Goal: Task Accomplishment & Management: Manage account settings

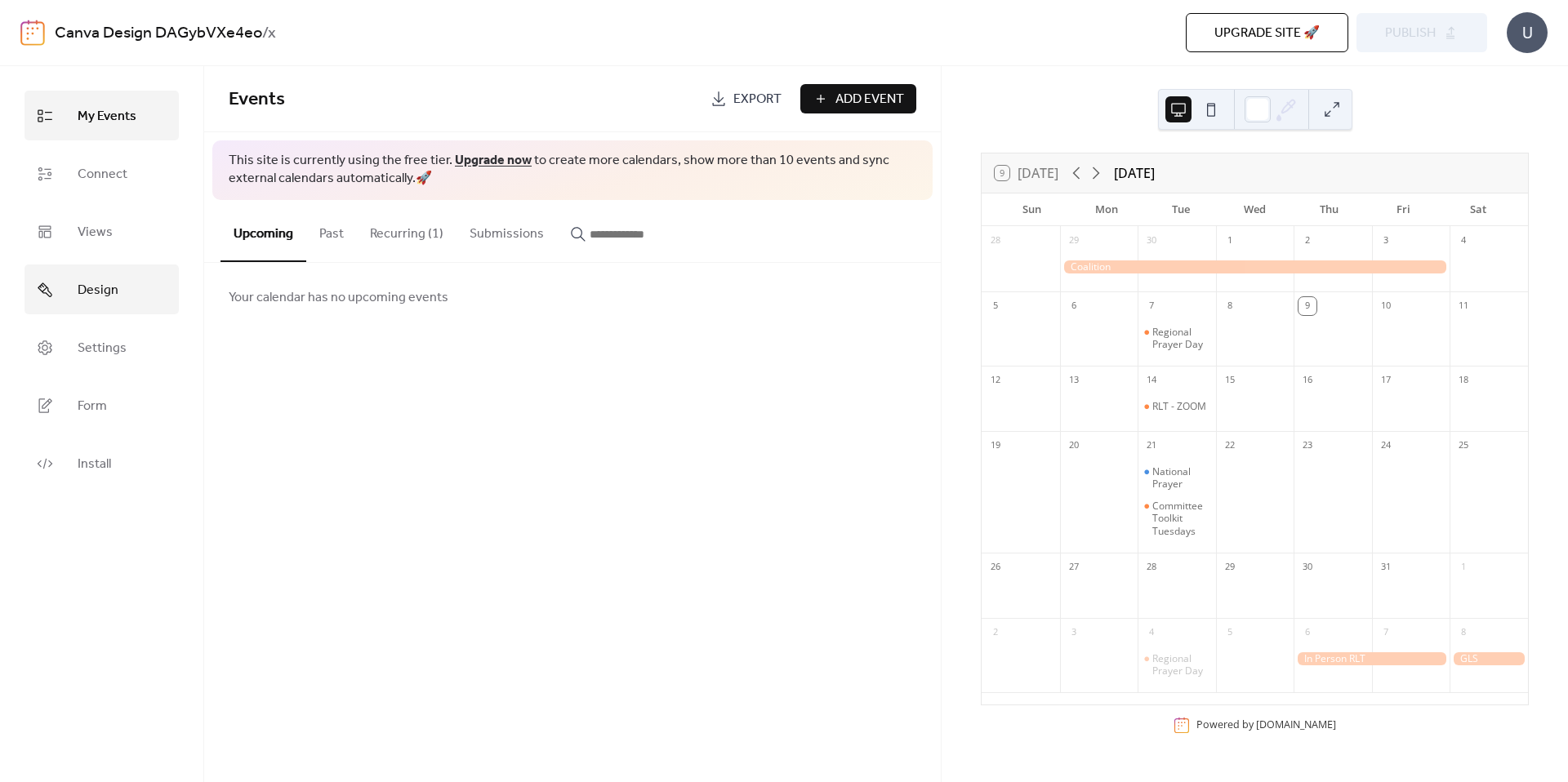
click at [98, 277] on span "Design" at bounding box center [98, 289] width 41 height 25
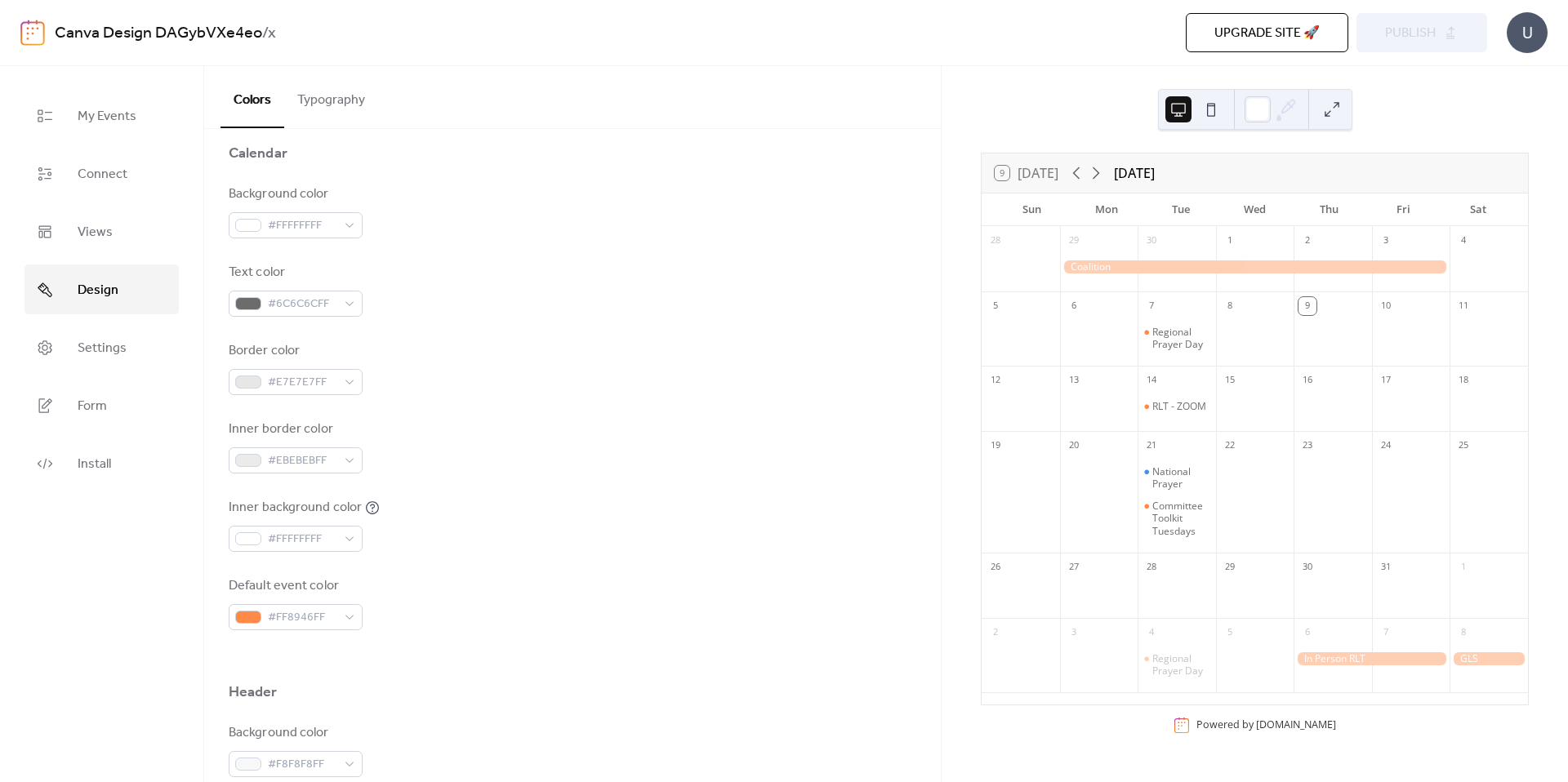
scroll to position [168, 0]
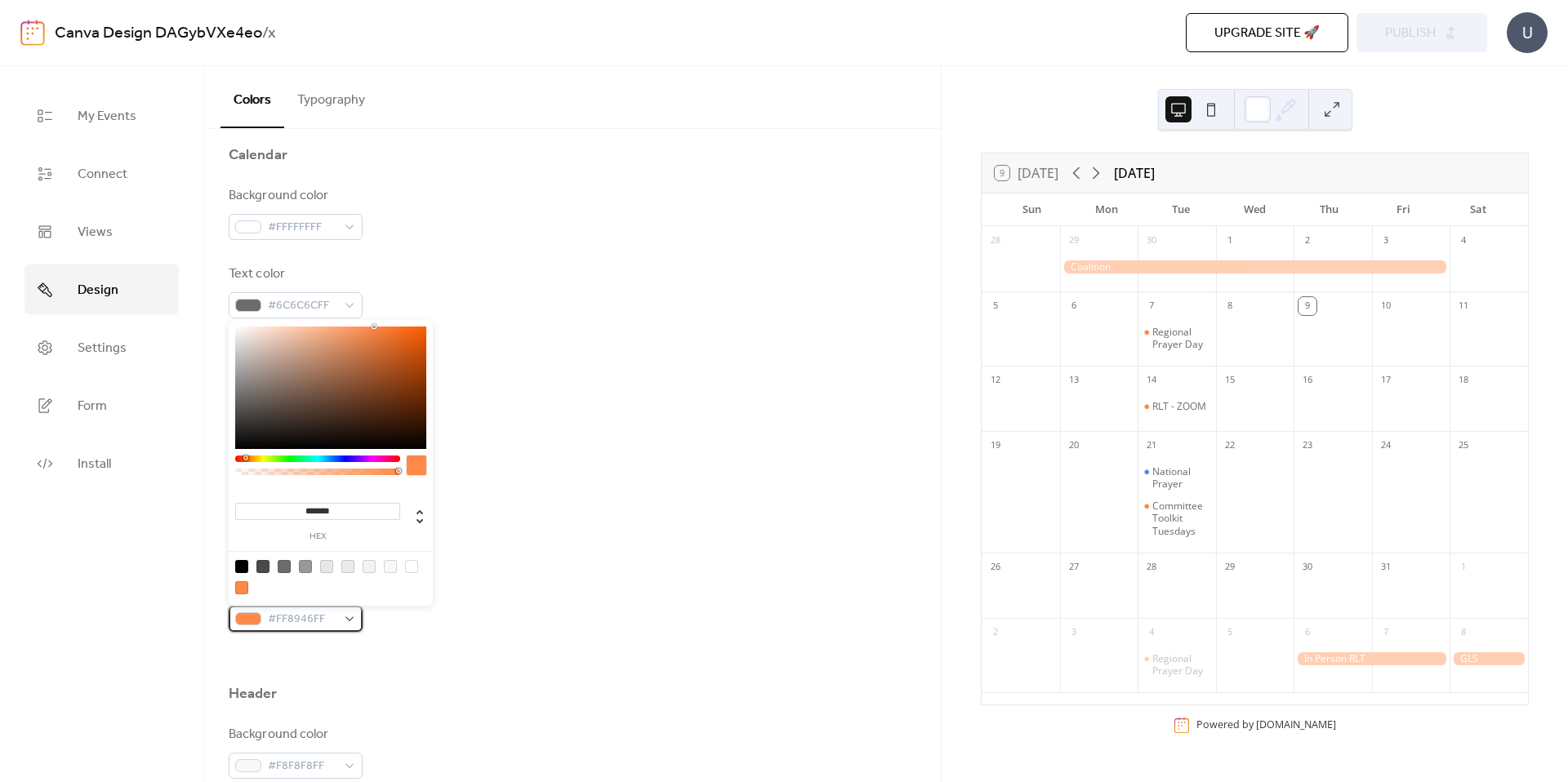
click at [349, 624] on div "#FF8946FF" at bounding box center [295, 618] width 134 height 26
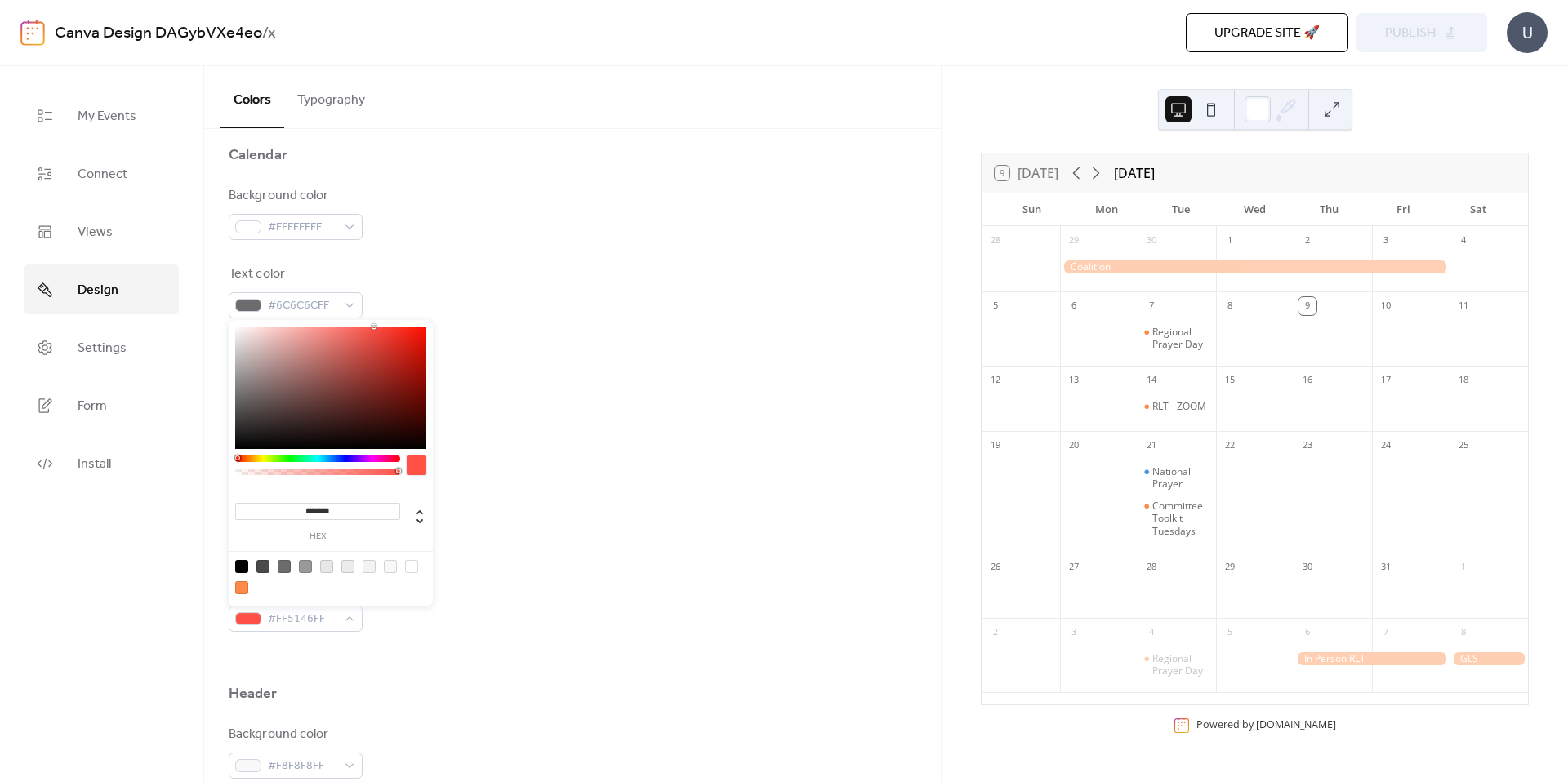
type input "*******"
drag, startPoint x: 242, startPoint y: 458, endPoint x: 264, endPoint y: 471, distance: 25.6
click at [235, 458] on div at bounding box center [236, 458] width 5 height 5
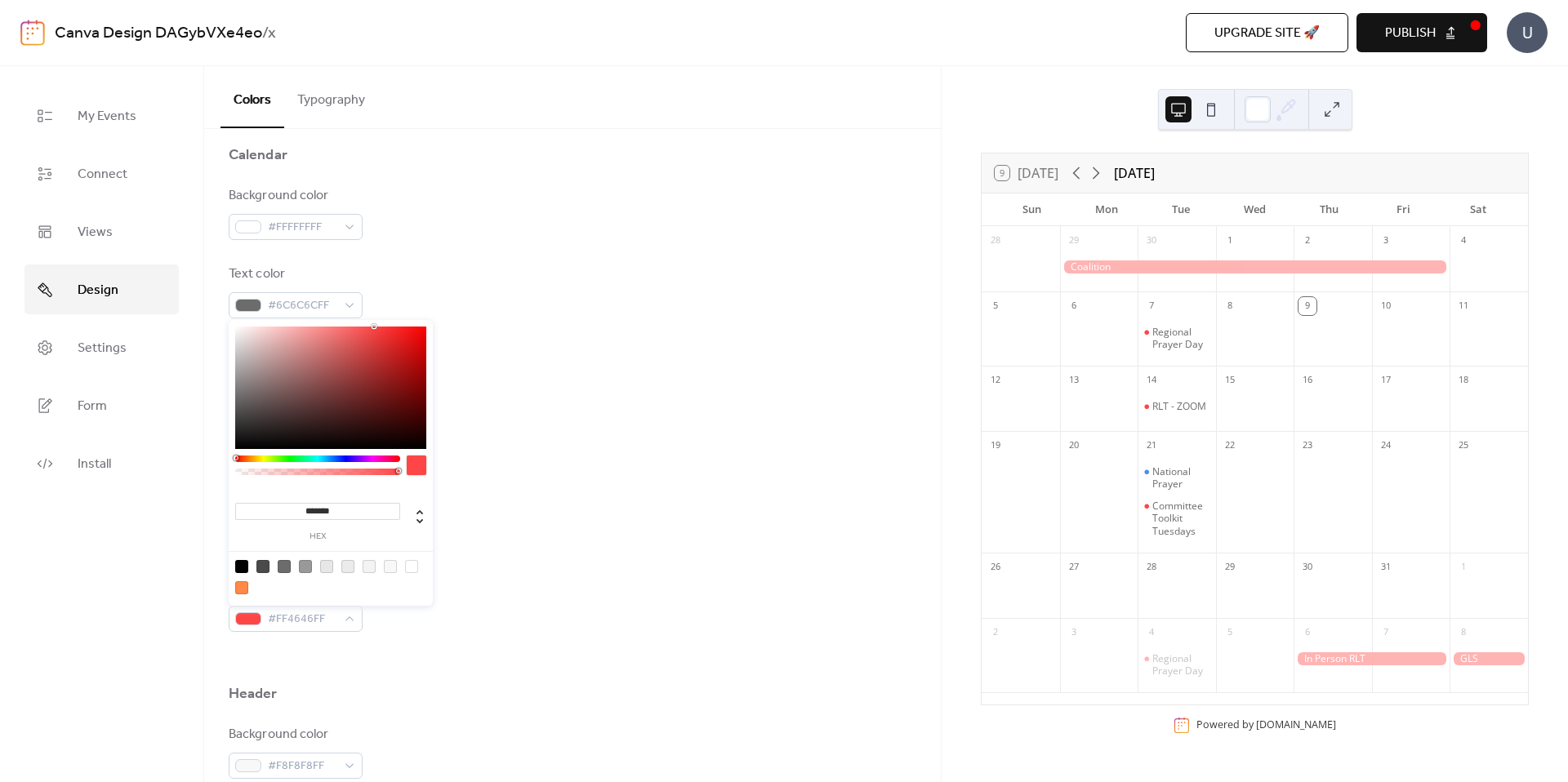
click at [225, 458] on body "Canva Design DAGybVXe4eo / x Upgrade site 🚀 Preview Publish U My Events Connect…" at bounding box center [784, 391] width 1568 height 782
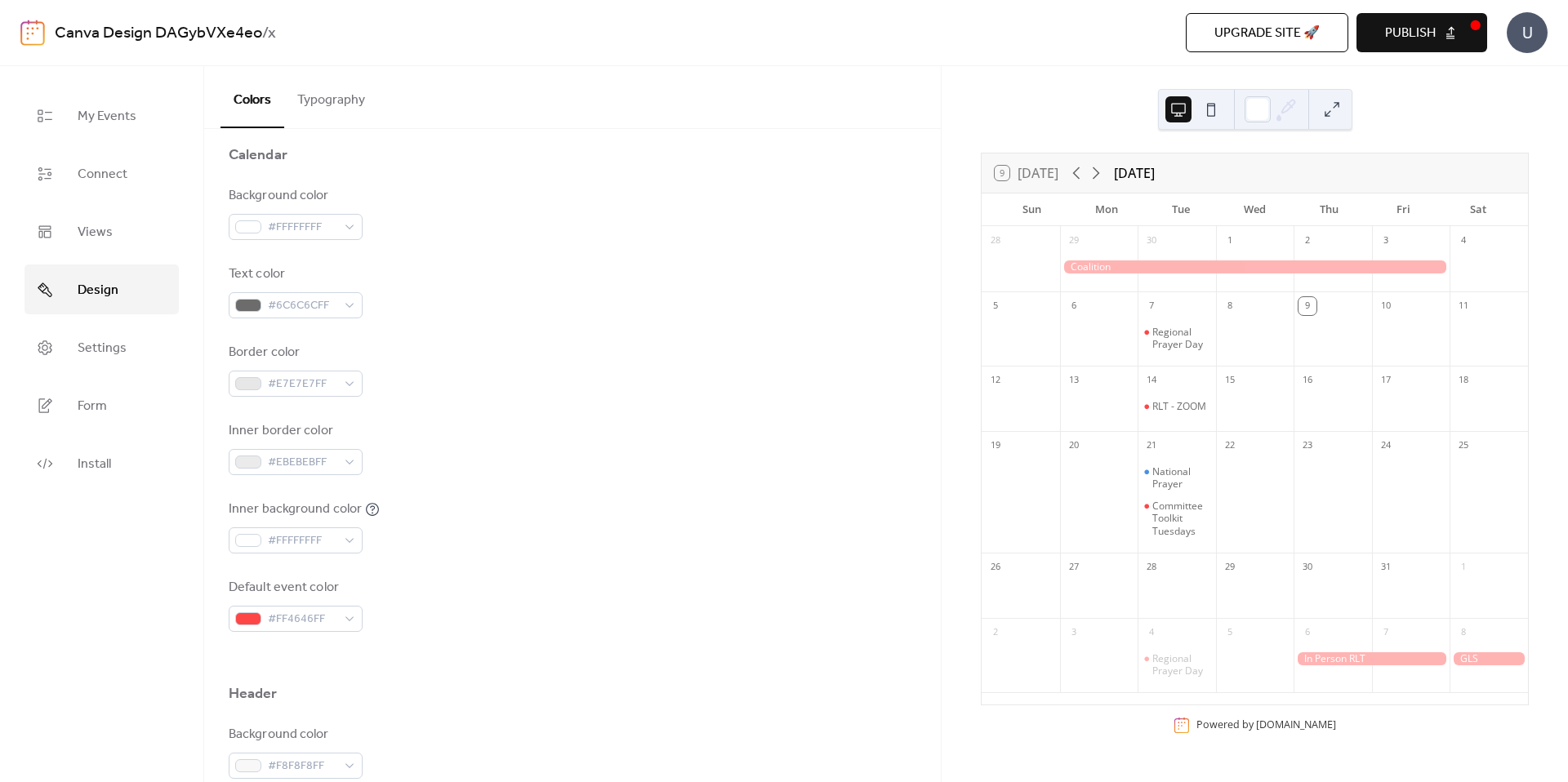
click at [667, 479] on div "Background color #FFFFFFFF Text color #6C6C6CFF Border color #E7E7E7FF Inner bo…" at bounding box center [572, 409] width 688 height 446
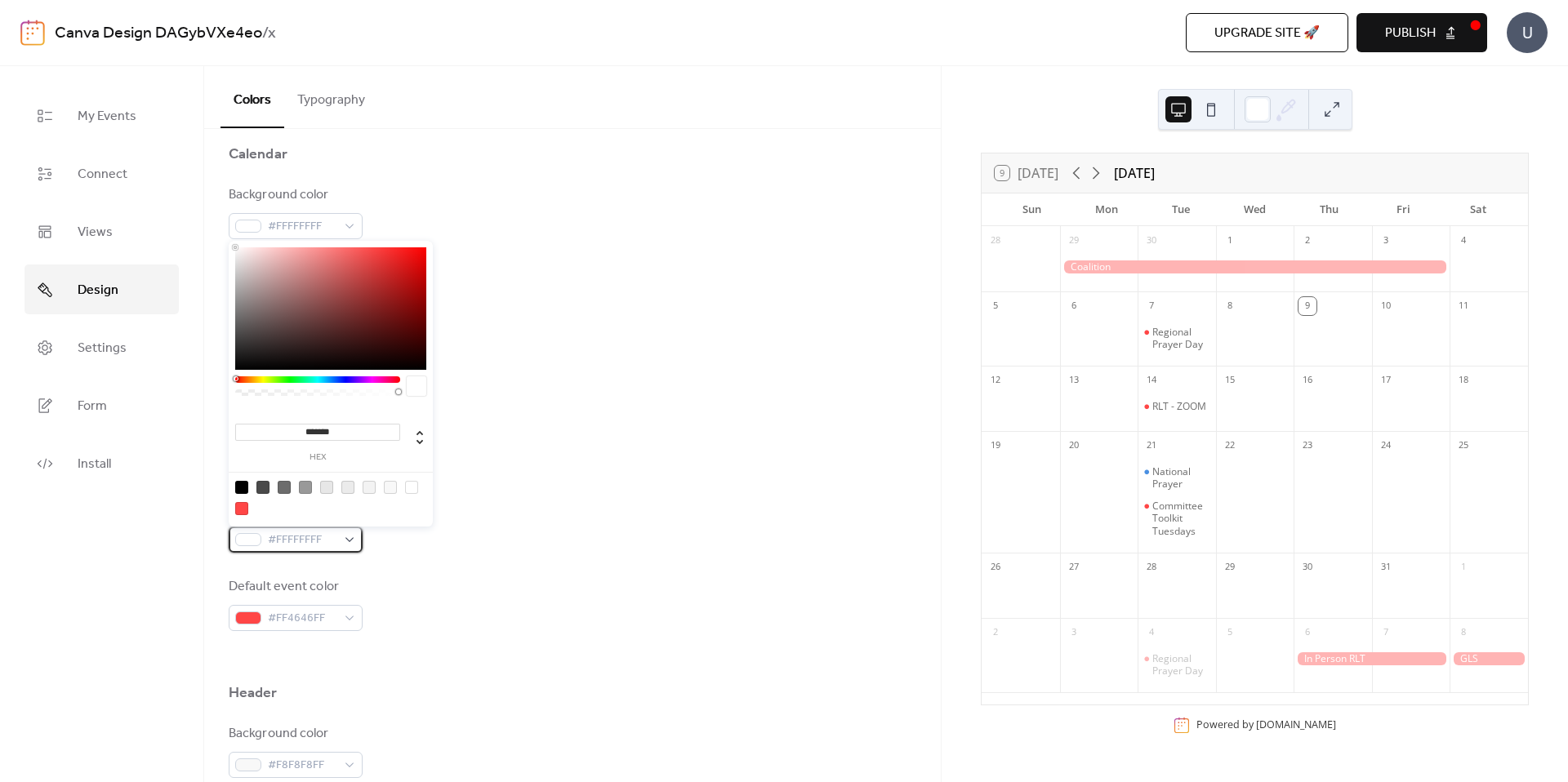
click at [344, 542] on div "#FFFFFFFF" at bounding box center [295, 540] width 134 height 26
click at [235, 508] on div at bounding box center [241, 508] width 13 height 13
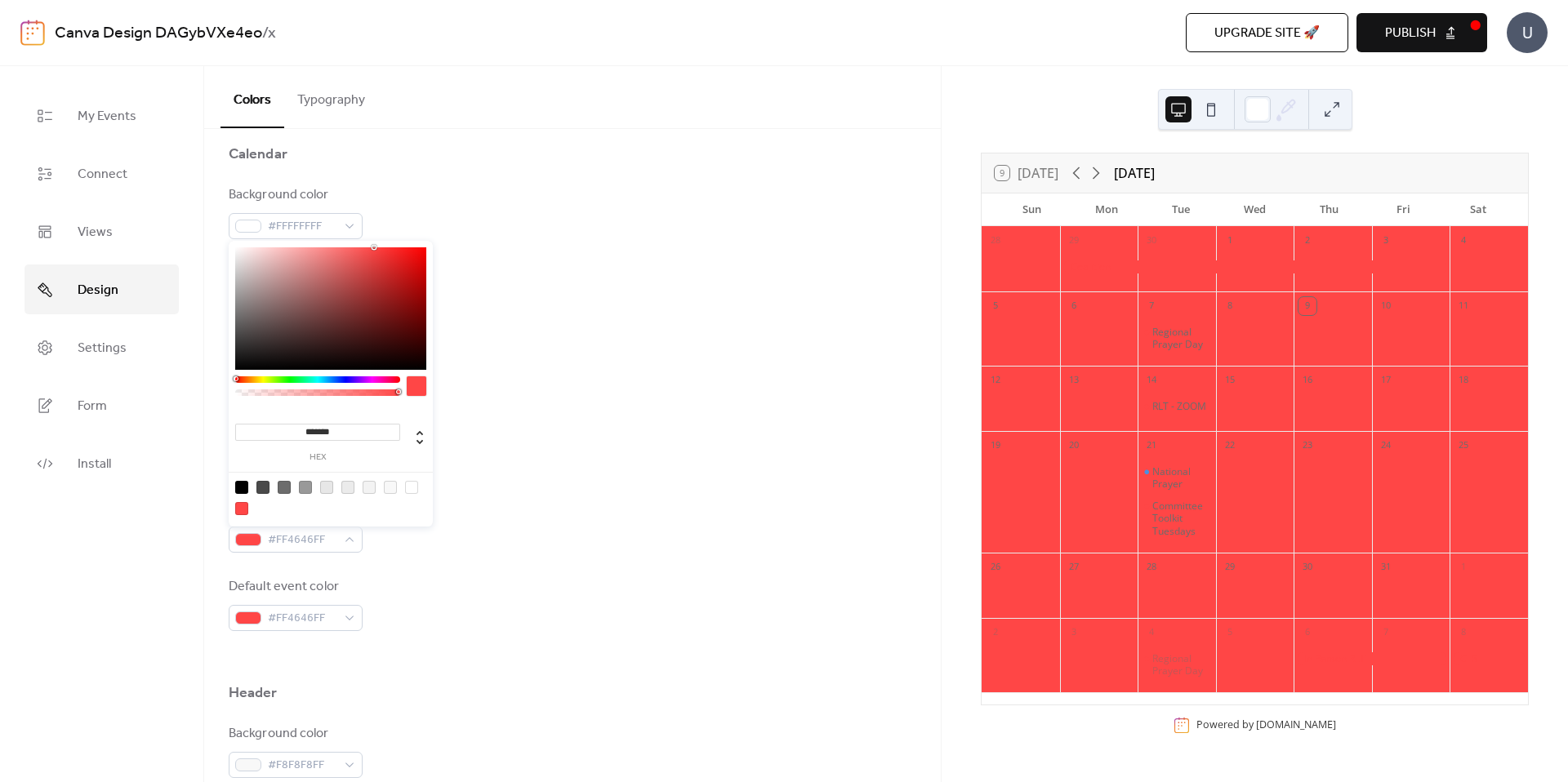
click at [240, 384] on div at bounding box center [317, 390] width 165 height 29
type input "***"
type input "*"
drag, startPoint x: 396, startPoint y: 393, endPoint x: 219, endPoint y: 397, distance: 177.0
click at [219, 397] on body "Canva Design DAGybVXe4eo / x Upgrade site 🚀 Preview Publish U My Events Connect…" at bounding box center [784, 391] width 1568 height 782
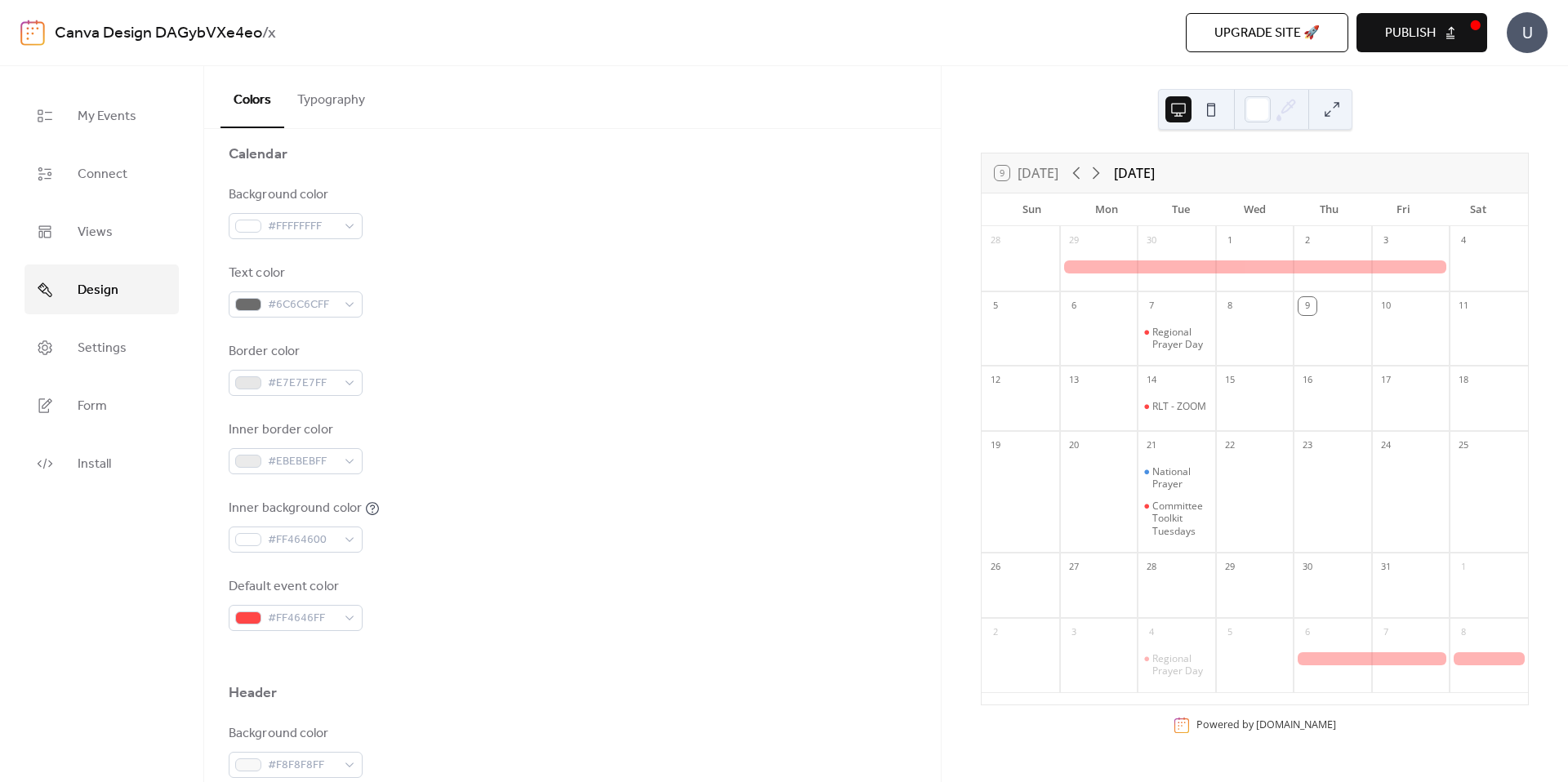
click at [545, 471] on div "Inner border color #EBEBEBFF" at bounding box center [572, 447] width 688 height 54
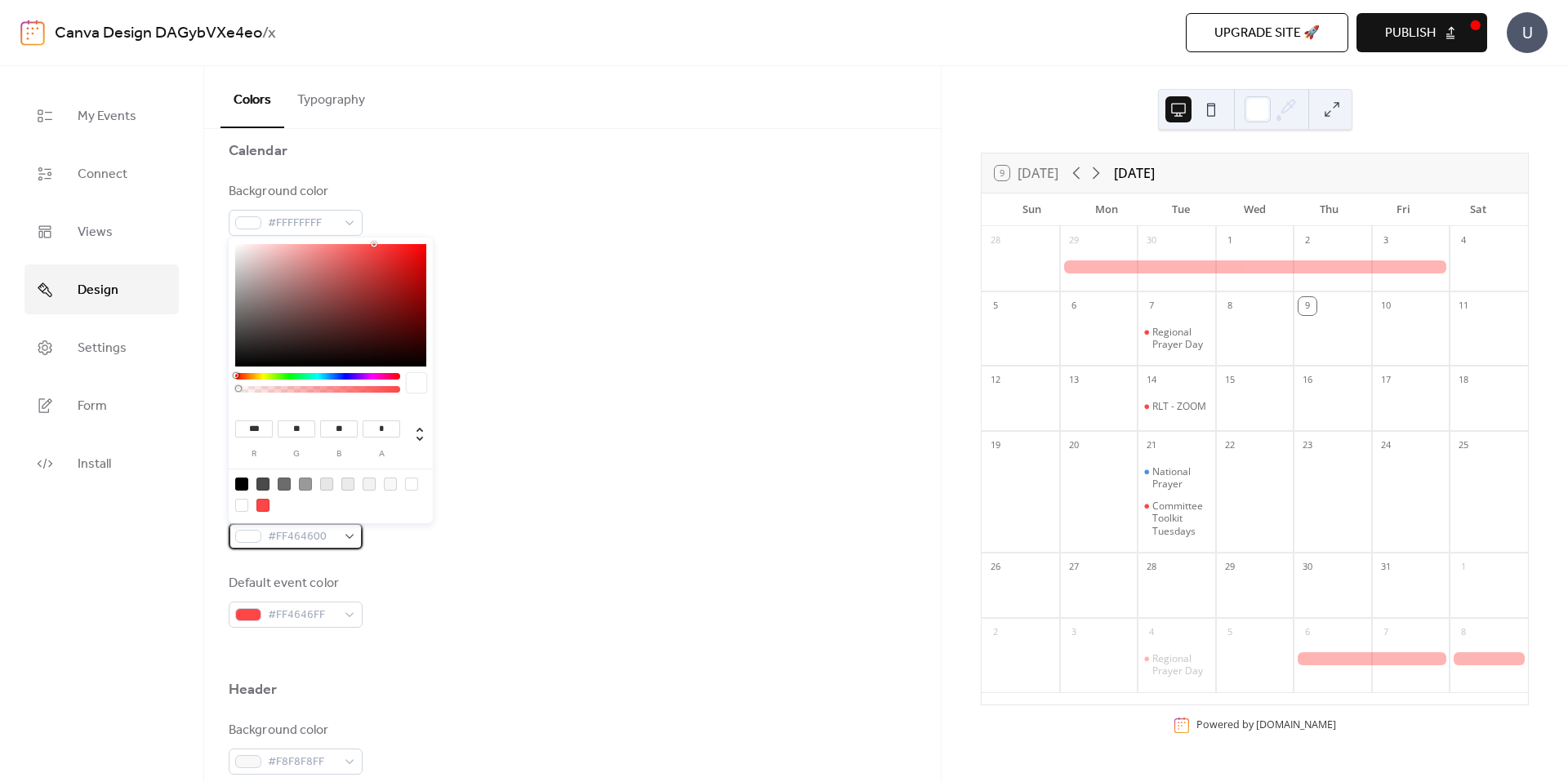
click at [334, 533] on span "#FF464600" at bounding box center [302, 537] width 68 height 19
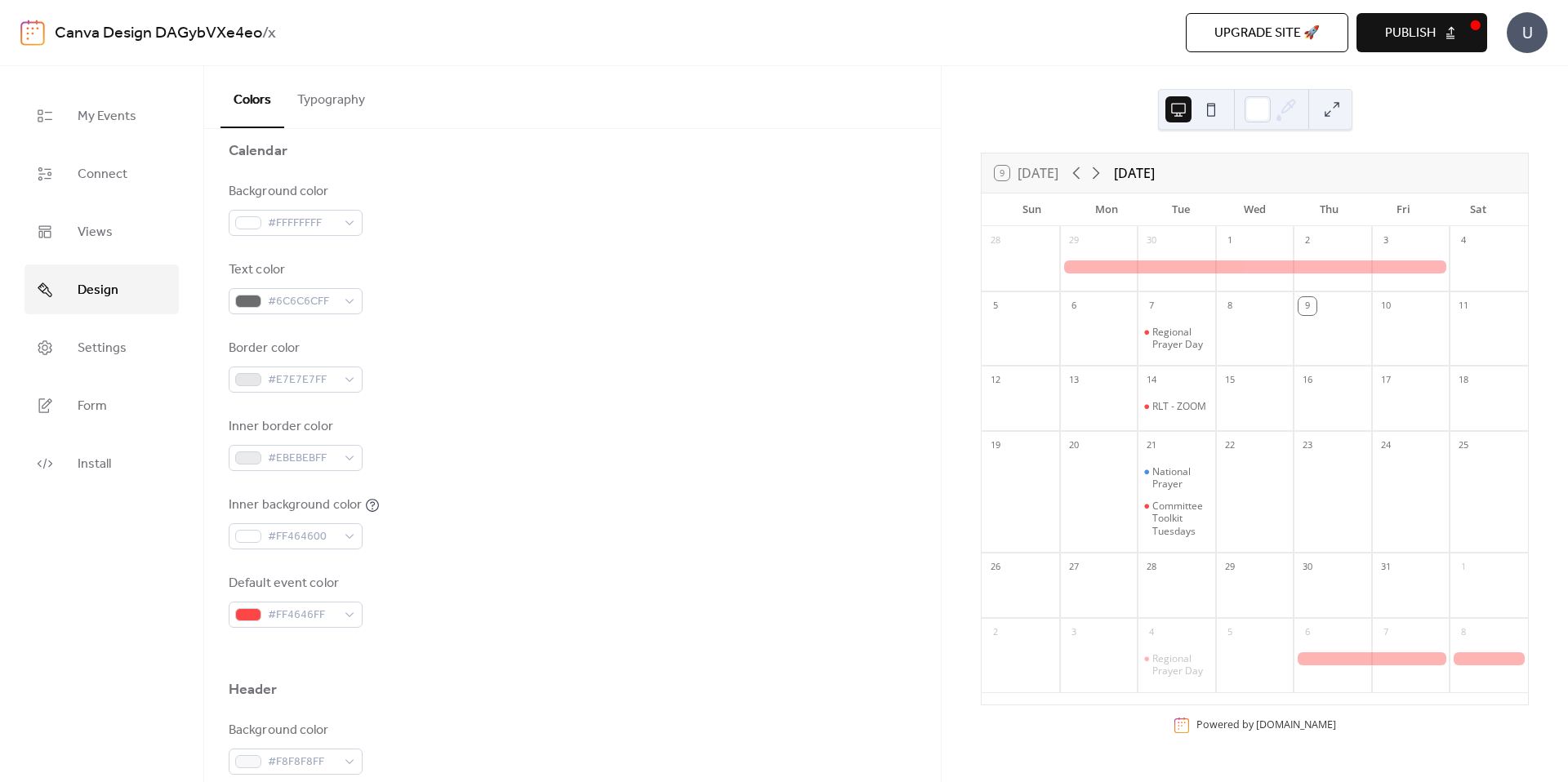
drag, startPoint x: 542, startPoint y: 486, endPoint x: 514, endPoint y: 487, distance: 28.0
click at [542, 486] on div "Background color #FFFFFFFF Text color #6C6C6CFF Border color #E7E7E7FF Inner bo…" at bounding box center [572, 405] width 688 height 446
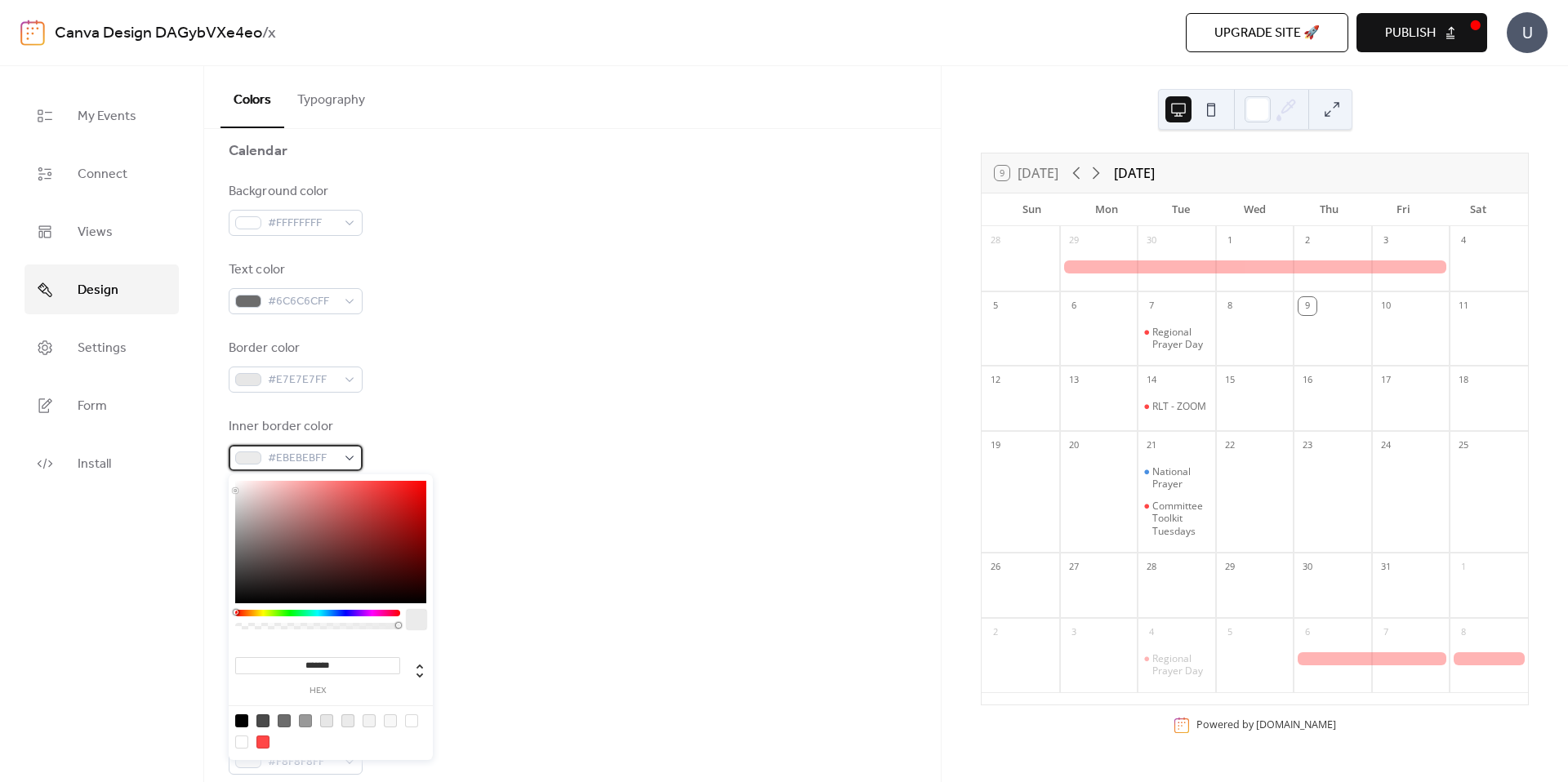
click at [361, 468] on div "#EBEBEBFF" at bounding box center [295, 458] width 134 height 26
click at [561, 471] on div "Background color #FFFFFFFF Text color #6C6C6CFF Border color #E7E7E7FF Inner bo…" at bounding box center [572, 405] width 688 height 446
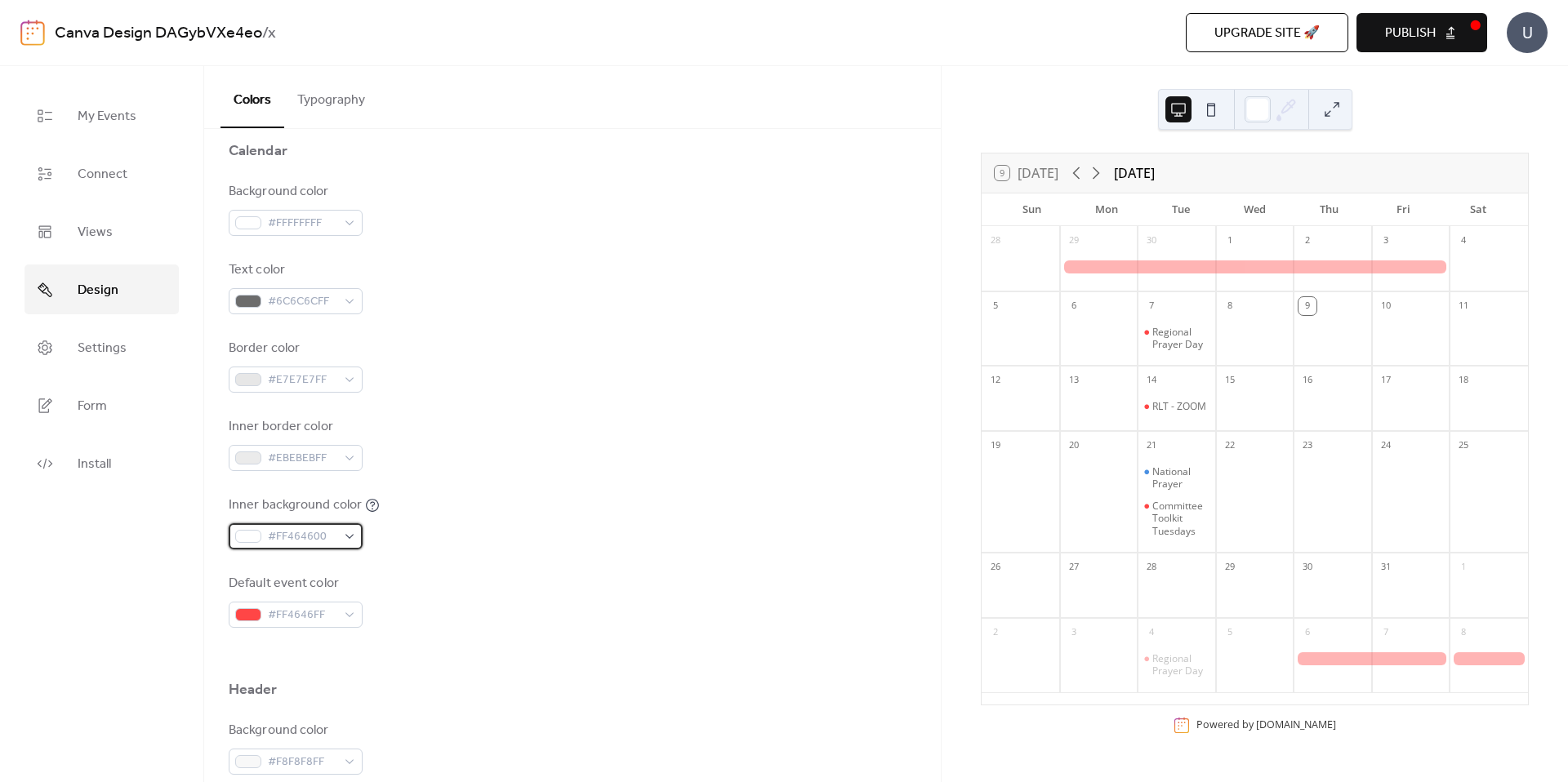
click at [335, 536] on span "#FF464600" at bounding box center [302, 537] width 68 height 19
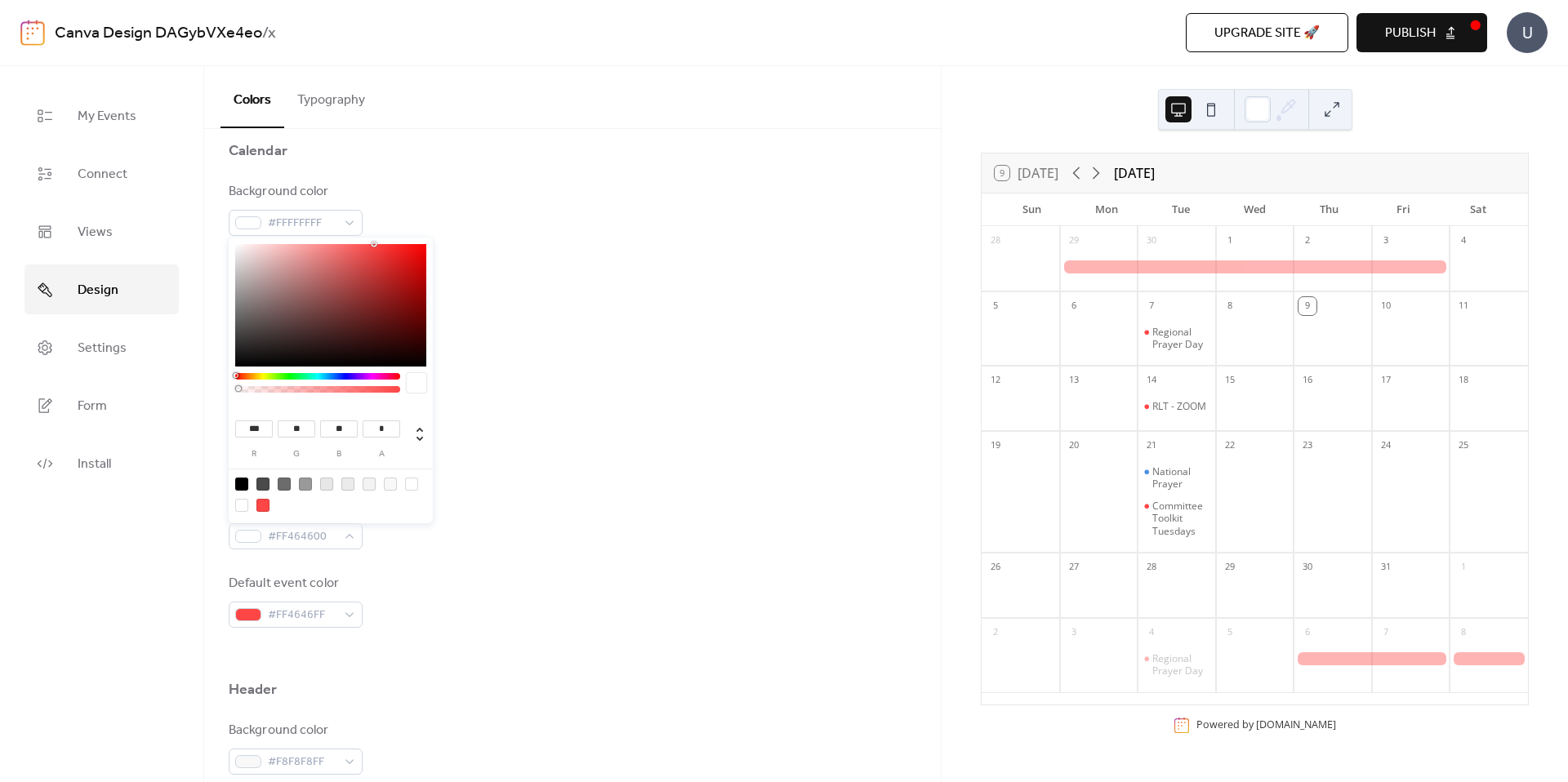
click at [242, 506] on div at bounding box center [241, 506] width 13 height 13
click at [241, 504] on div at bounding box center [241, 506] width 13 height 13
drag, startPoint x: 239, startPoint y: 391, endPoint x: 304, endPoint y: 388, distance: 65.1
click at [304, 387] on div at bounding box center [317, 389] width 160 height 6
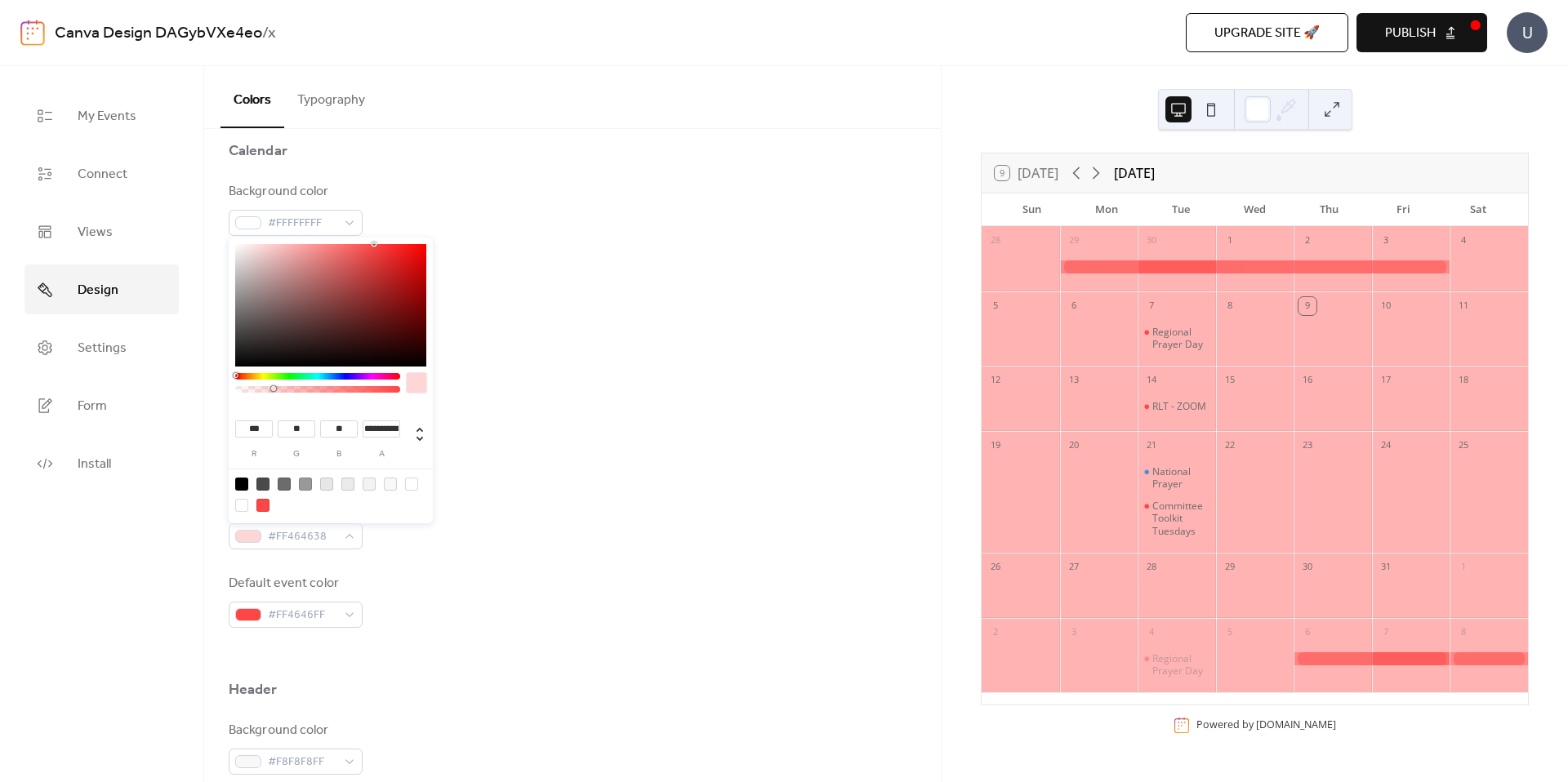
drag, startPoint x: 304, startPoint y: 388, endPoint x: 274, endPoint y: 392, distance: 30.3
click at [274, 392] on div at bounding box center [317, 389] width 160 height 6
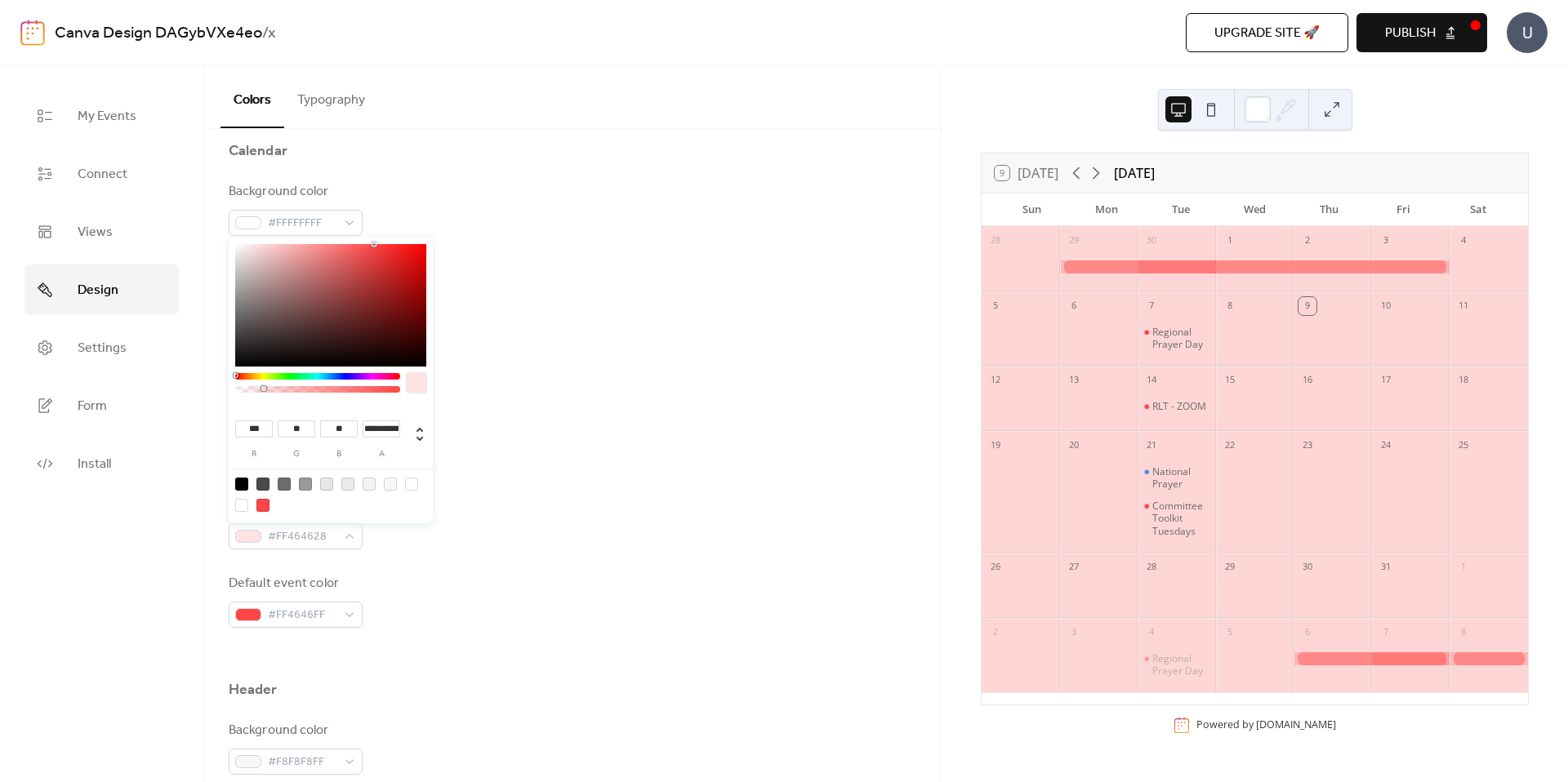
type input "**********"
drag, startPoint x: 274, startPoint y: 392, endPoint x: 260, endPoint y: 393, distance: 14.0
click at [260, 393] on div at bounding box center [317, 387] width 165 height 29
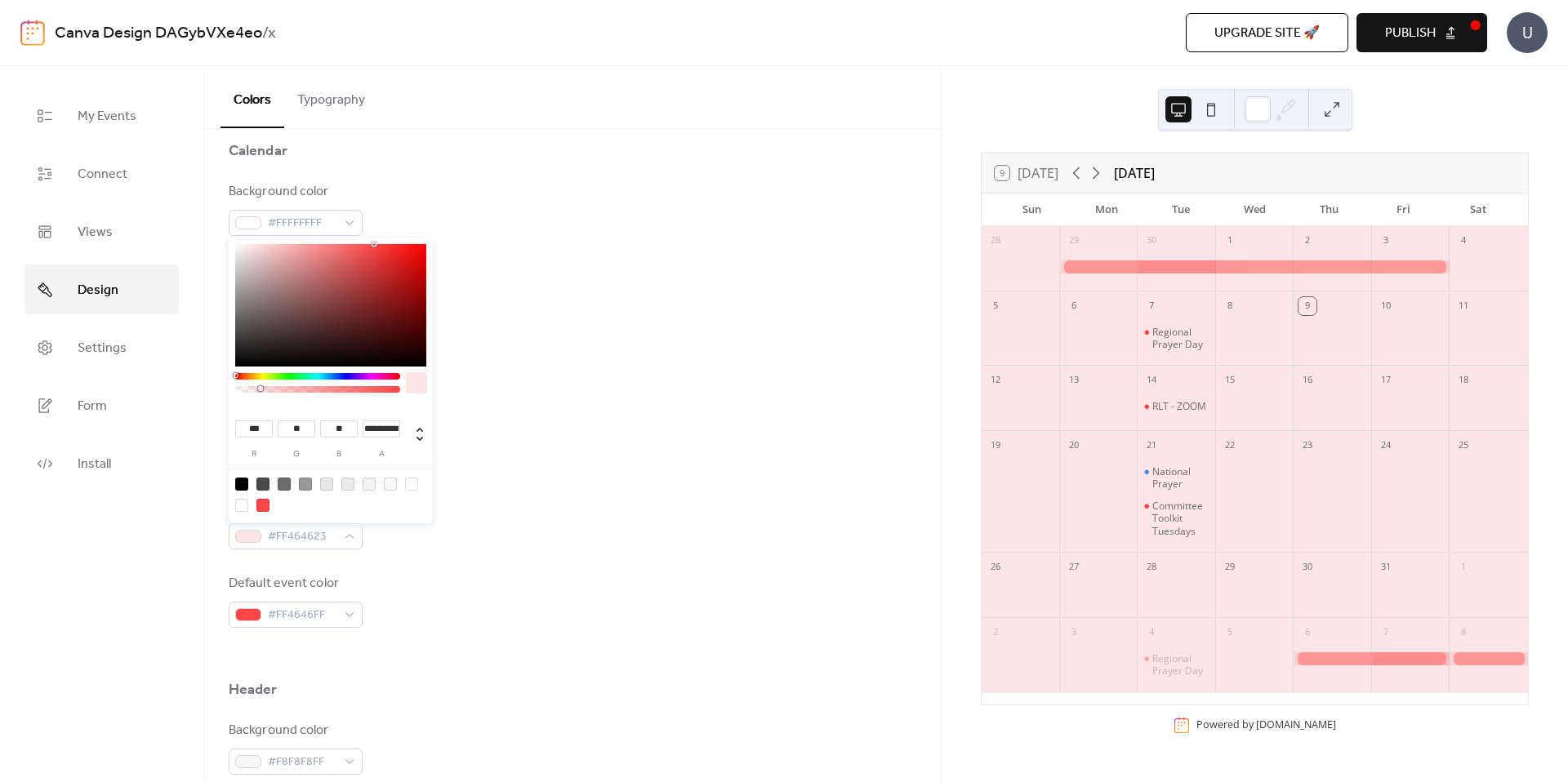
click at [632, 408] on div "Background color #FFFFFFFF Text color #6C6C6CFF Border color #E7E7E7FF Inner bo…" at bounding box center [572, 405] width 688 height 446
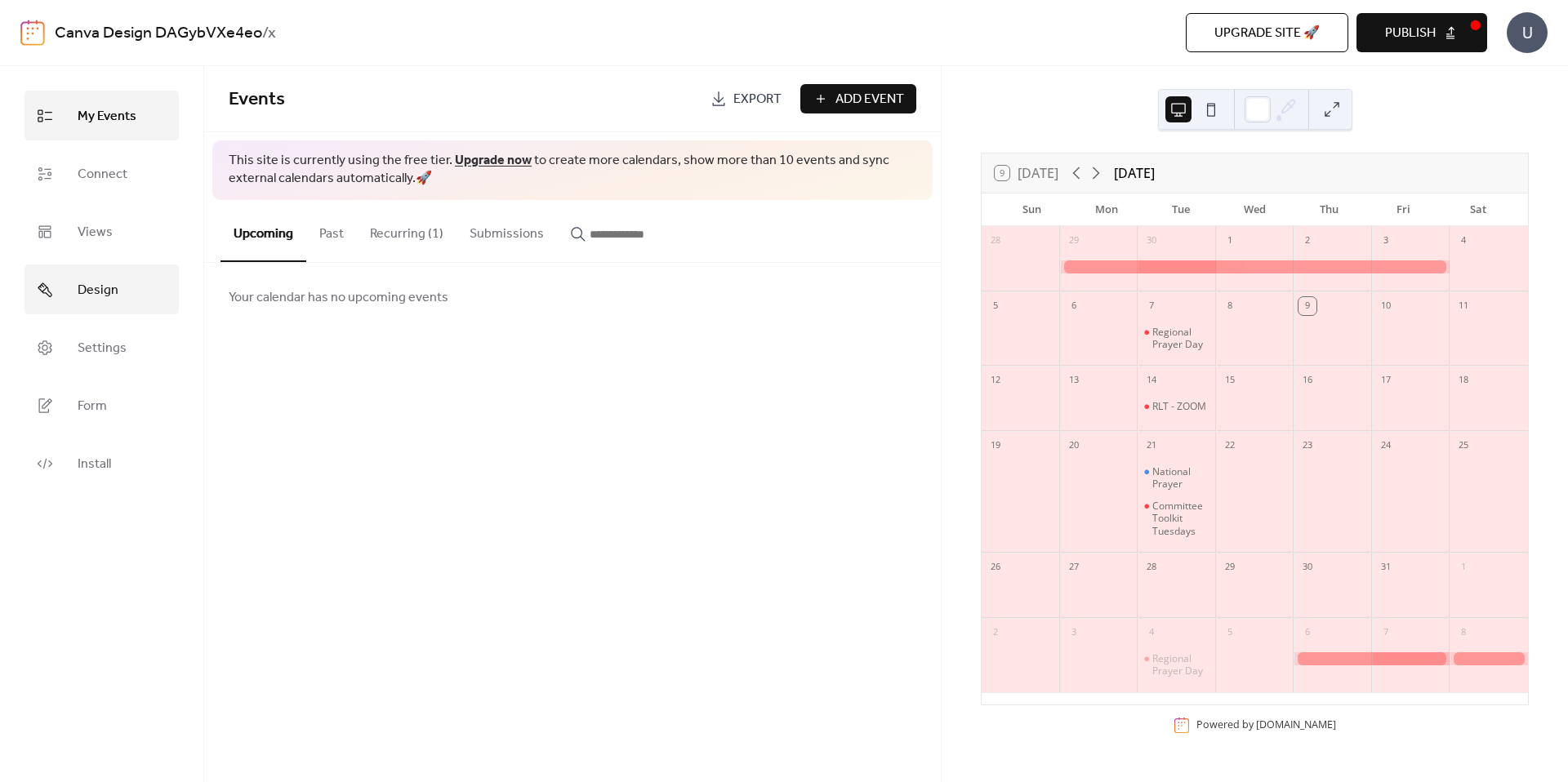
click at [104, 275] on link "Design" at bounding box center [101, 289] width 154 height 50
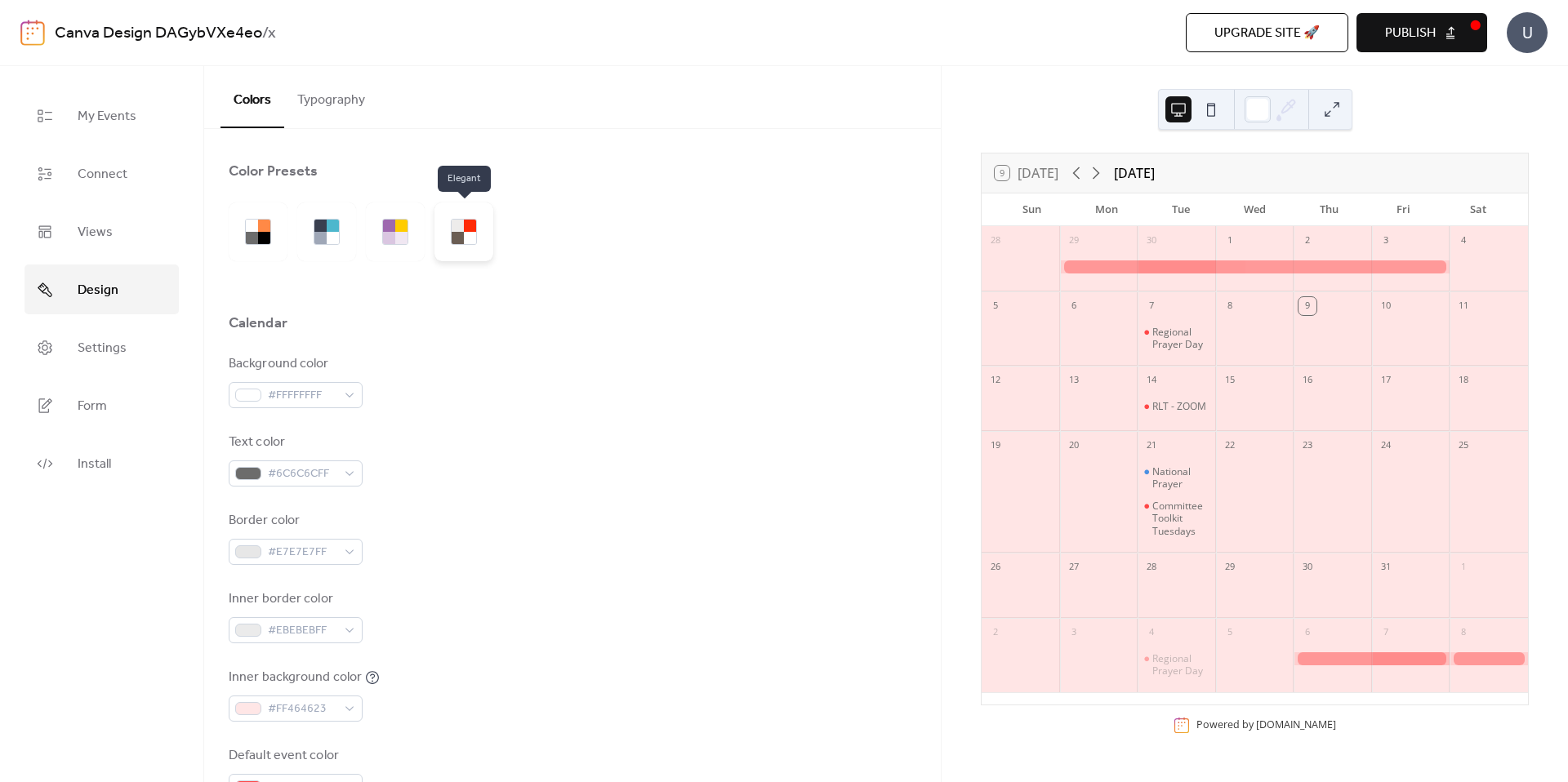
click at [448, 220] on div at bounding box center [464, 232] width 59 height 59
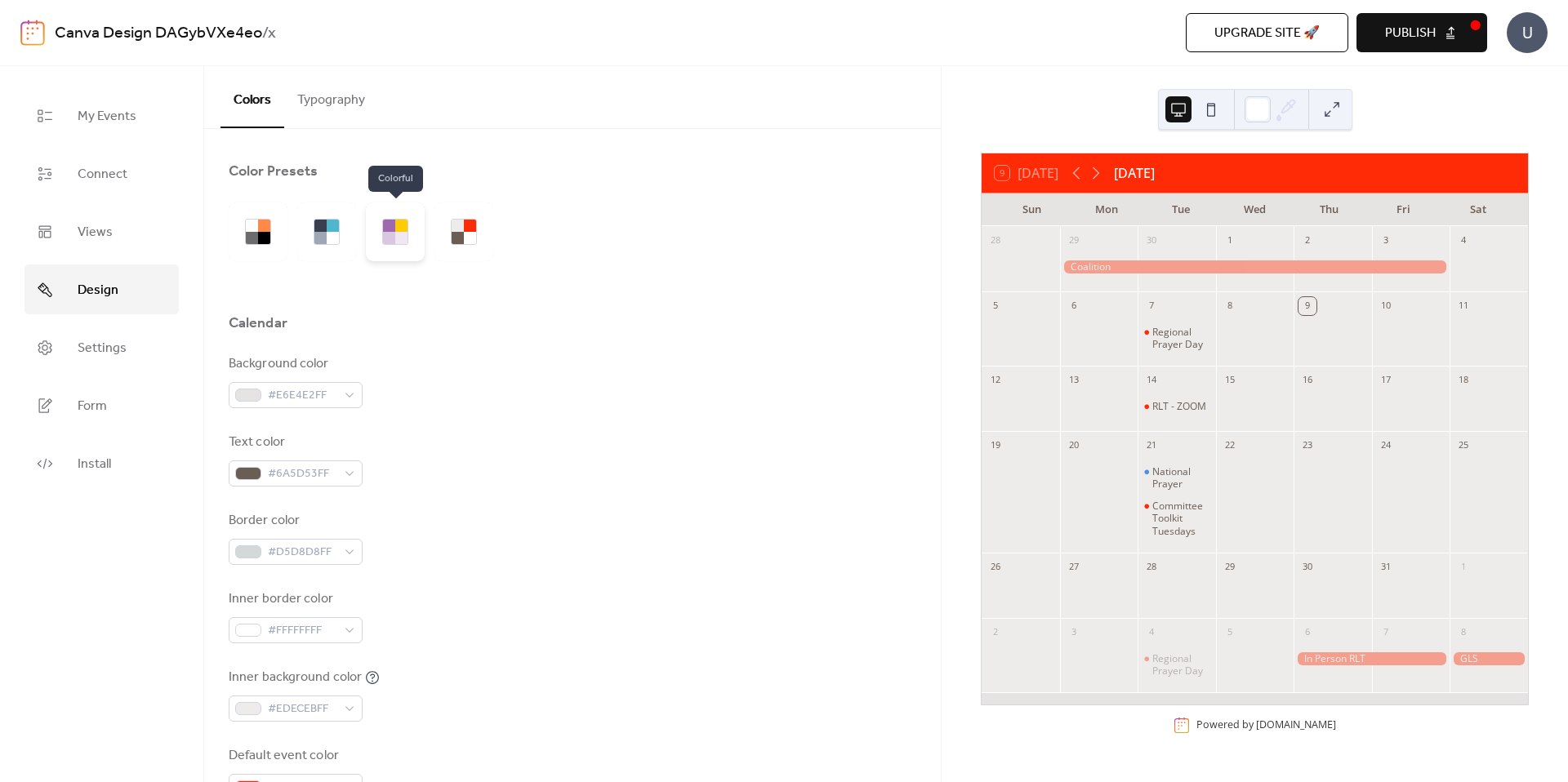
click at [401, 227] on div at bounding box center [400, 226] width 12 height 12
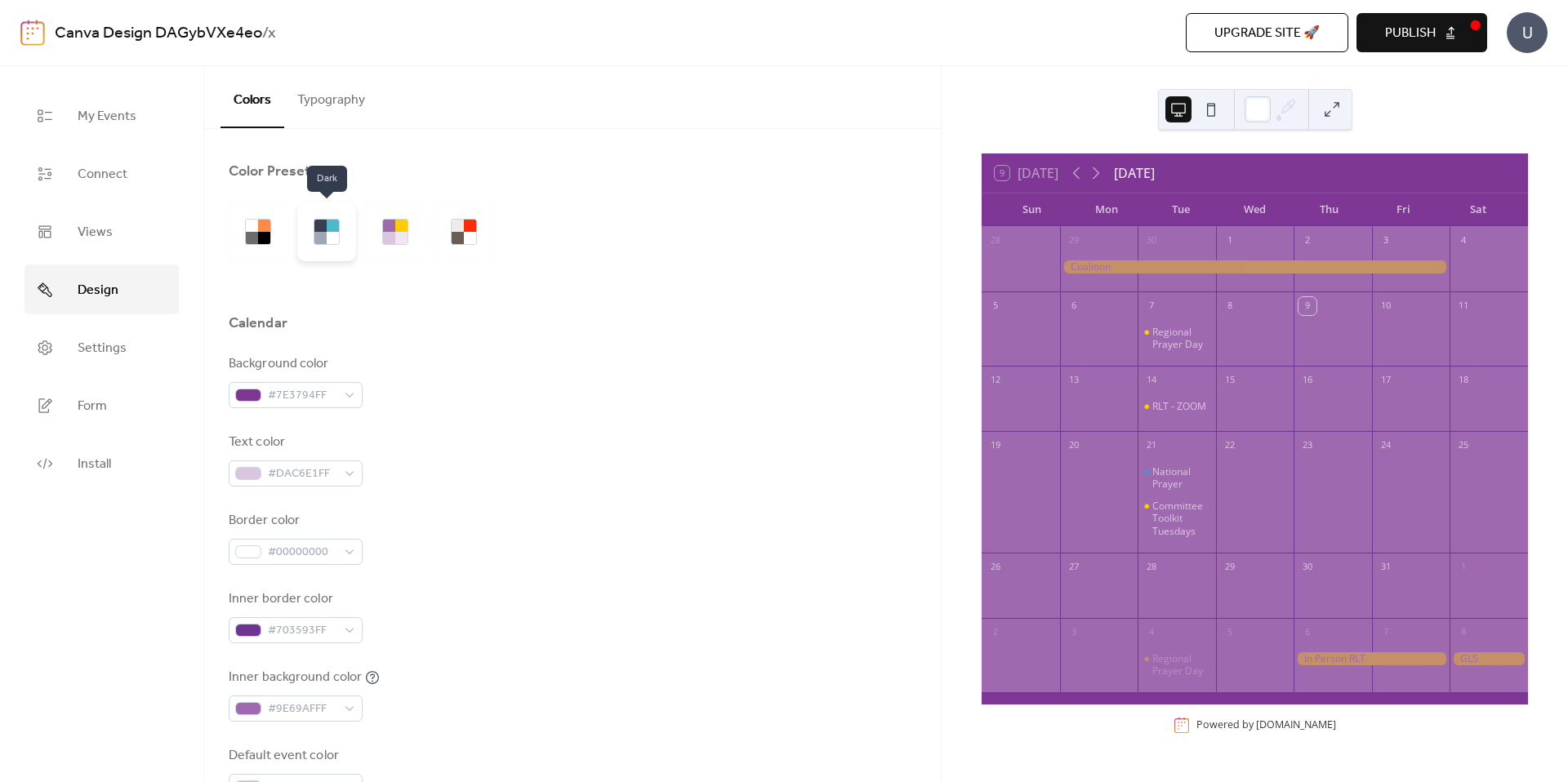
click at [333, 228] on div at bounding box center [332, 226] width 12 height 12
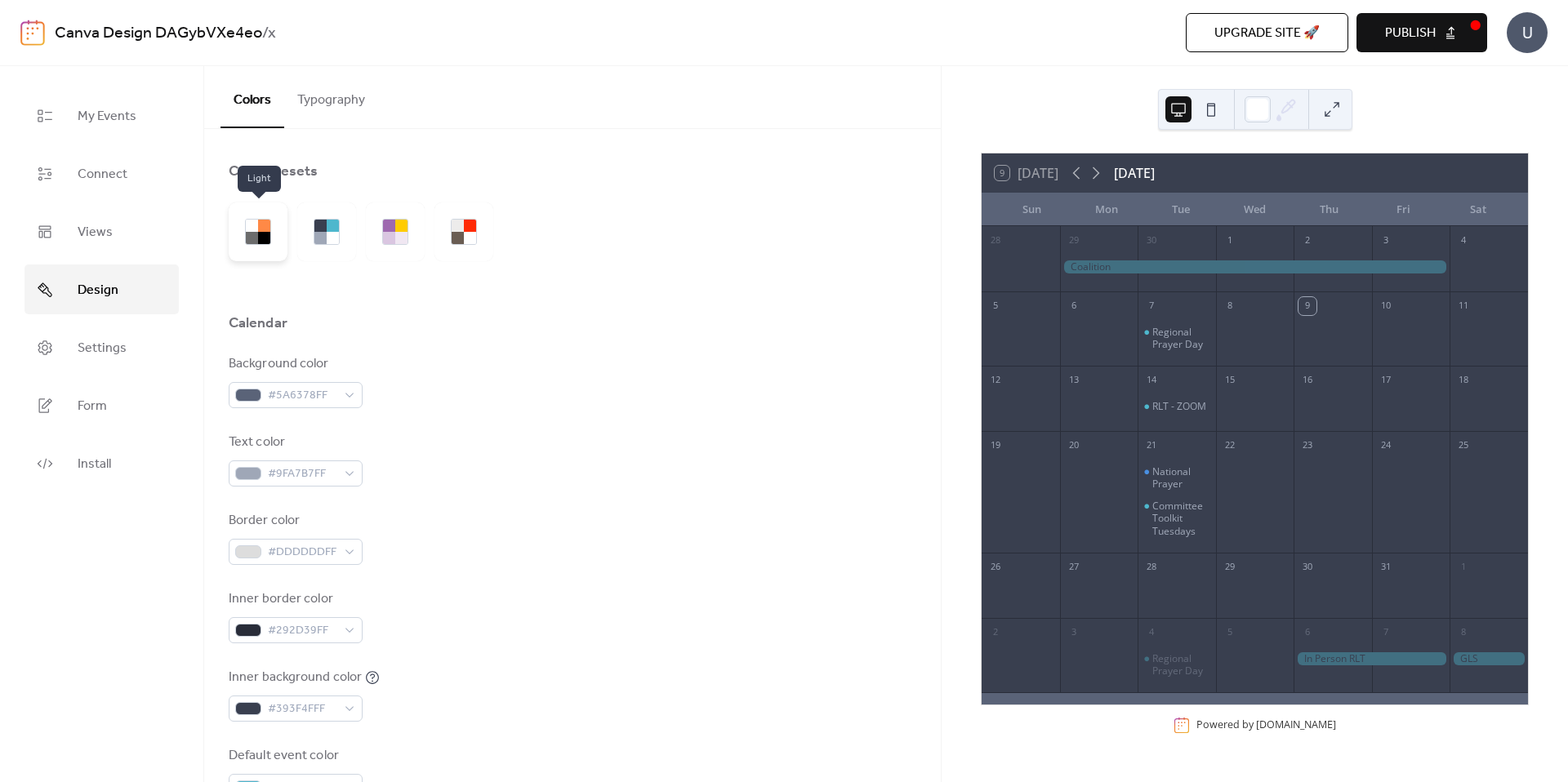
click at [253, 228] on div at bounding box center [251, 226] width 12 height 12
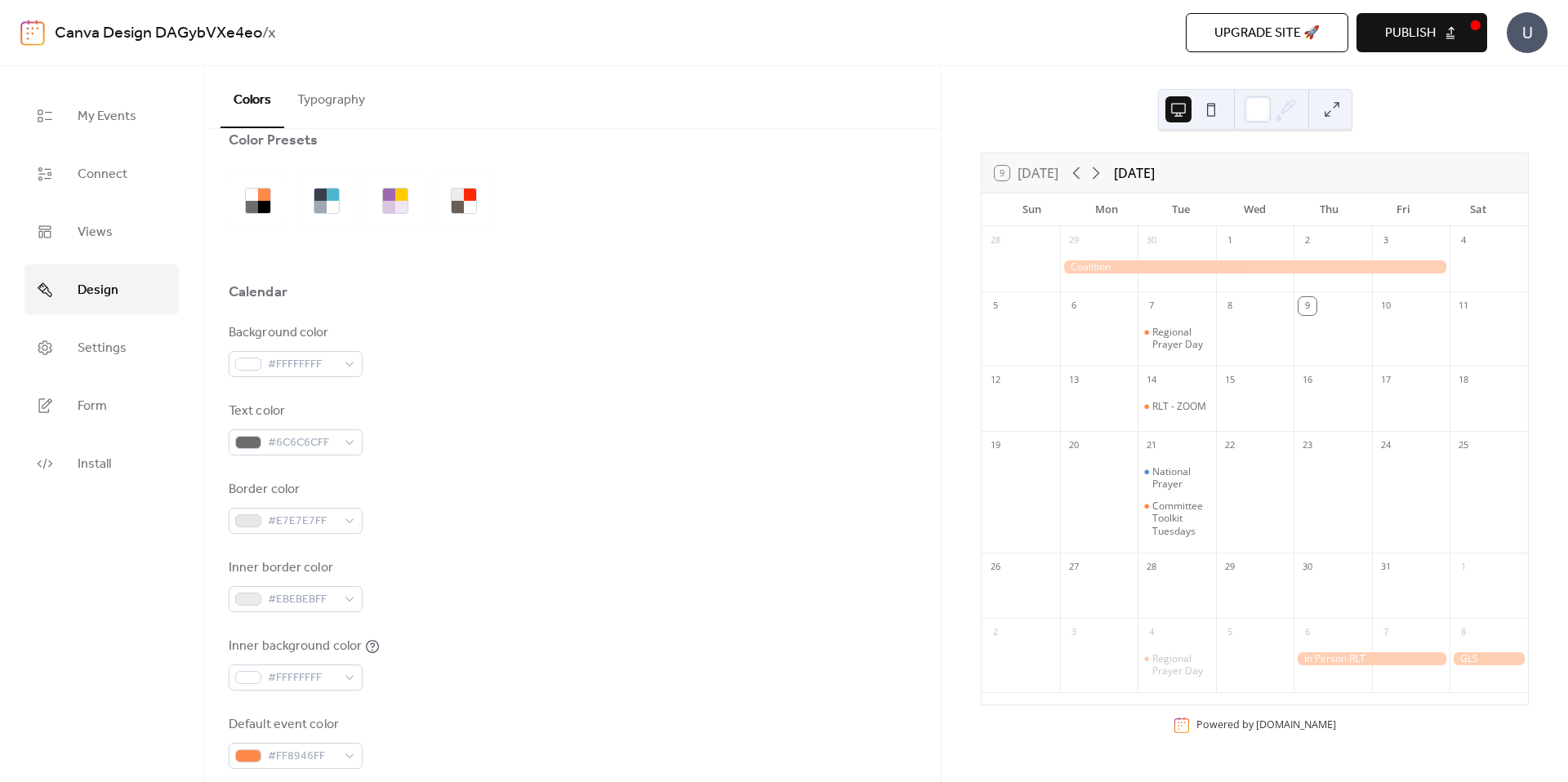
scroll to position [32, 0]
click at [464, 211] on div at bounding box center [470, 204] width 12 height 12
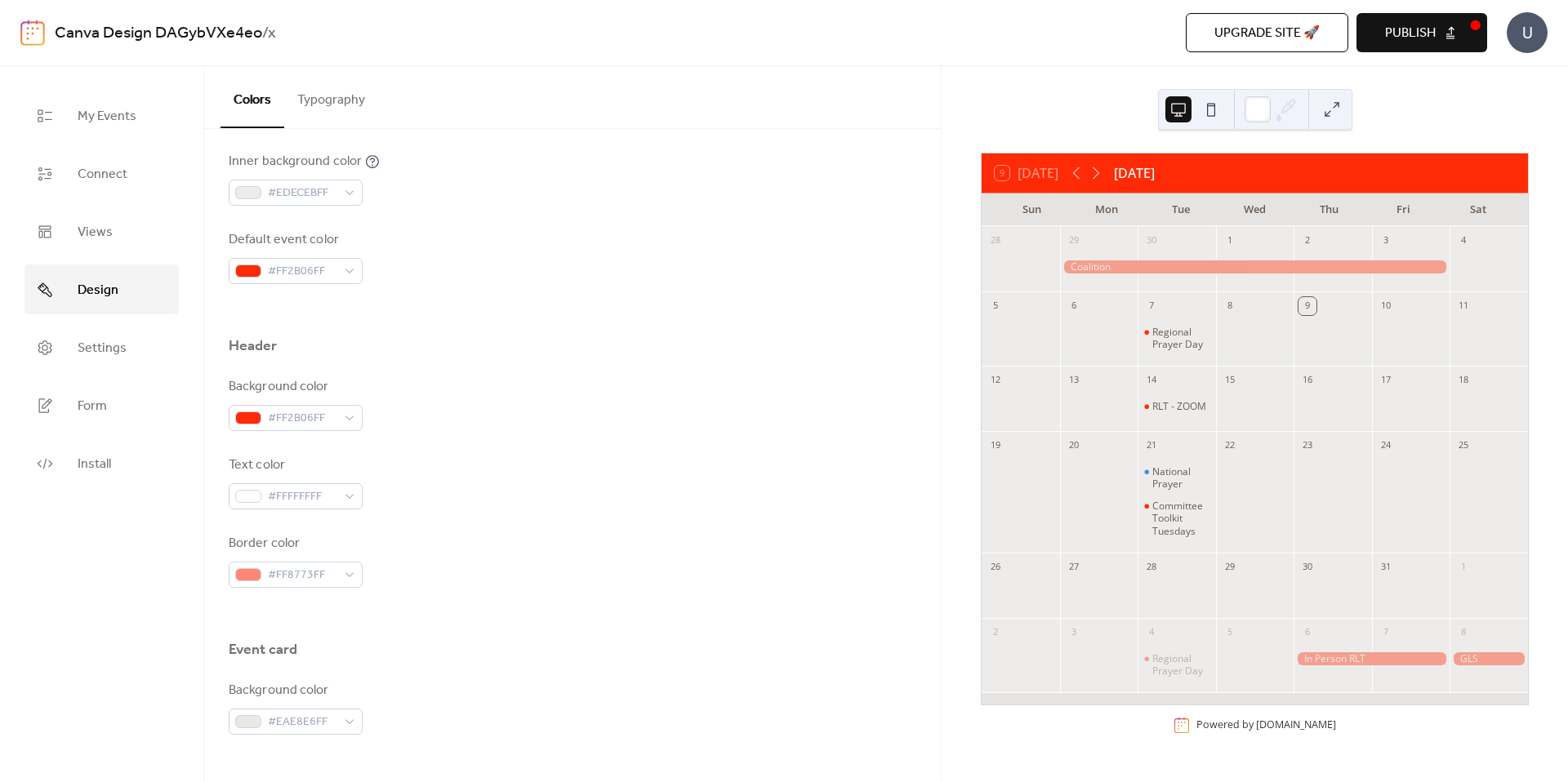
scroll to position [519, 0]
click at [344, 415] on div "#FF2B06FF" at bounding box center [295, 415] width 134 height 26
click at [481, 590] on div at bounding box center [572, 610] width 688 height 53
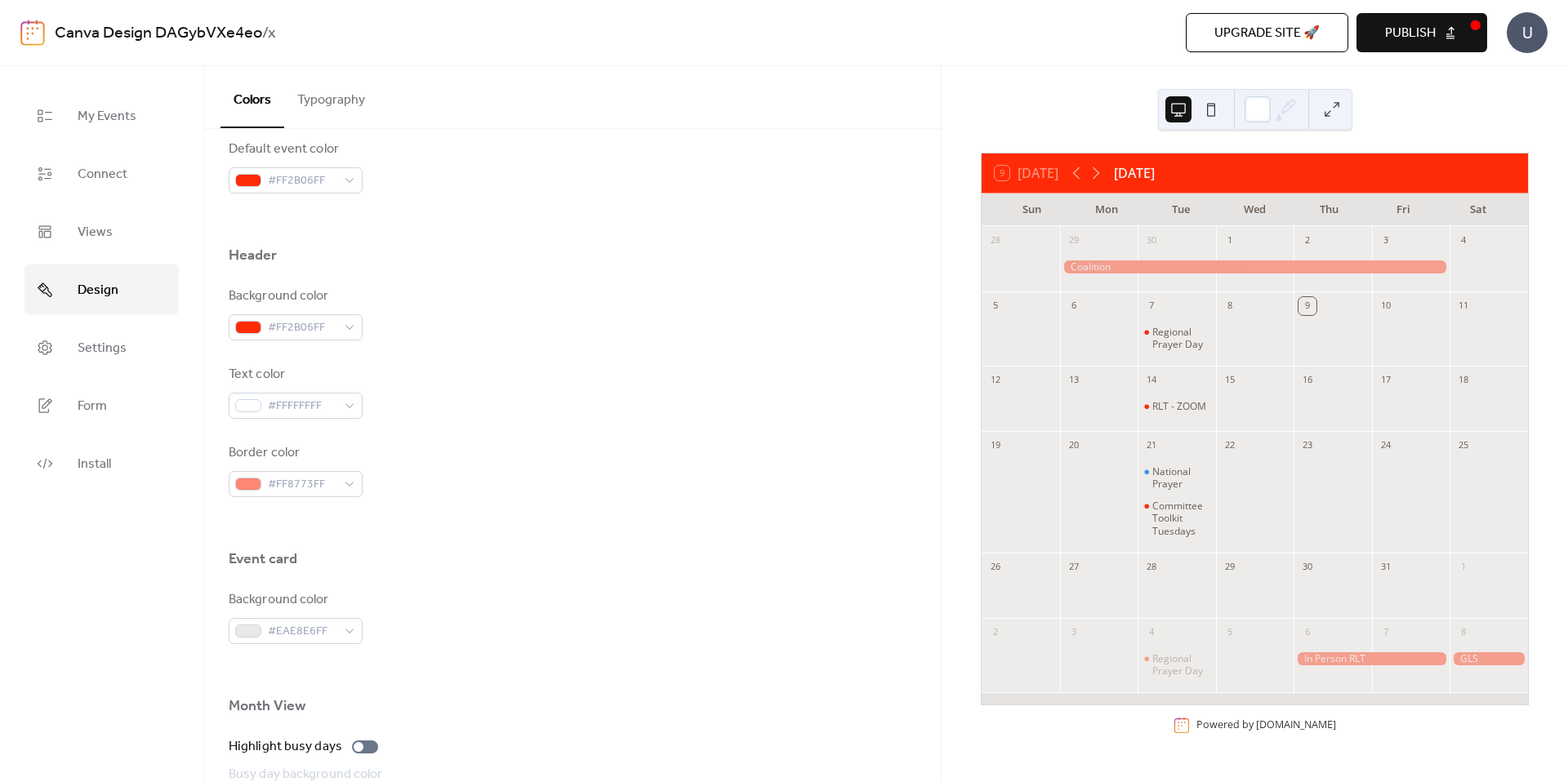
scroll to position [603, 0]
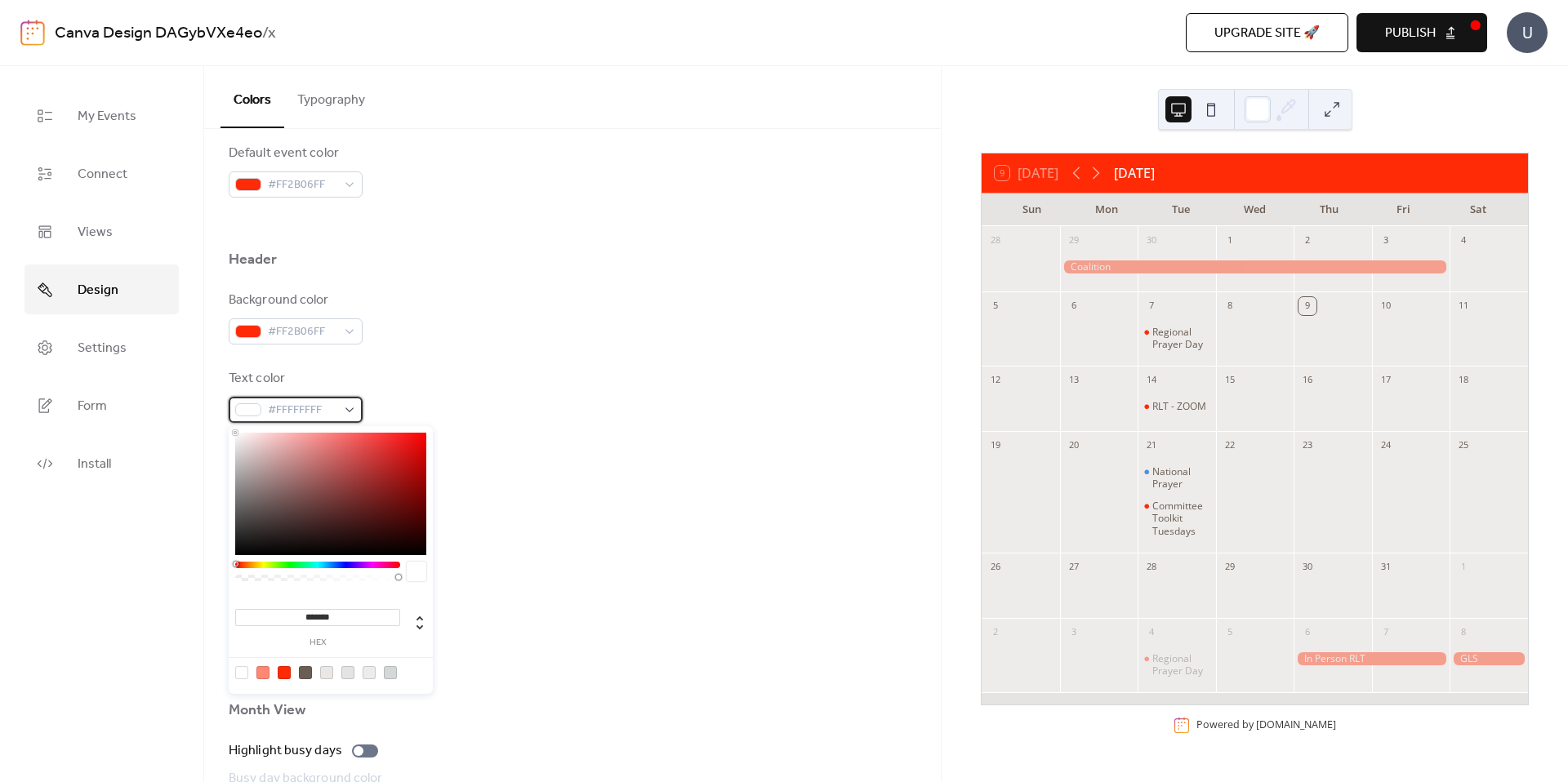
click at [336, 409] on span "#FFFFFFFF" at bounding box center [302, 410] width 68 height 19
click at [304, 673] on div at bounding box center [305, 673] width 13 height 13
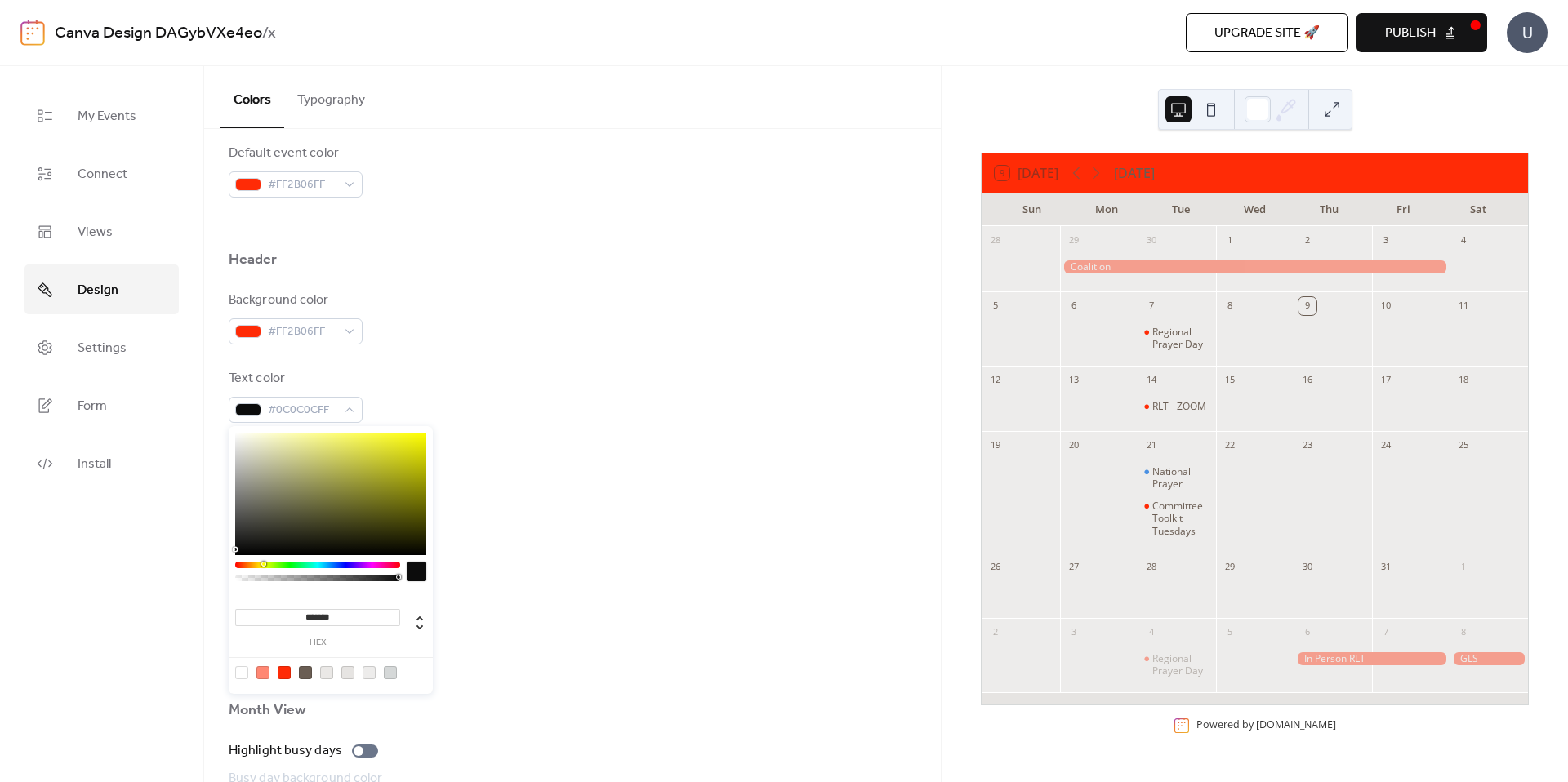
drag, startPoint x: 272, startPoint y: 507, endPoint x: 240, endPoint y: 549, distance: 52.8
click at [240, 549] on div at bounding box center [330, 494] width 191 height 122
type input "*******"
click at [236, 555] on div at bounding box center [236, 555] width 4 height 4
click at [332, 337] on span "#FF2B06FF" at bounding box center [302, 332] width 68 height 19
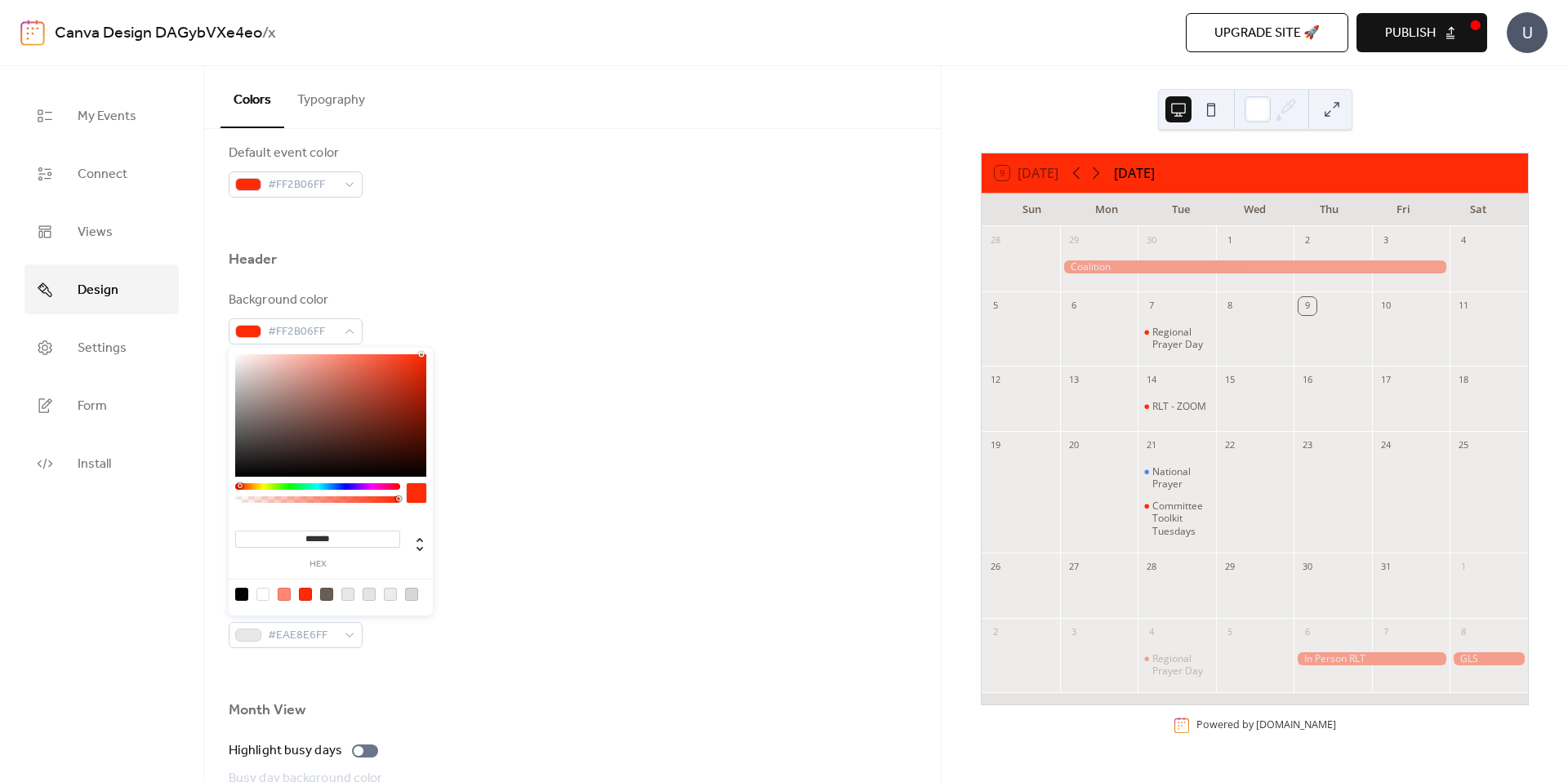
click at [262, 596] on div at bounding box center [263, 594] width 13 height 13
type input "*******"
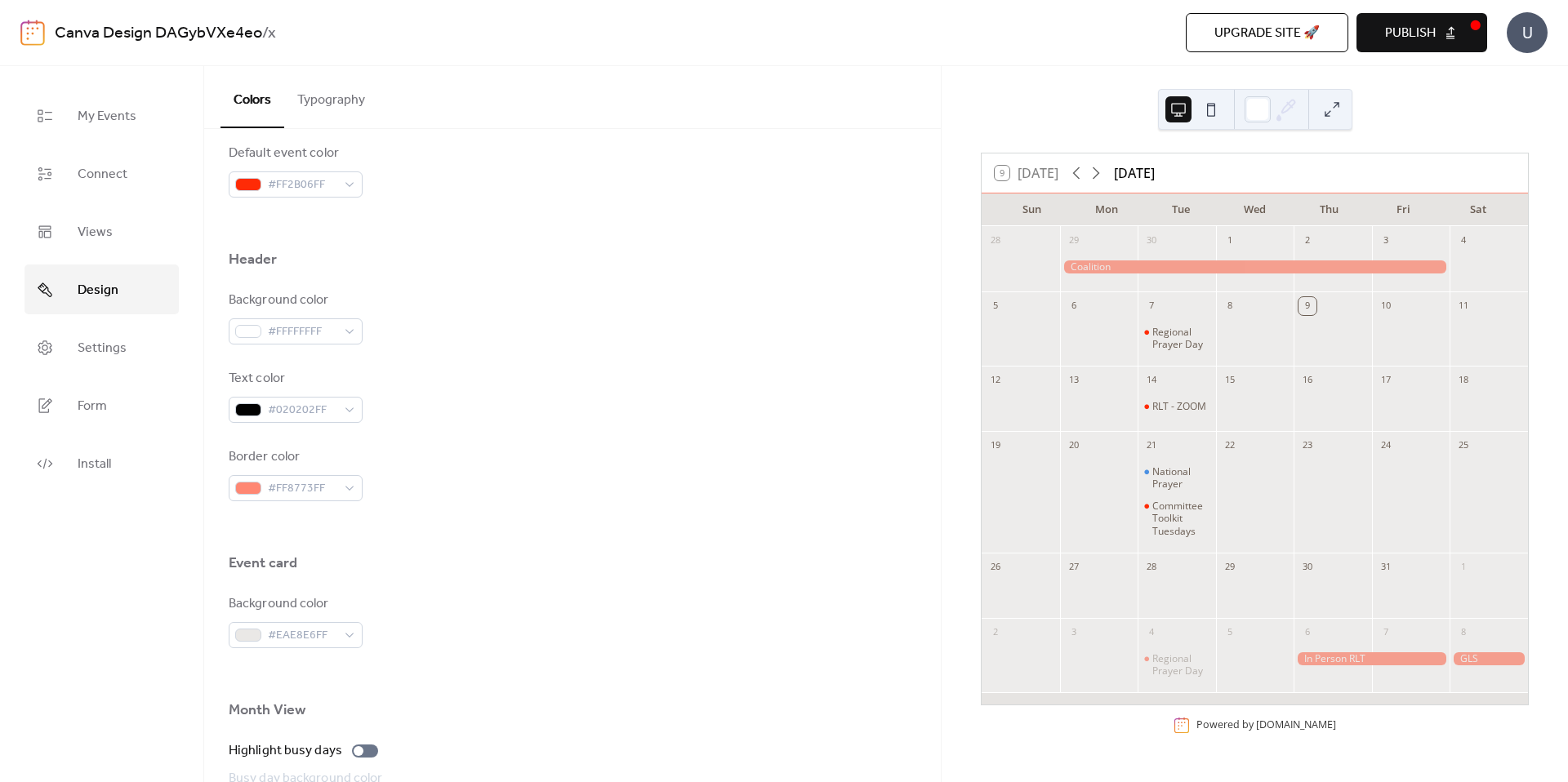
click at [508, 542] on div at bounding box center [572, 527] width 688 height 53
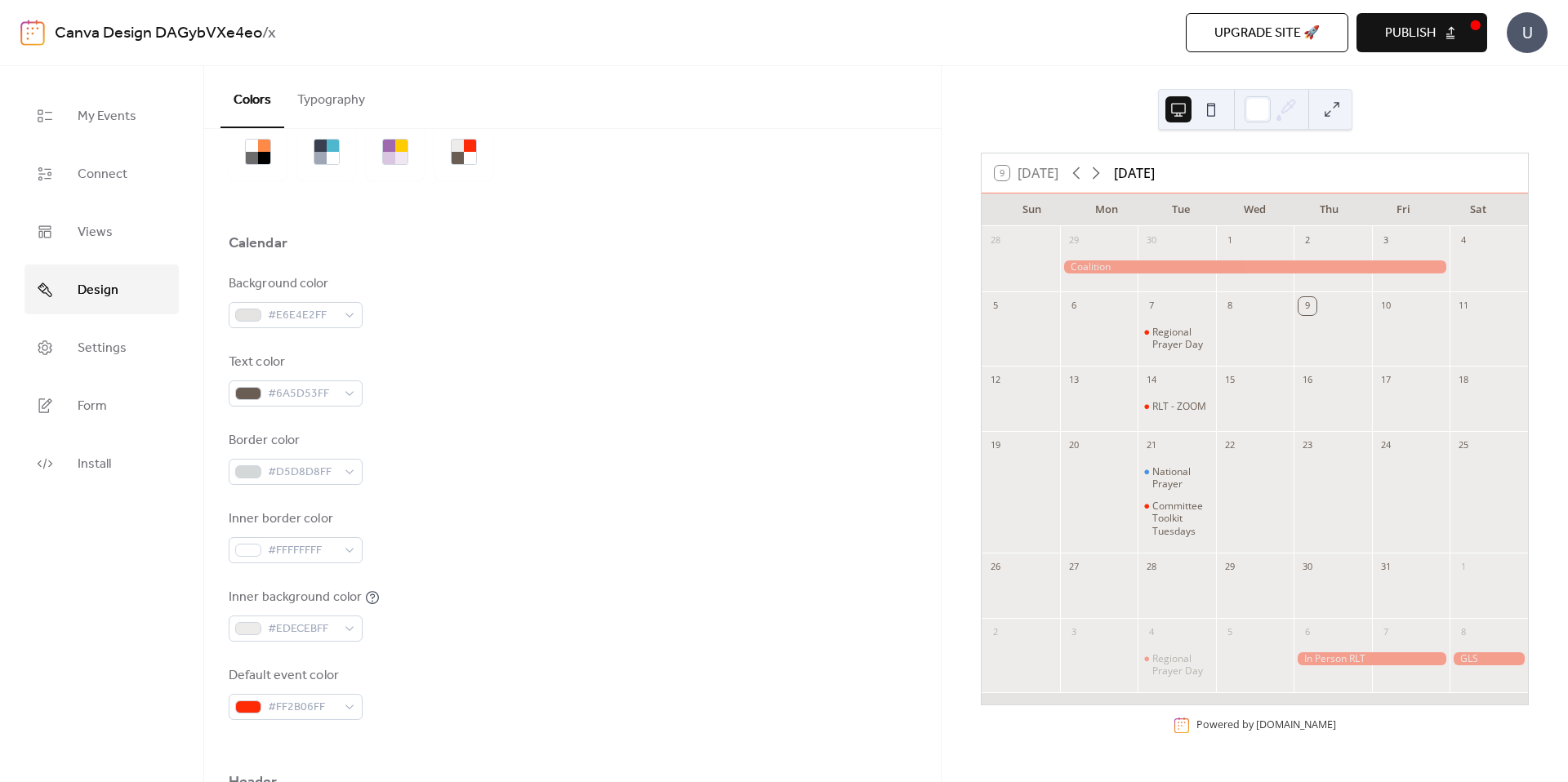
scroll to position [78, 0]
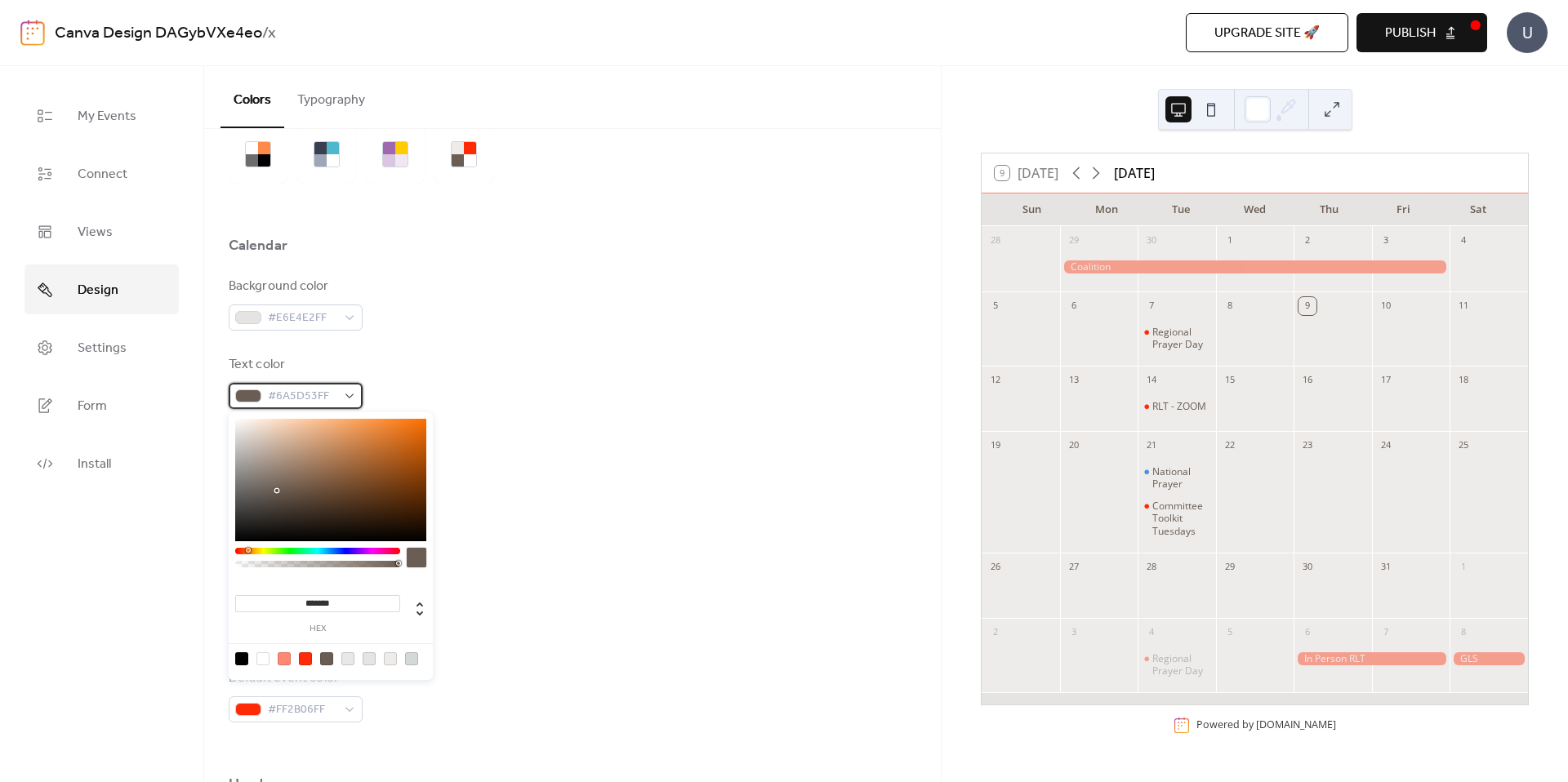
click at [339, 401] on div "#6A5D53FF" at bounding box center [295, 396] width 134 height 26
click at [237, 661] on div at bounding box center [241, 659] width 13 height 13
type input "*******"
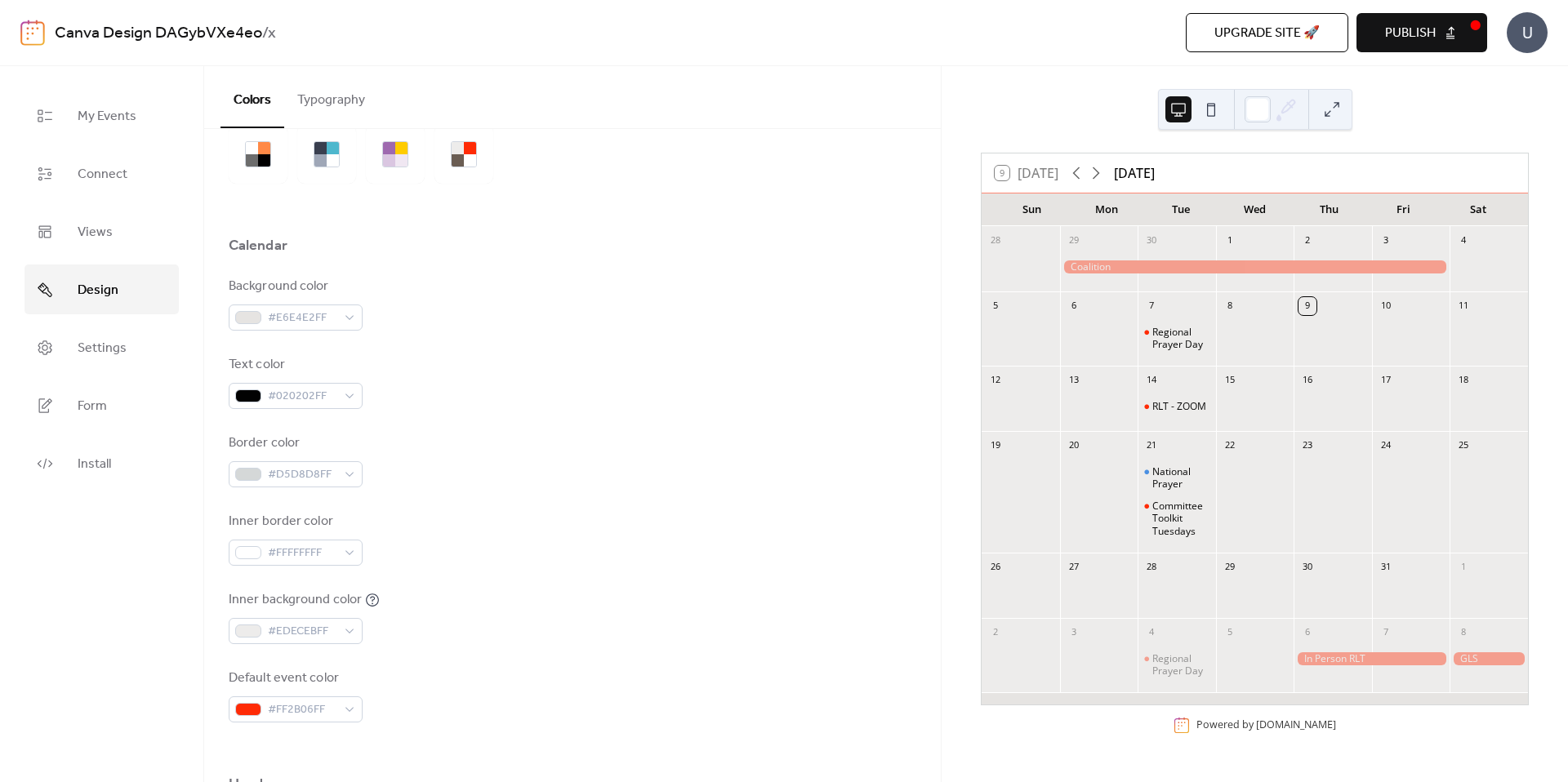
click at [710, 521] on div "Inner border color #FFFFFFFF" at bounding box center [572, 539] width 688 height 54
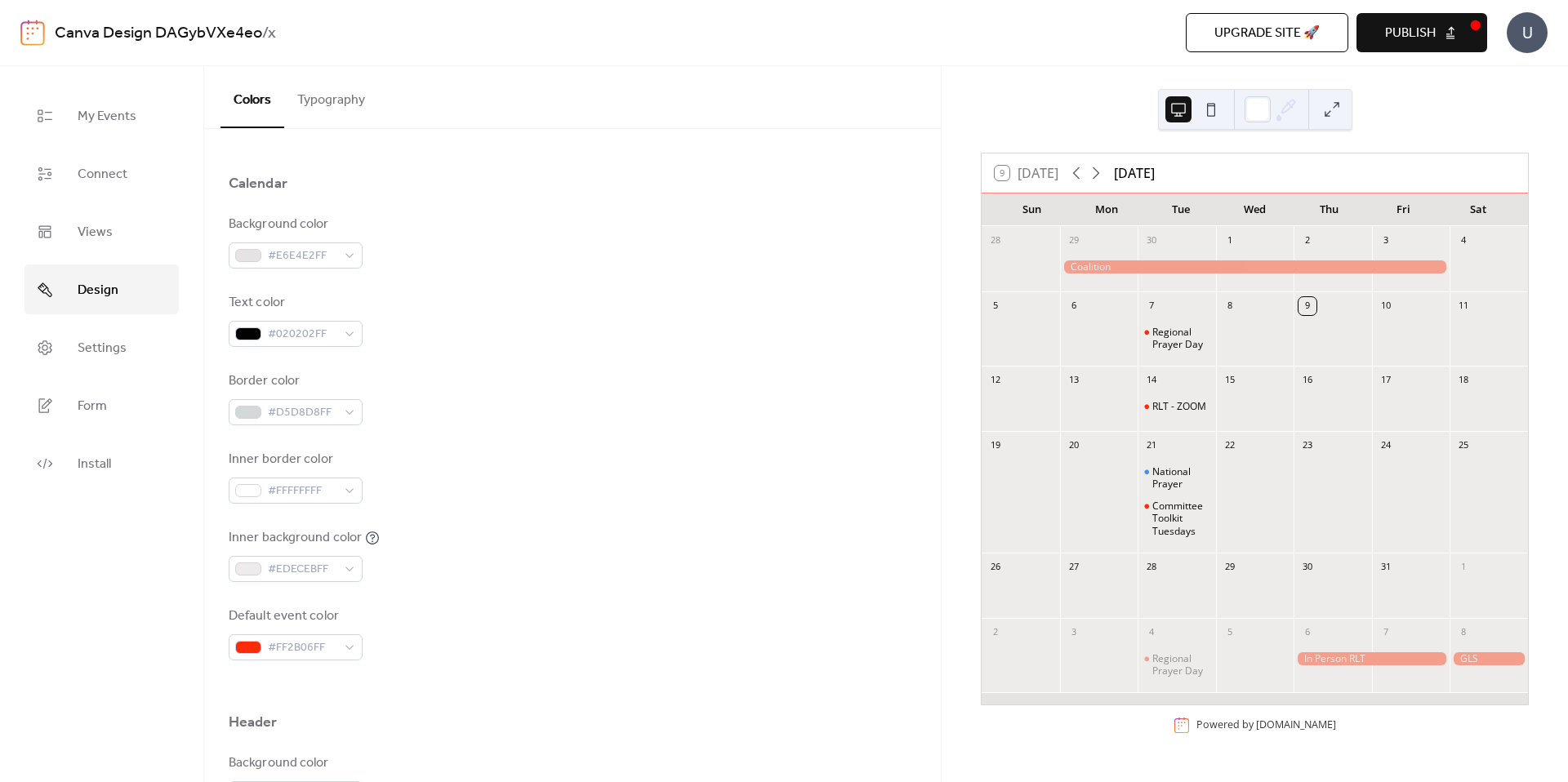
scroll to position [189, 0]
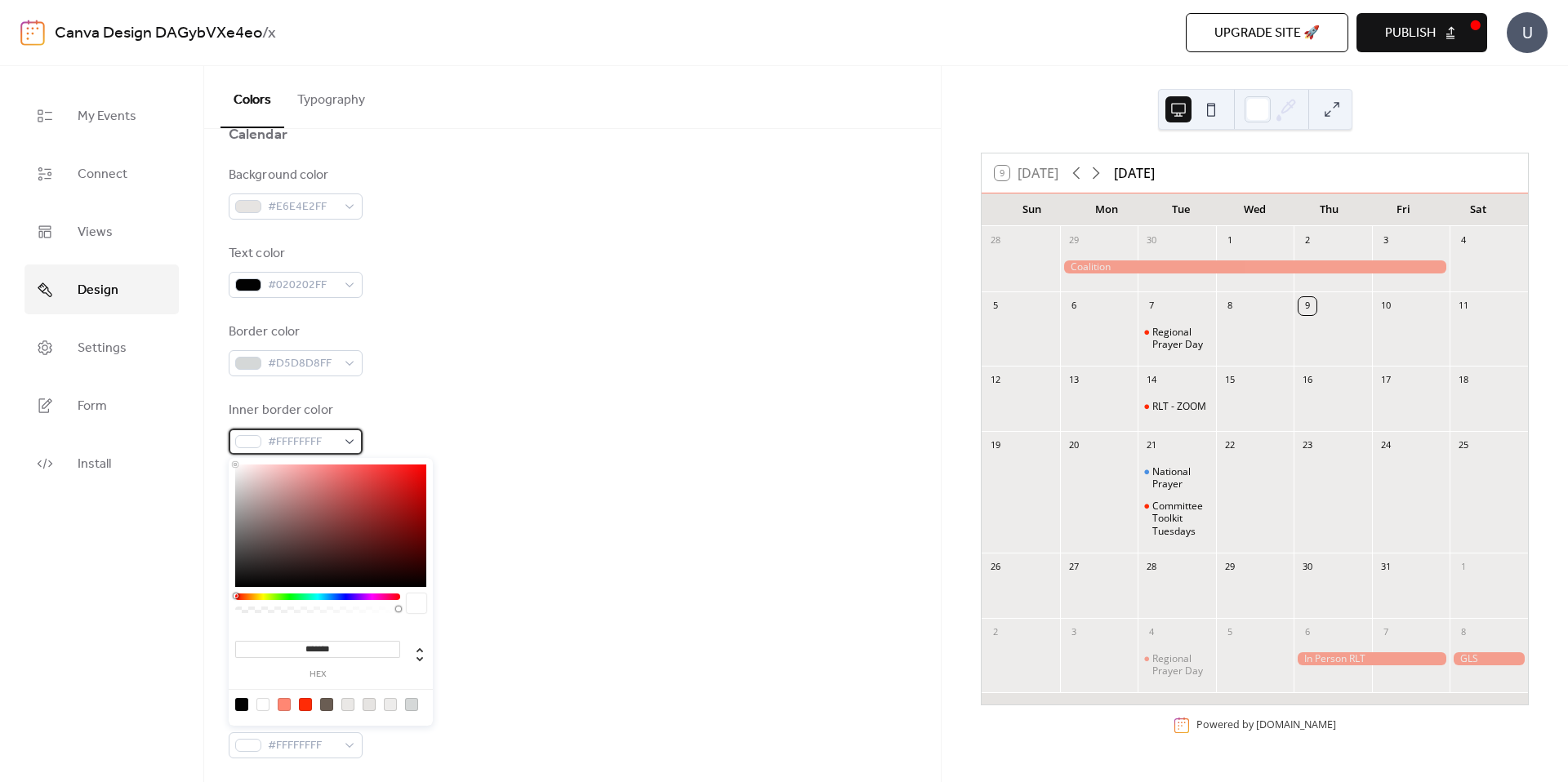
click at [354, 444] on div "#FFFFFFFF" at bounding box center [295, 442] width 134 height 26
click at [405, 478] on div at bounding box center [330, 526] width 191 height 122
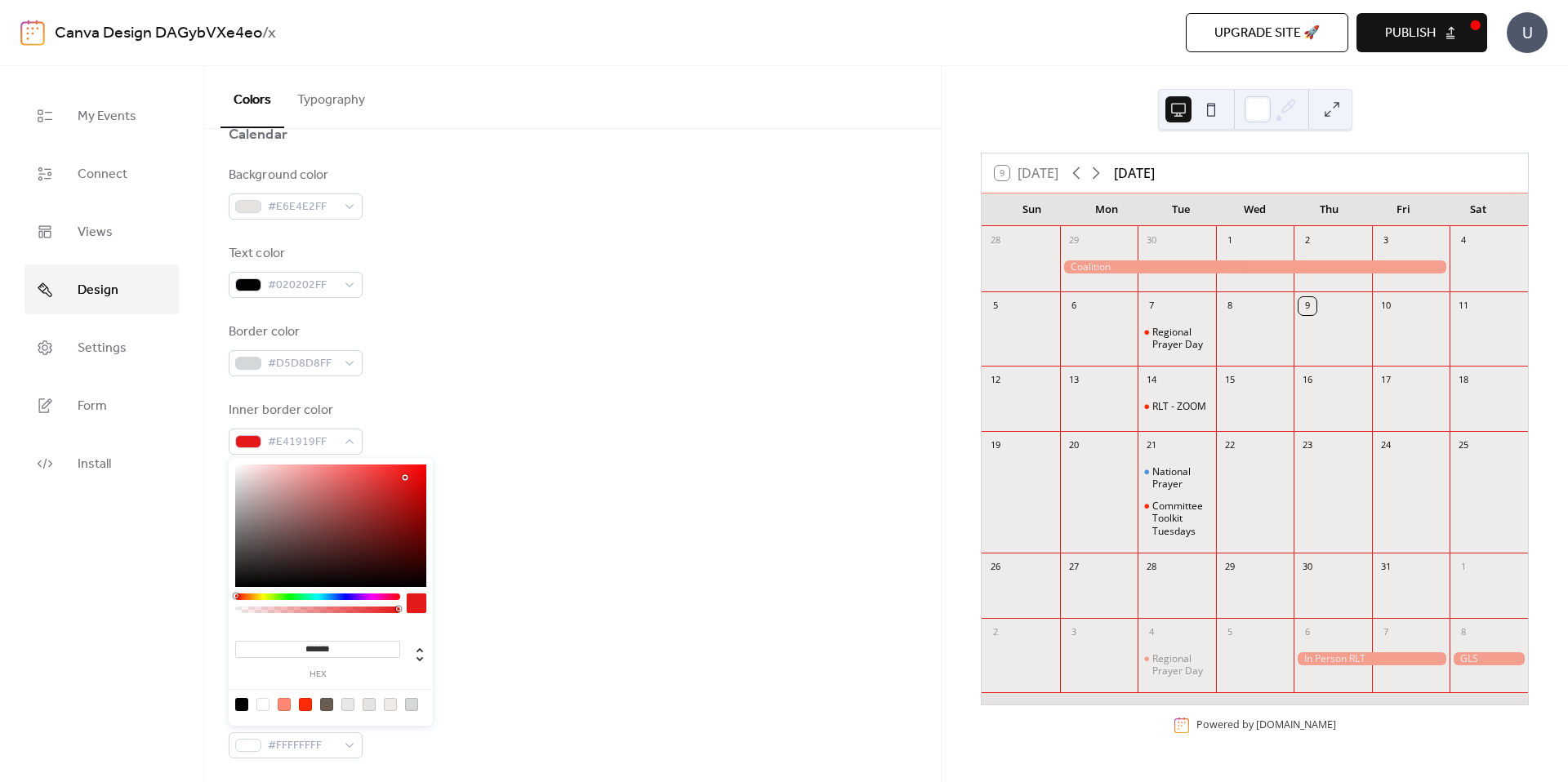
click at [246, 516] on div at bounding box center [330, 526] width 191 height 122
type input "*******"
click at [240, 495] on div at bounding box center [330, 526] width 191 height 122
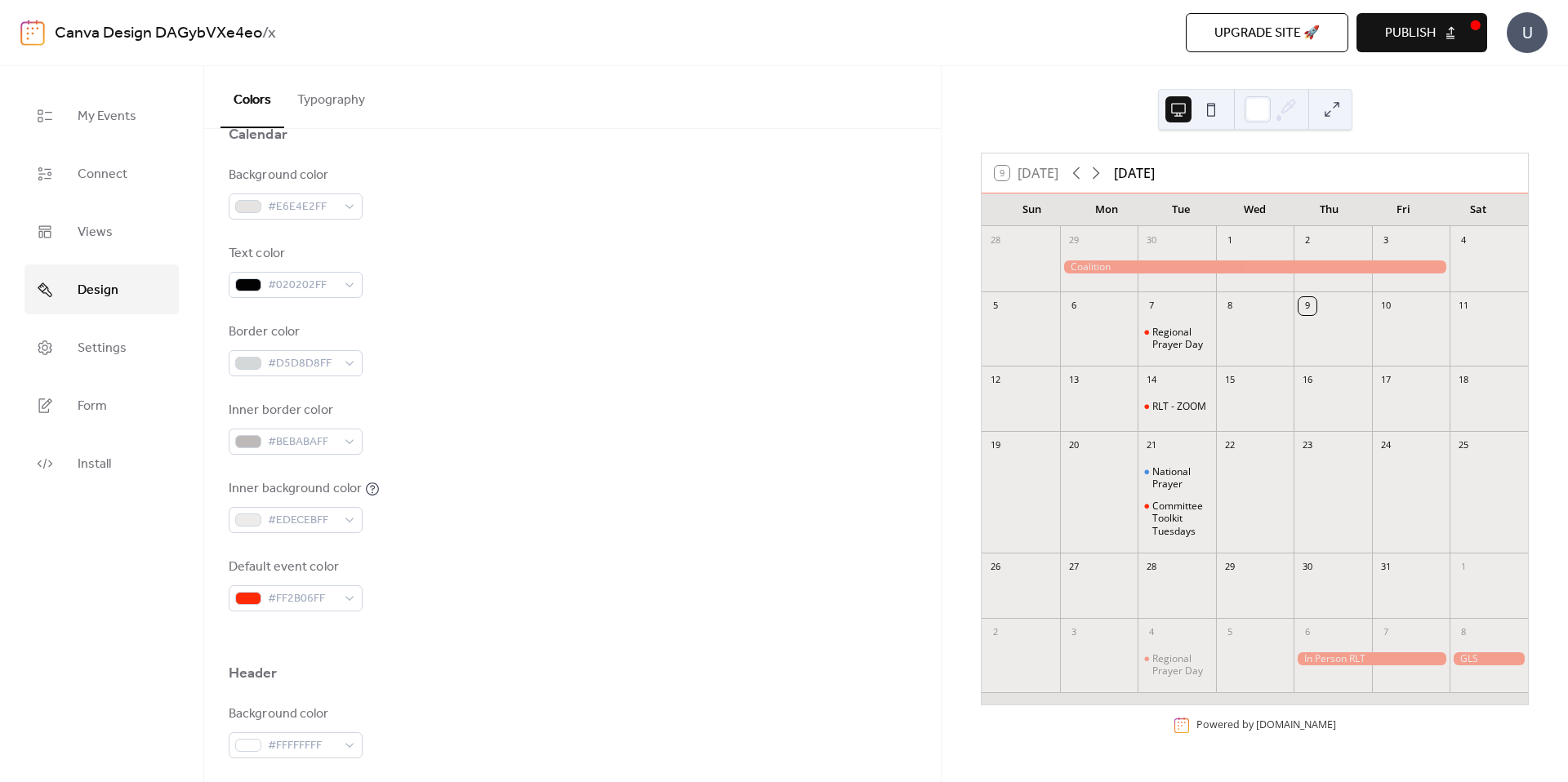
click at [528, 490] on div "Inner background color #EDECEBFF" at bounding box center [572, 506] width 688 height 54
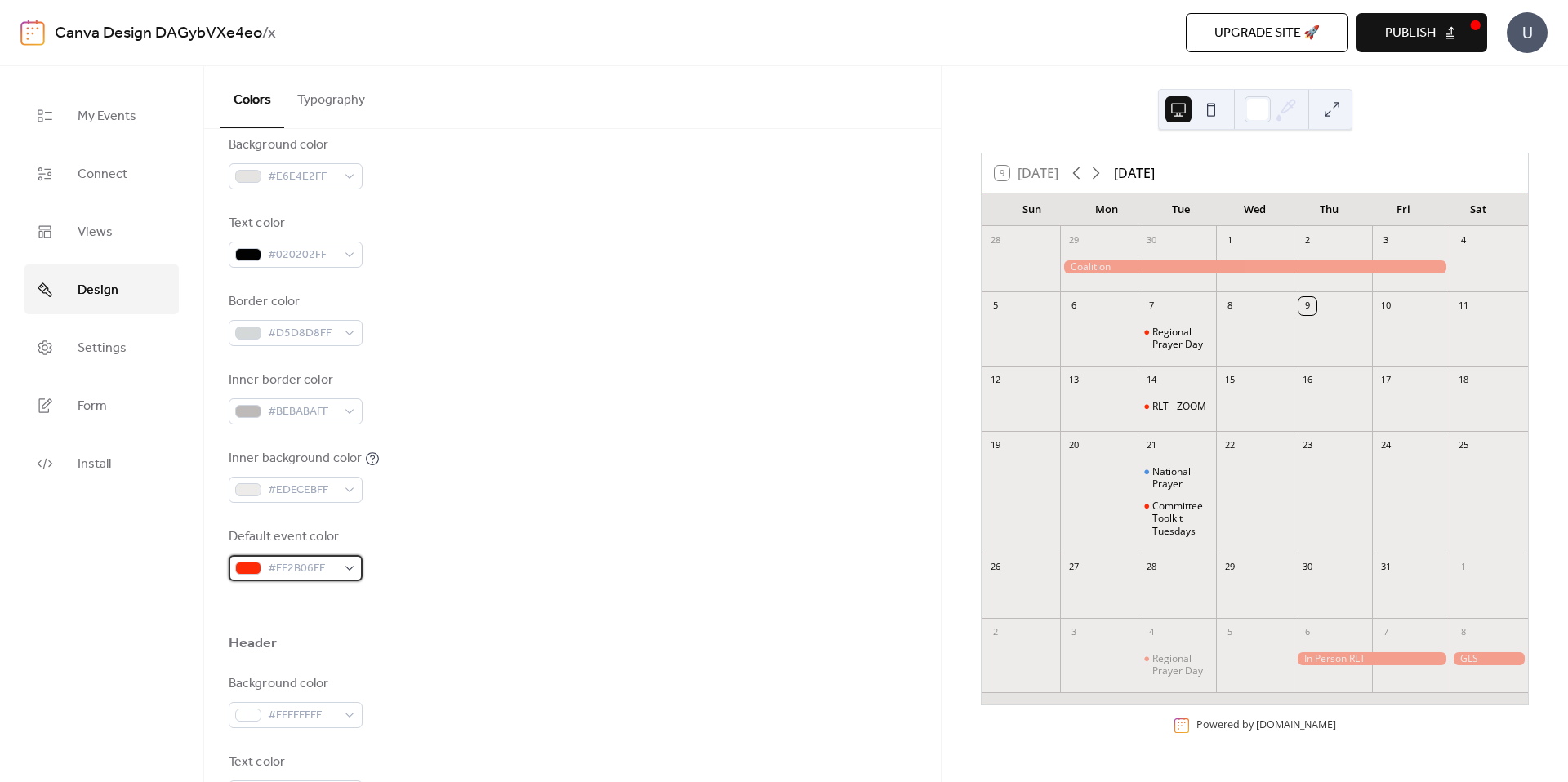
click at [352, 564] on div "#FF2B06FF" at bounding box center [295, 568] width 134 height 26
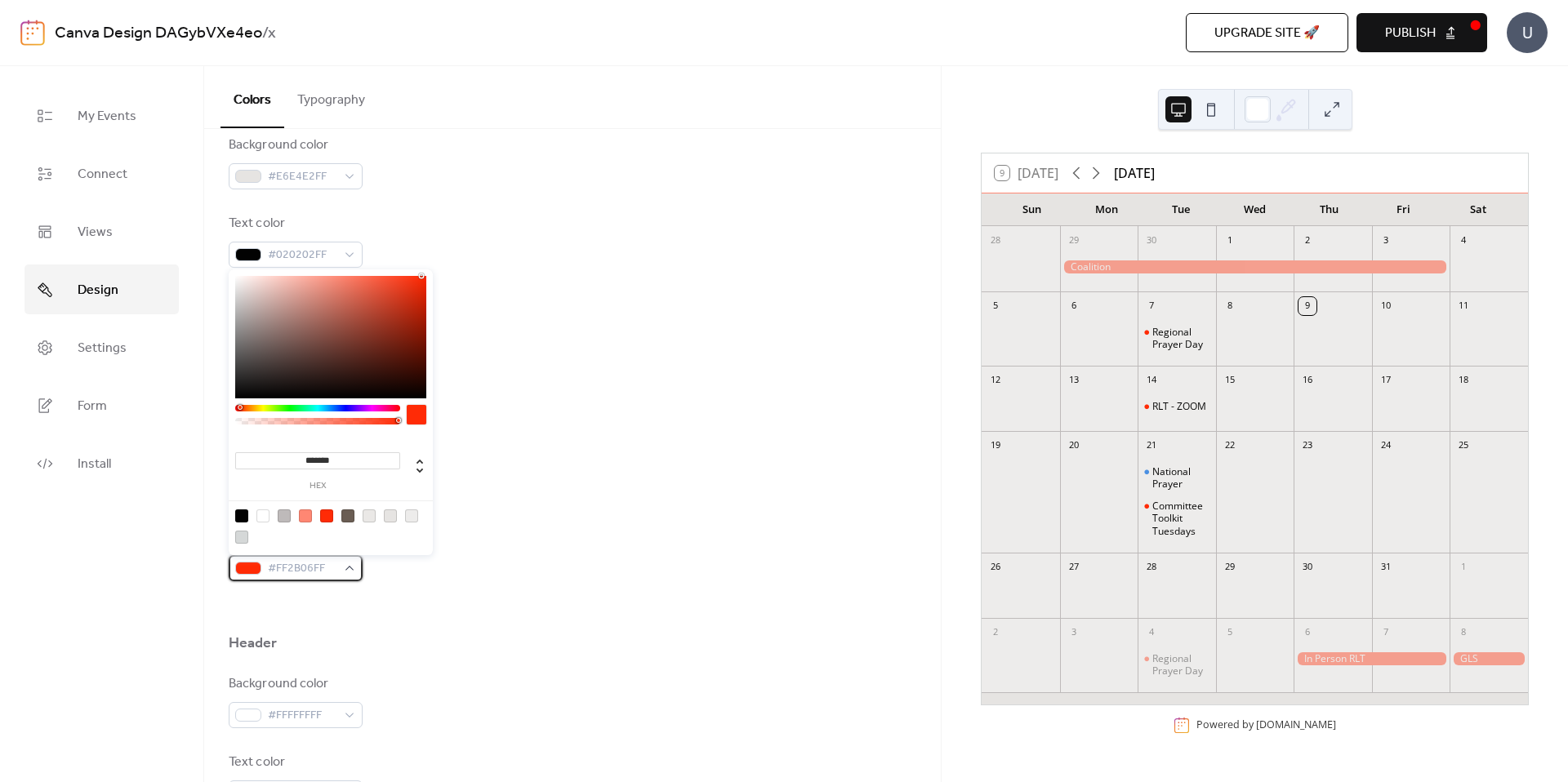
scroll to position [220, 0]
click at [325, 516] on div at bounding box center [326, 515] width 13 height 13
type input "*******"
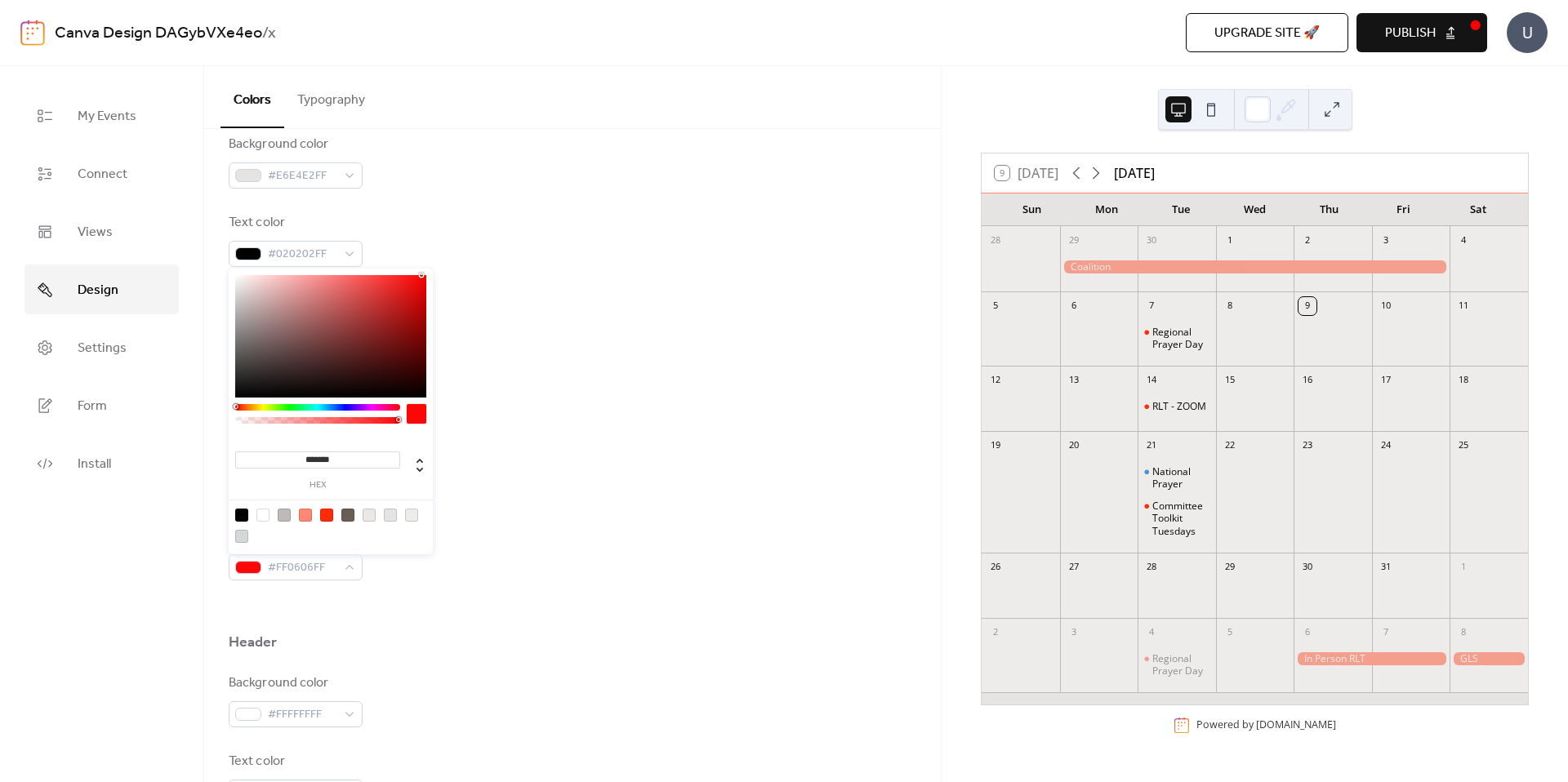
drag, startPoint x: 237, startPoint y: 405, endPoint x: 225, endPoint y: 407, distance: 12.2
click at [225, 407] on body "Canva Design DAGybVXe4eo / x Upgrade site 🚀 Preview Publish U My Events Connect…" at bounding box center [784, 391] width 1568 height 782
click at [494, 497] on div "Inner background color #EDECEBFF" at bounding box center [572, 475] width 688 height 54
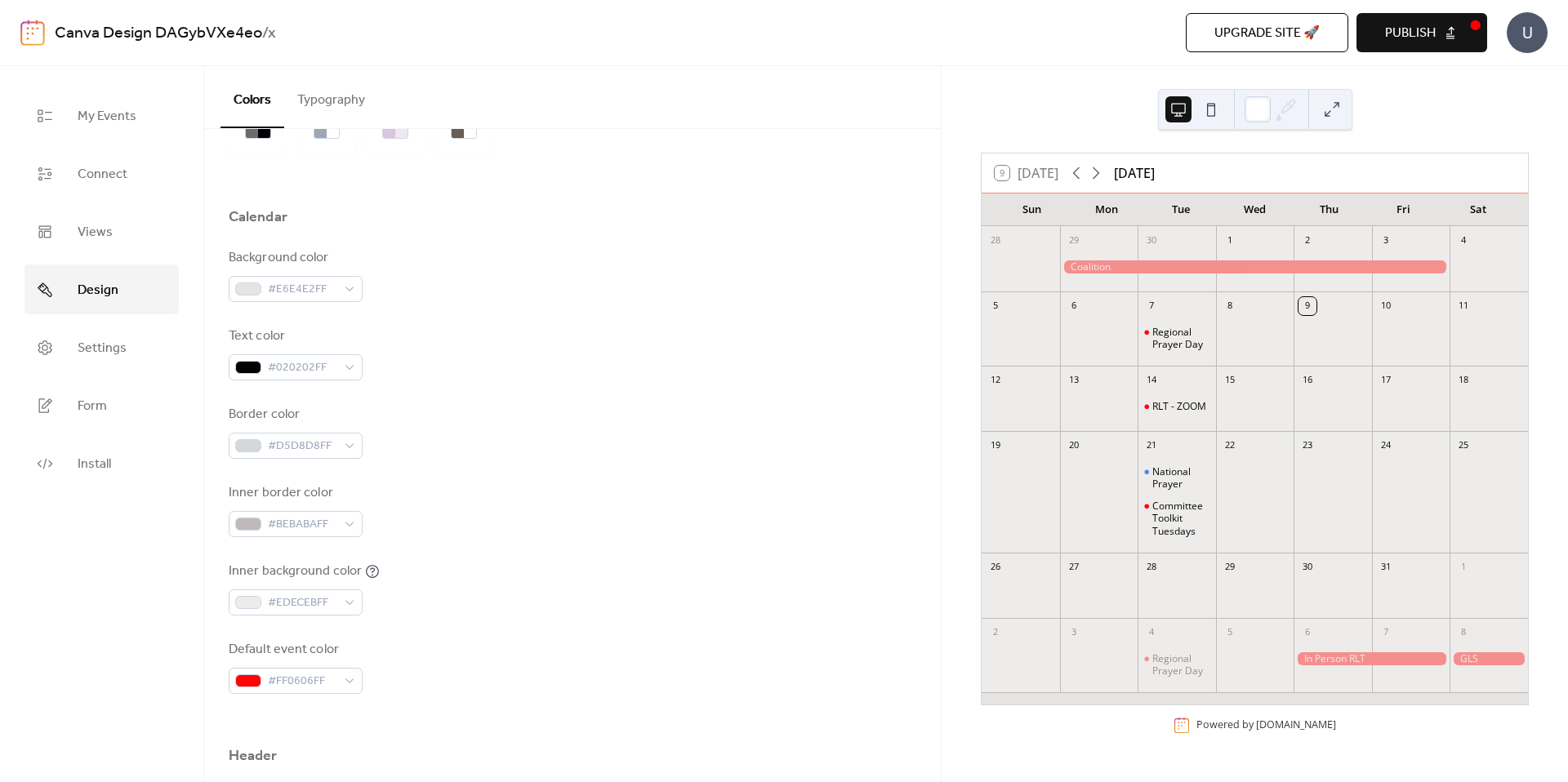
scroll to position [0, 0]
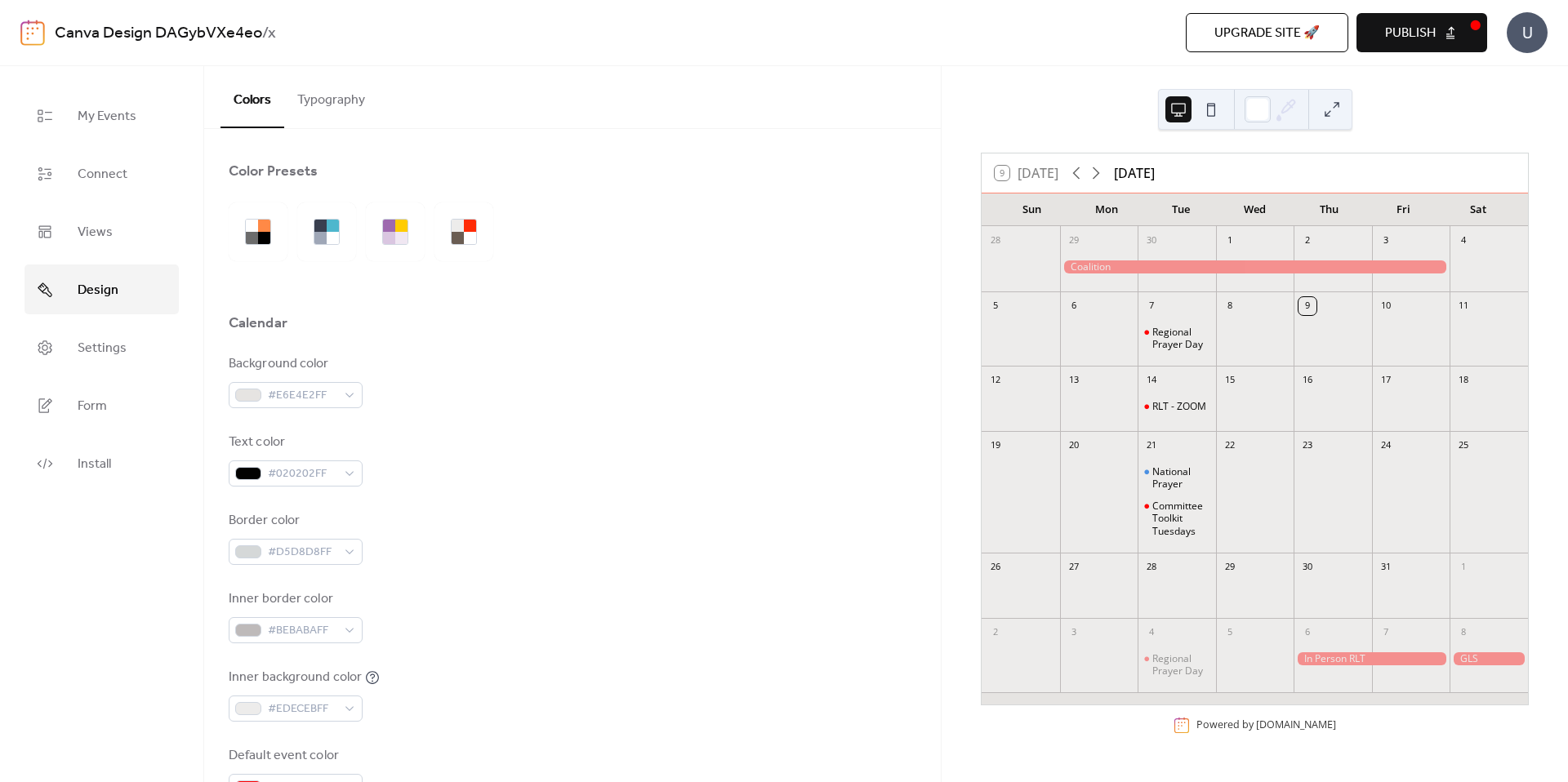
click at [1218, 105] on button at bounding box center [1211, 109] width 26 height 26
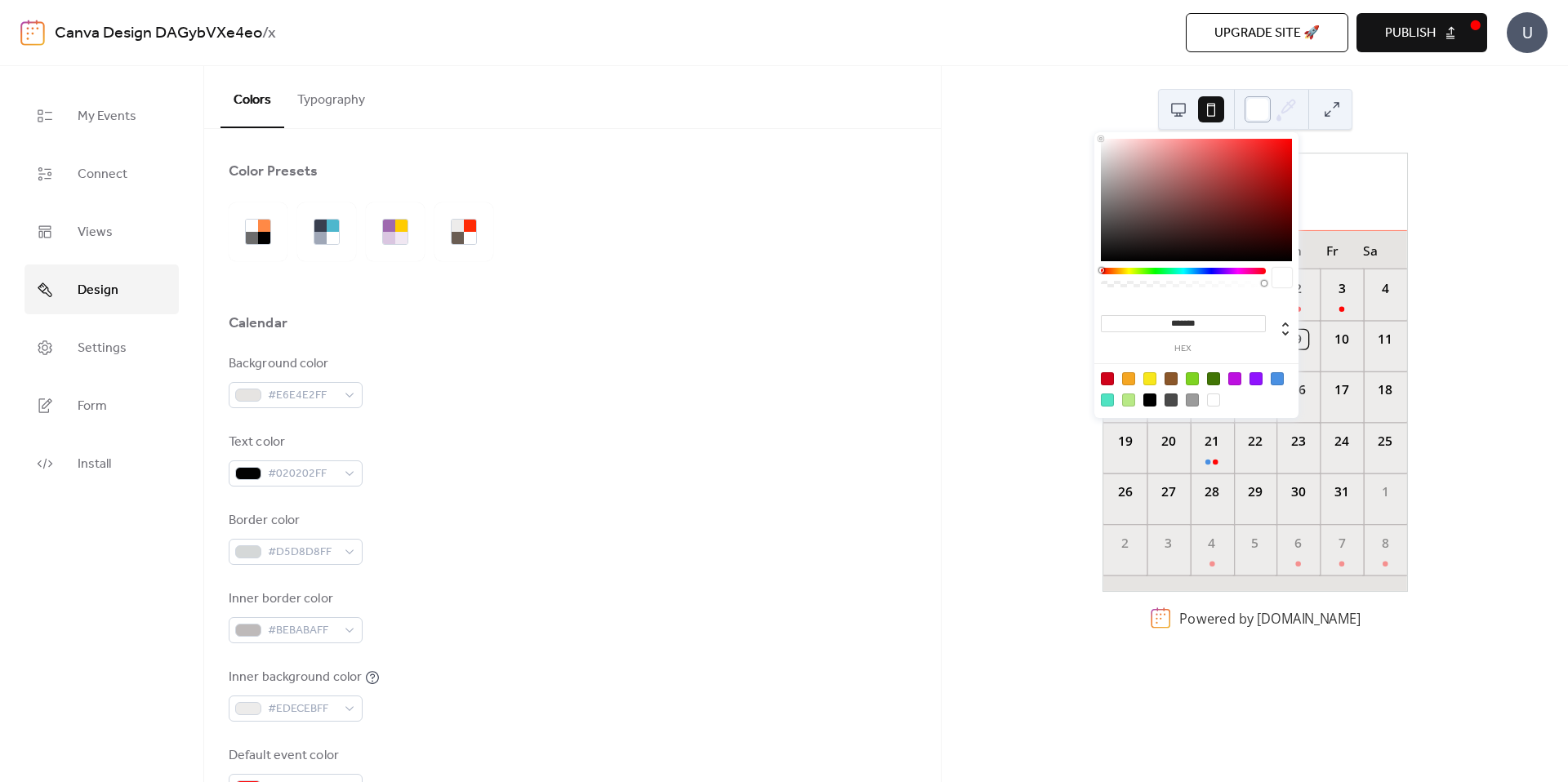
click at [1254, 109] on div at bounding box center [1257, 109] width 26 height 26
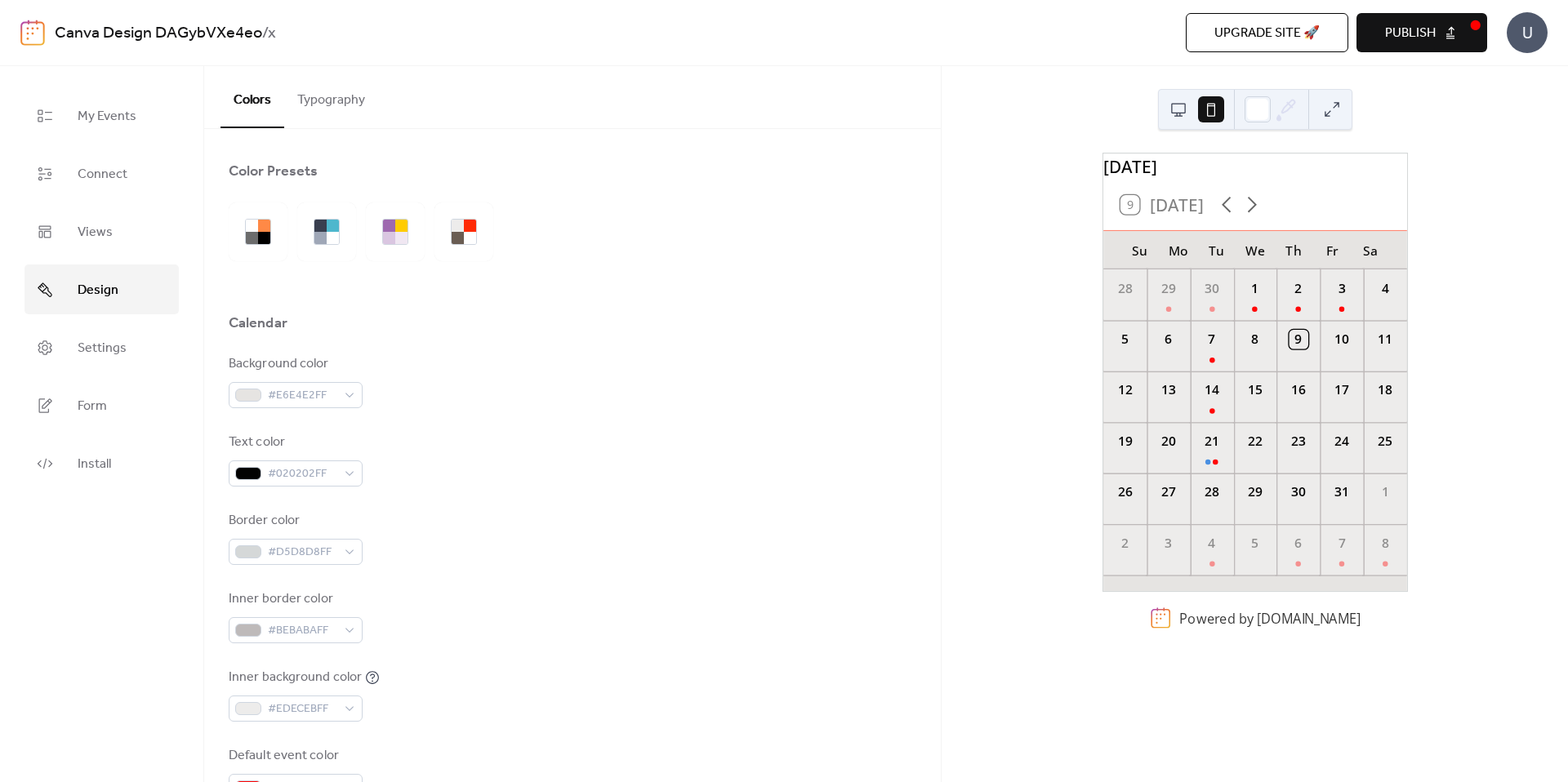
click at [1180, 109] on button at bounding box center [1178, 109] width 26 height 26
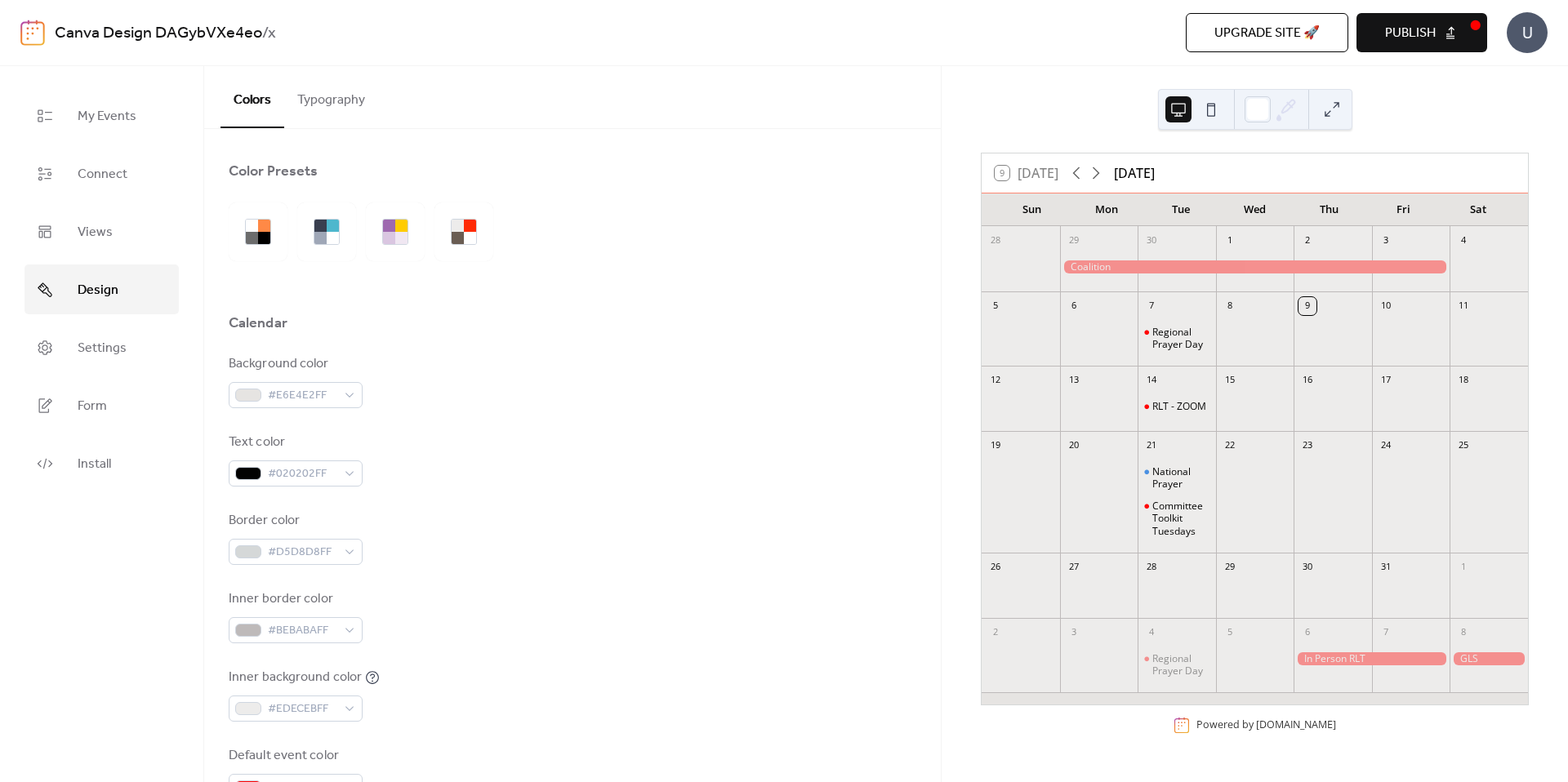
click at [1407, 31] on span "Publish" at bounding box center [1410, 33] width 51 height 19
click at [92, 227] on span "Views" at bounding box center [95, 232] width 35 height 25
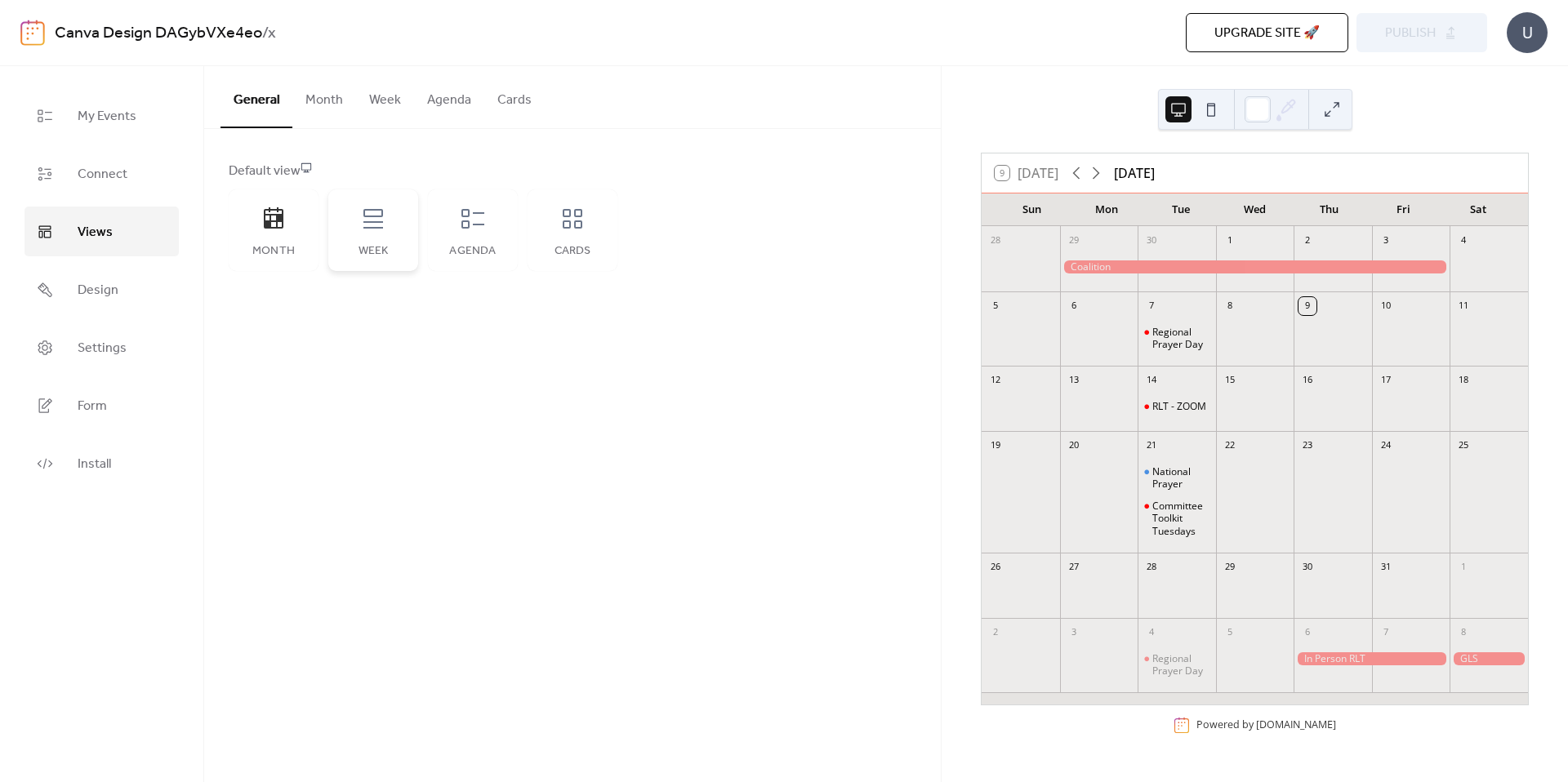
click at [367, 227] on icon at bounding box center [373, 218] width 19 height 19
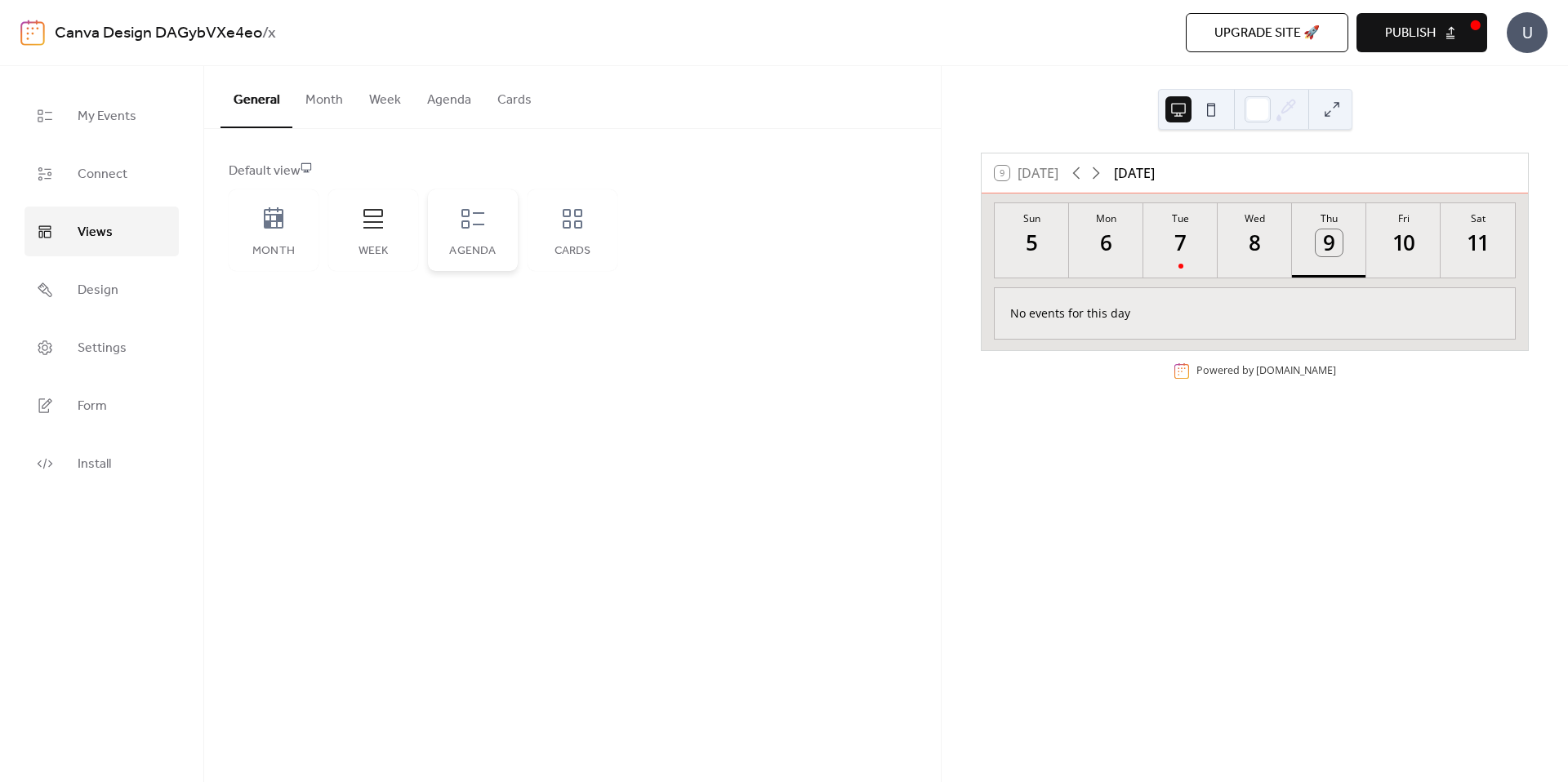
click at [492, 236] on div "Agenda" at bounding box center [472, 230] width 90 height 81
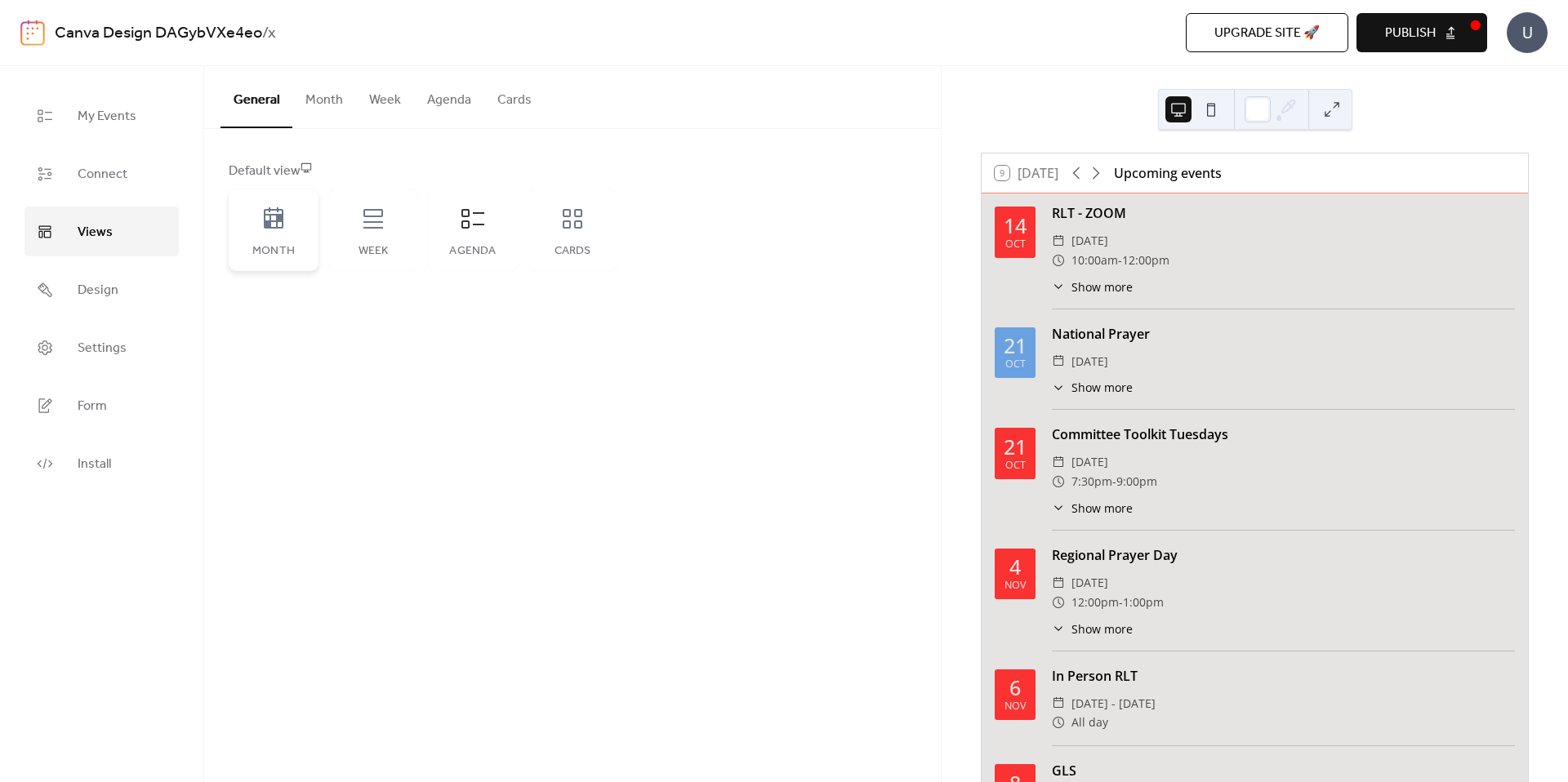
click at [267, 213] on icon at bounding box center [274, 219] width 26 height 26
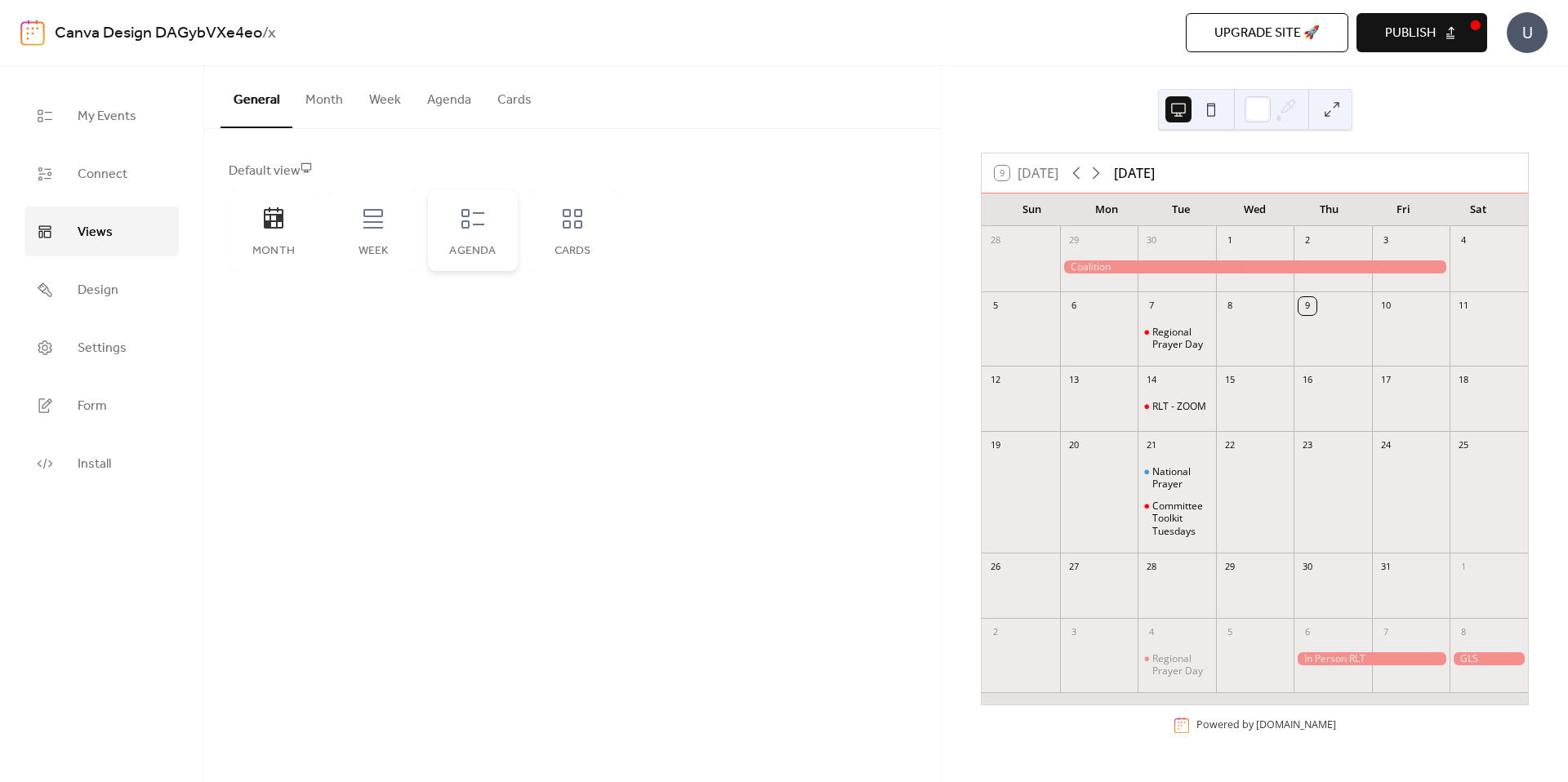
click at [479, 219] on icon at bounding box center [472, 219] width 26 height 26
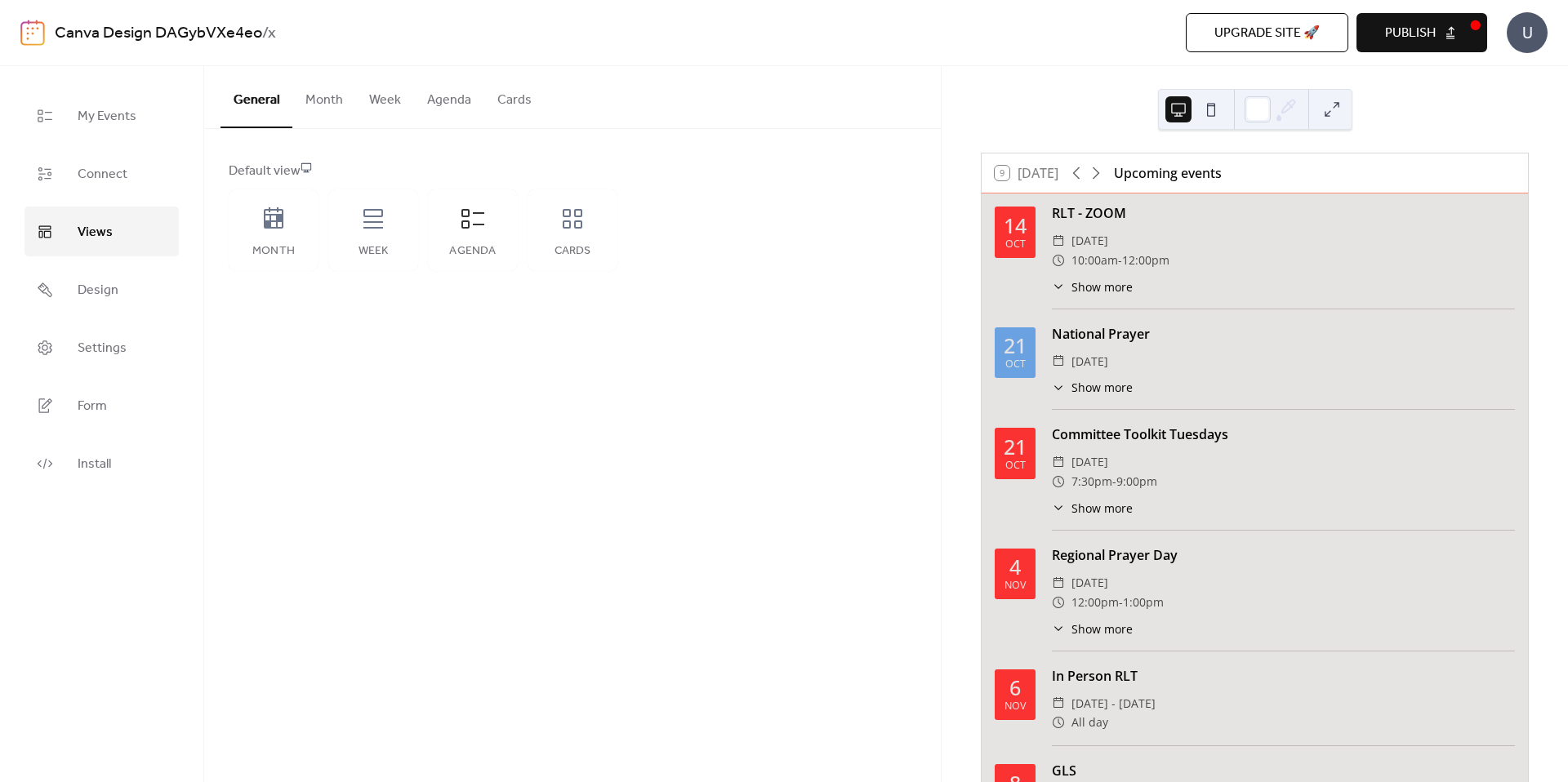
click at [338, 102] on button "Month" at bounding box center [324, 96] width 64 height 60
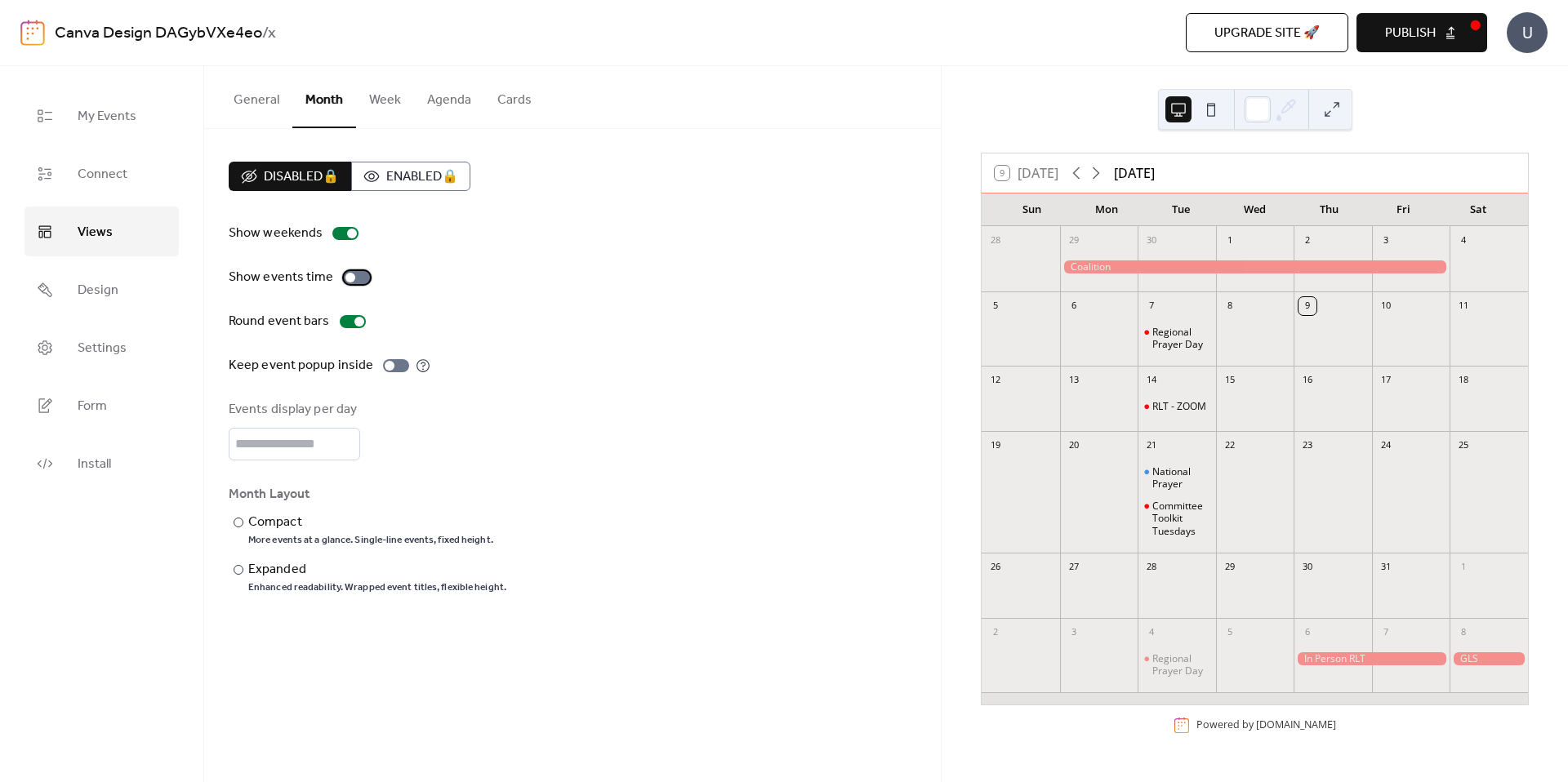
click at [347, 275] on div at bounding box center [350, 277] width 10 height 10
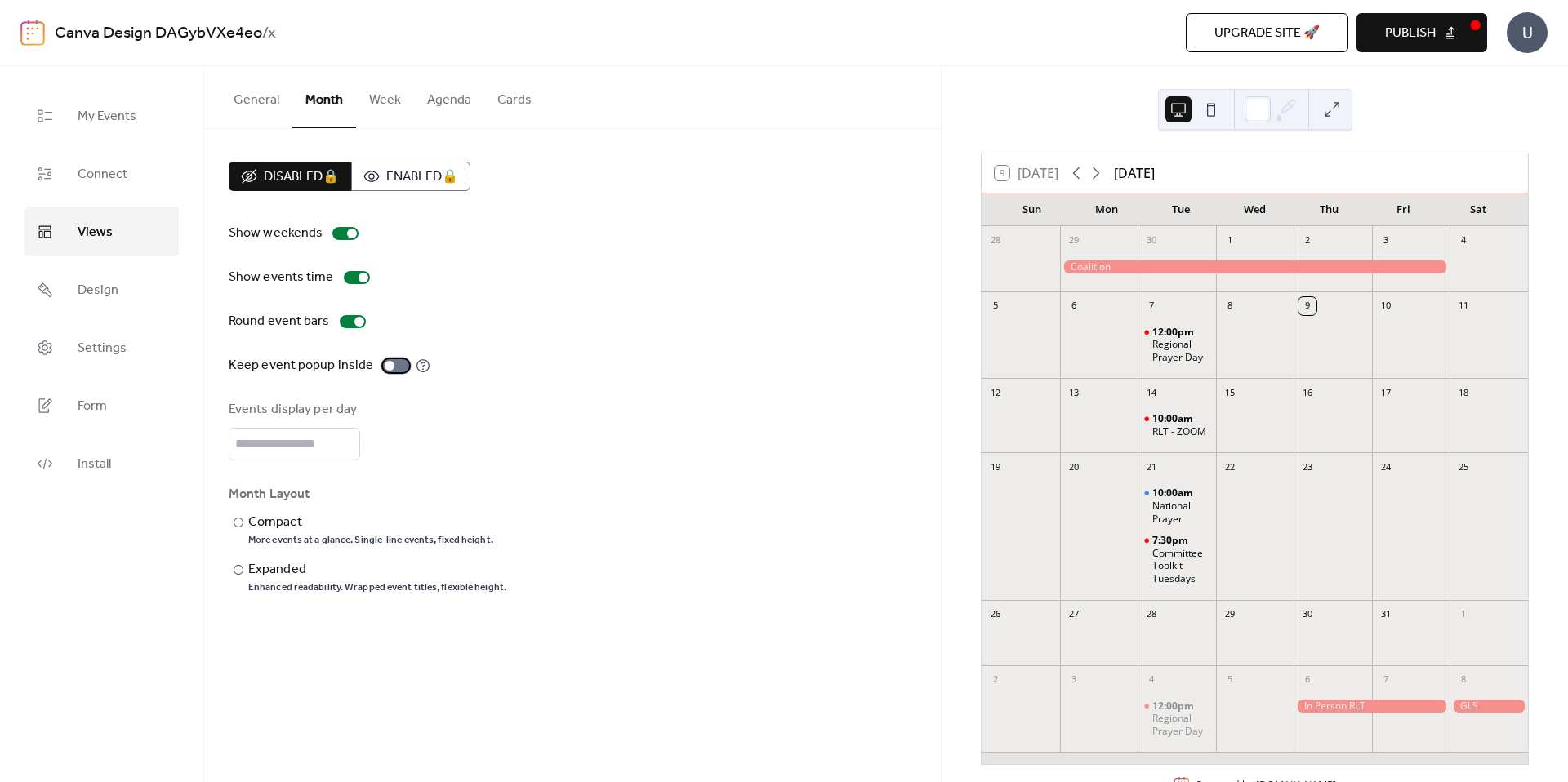
click at [390, 364] on div at bounding box center [396, 366] width 26 height 13
click at [347, 235] on div at bounding box center [351, 233] width 10 height 10
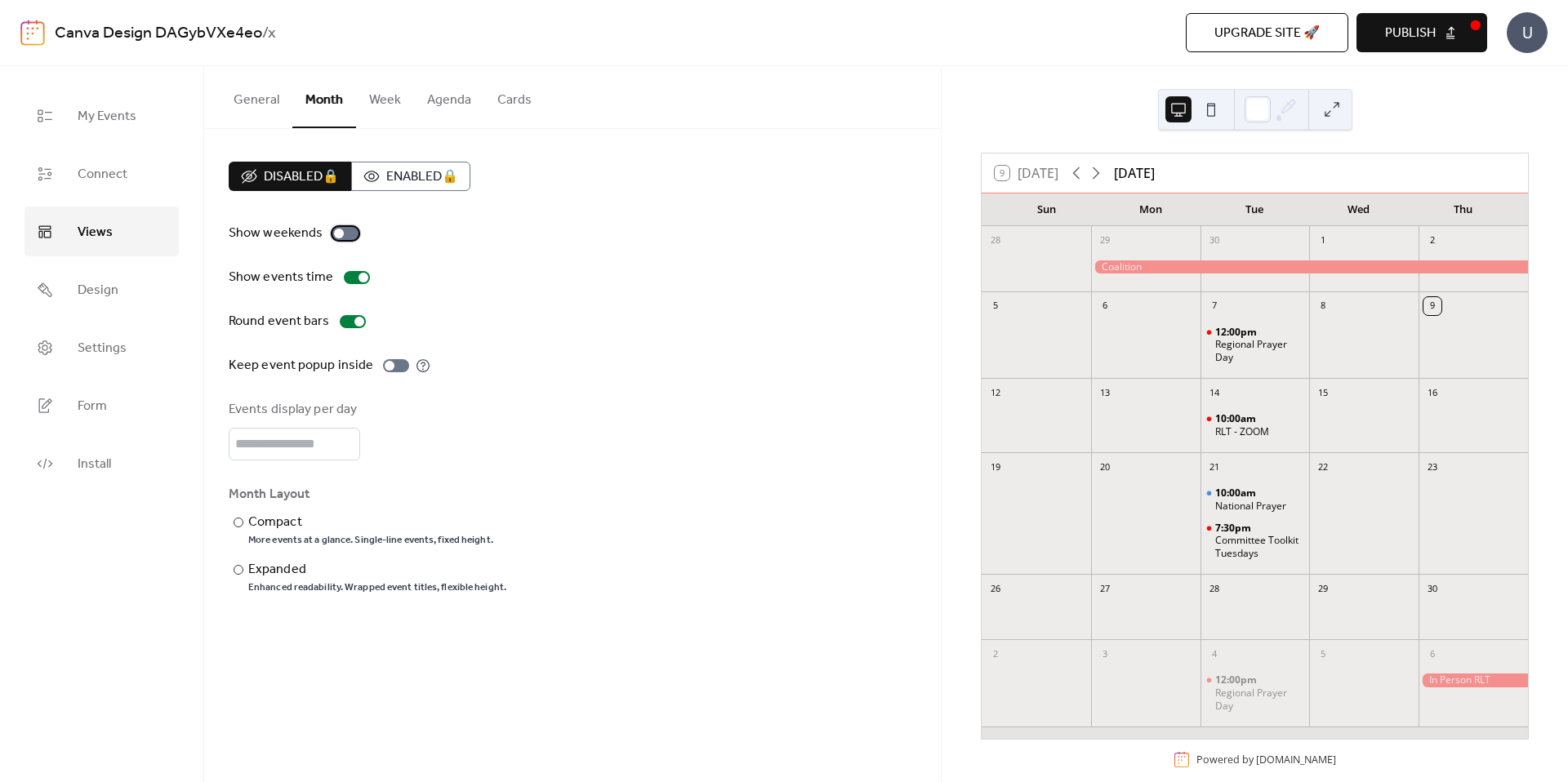
click at [346, 235] on div at bounding box center [345, 234] width 26 height 13
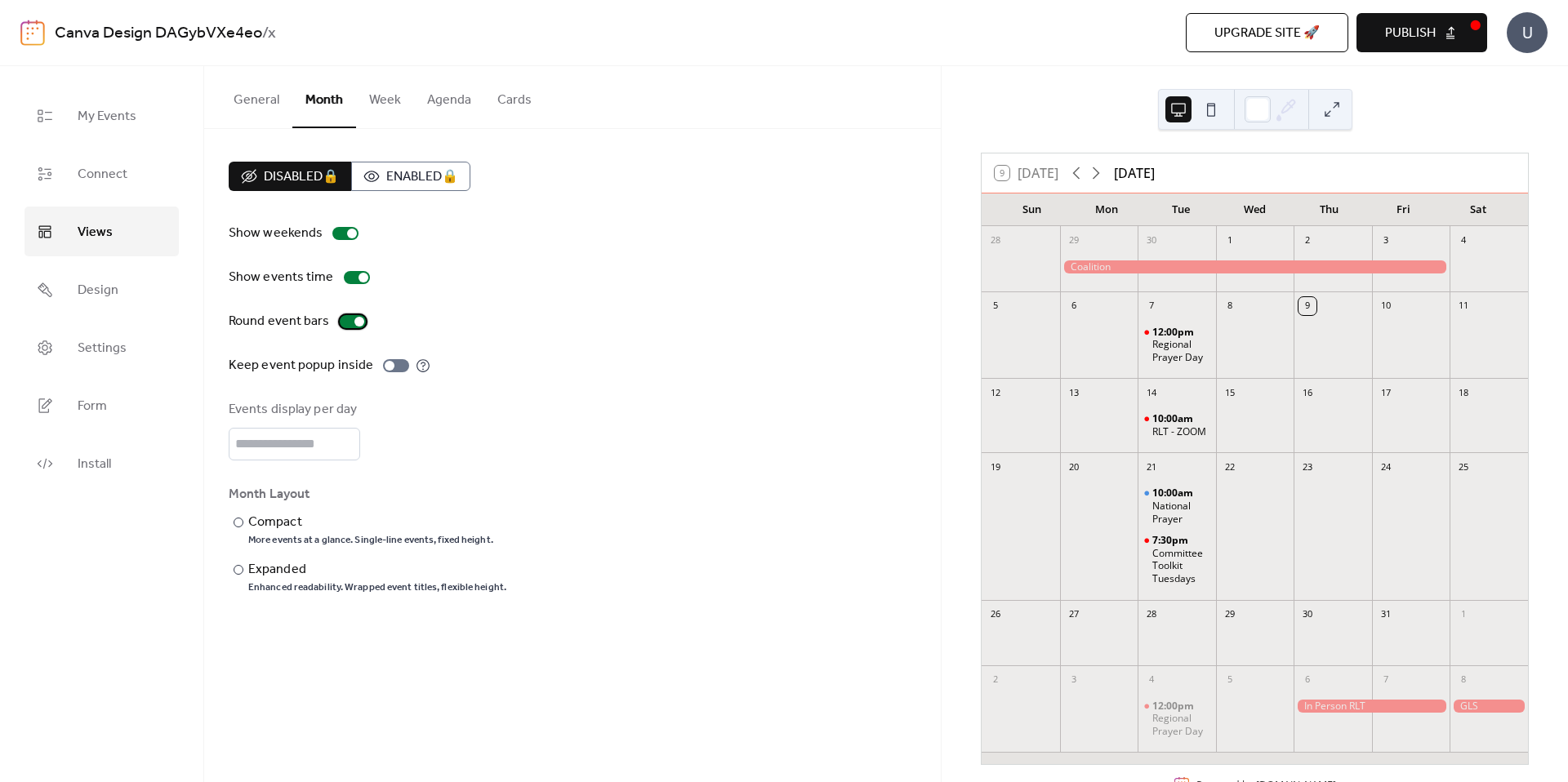
click at [348, 321] on div at bounding box center [352, 322] width 26 height 13
click at [348, 322] on div at bounding box center [346, 322] width 10 height 10
click at [239, 520] on div at bounding box center [239, 522] width 10 height 10
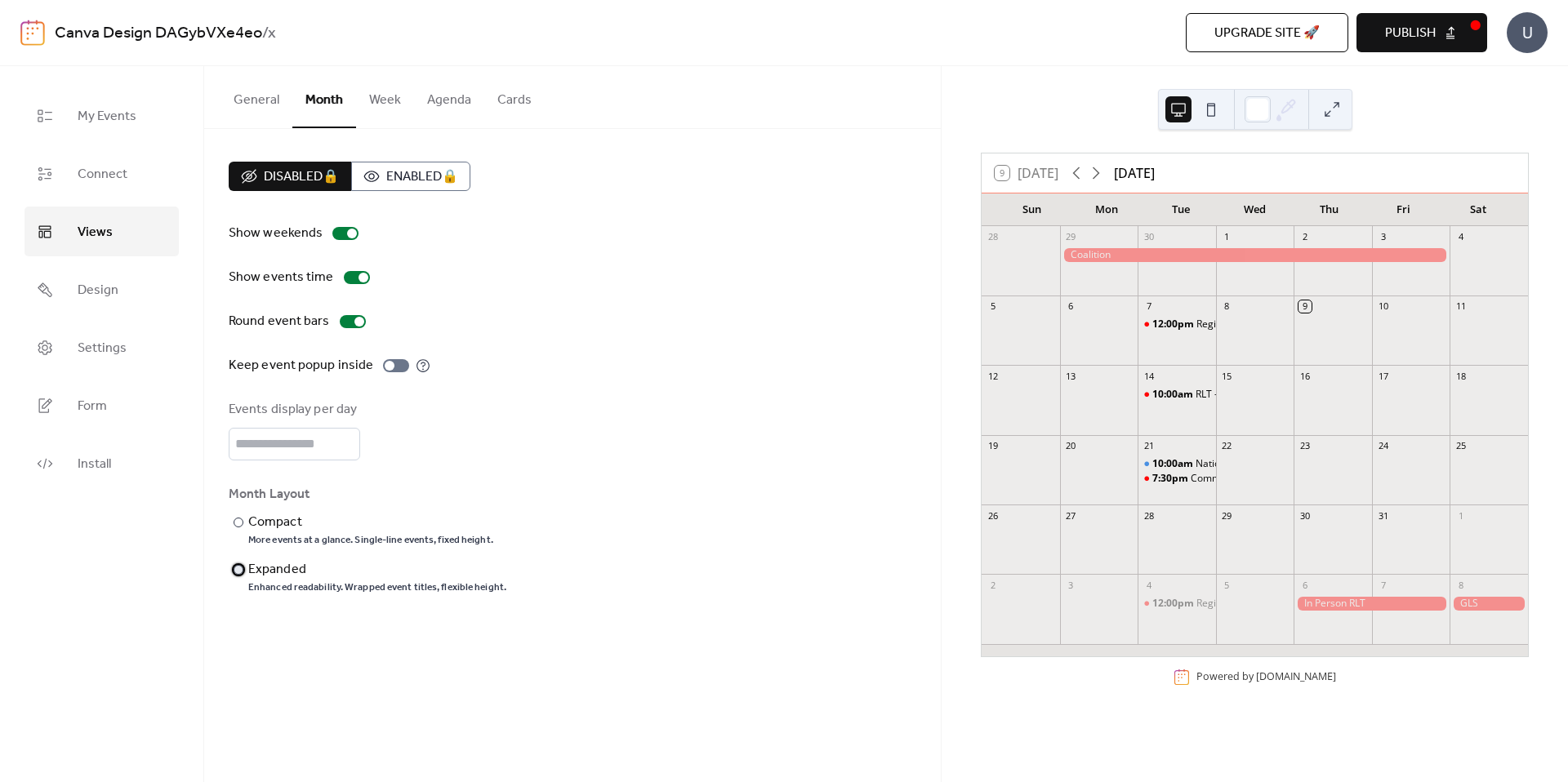
click at [237, 563] on div "​" at bounding box center [237, 569] width 17 height 19
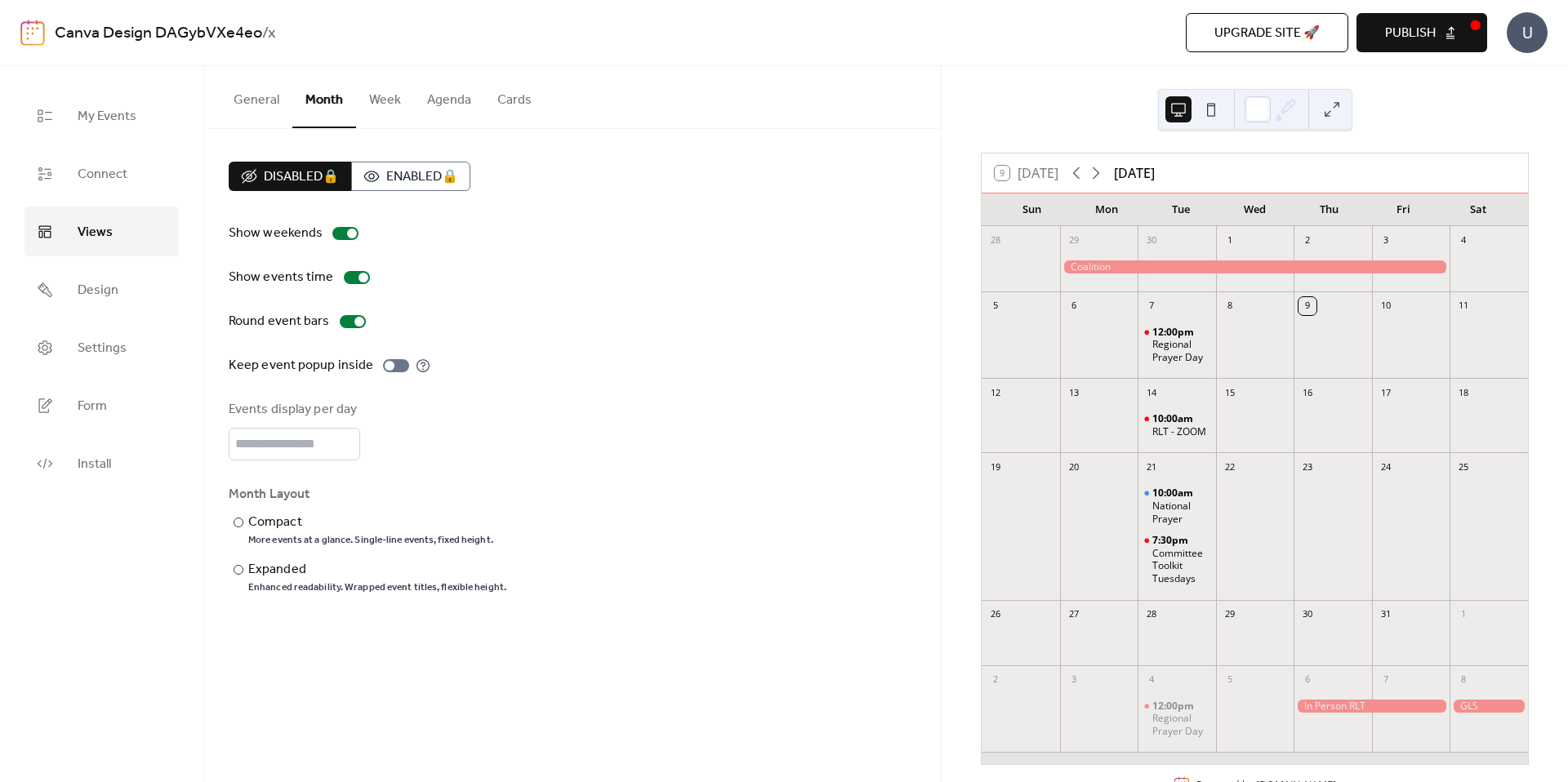
click at [261, 106] on button "General" at bounding box center [256, 96] width 72 height 60
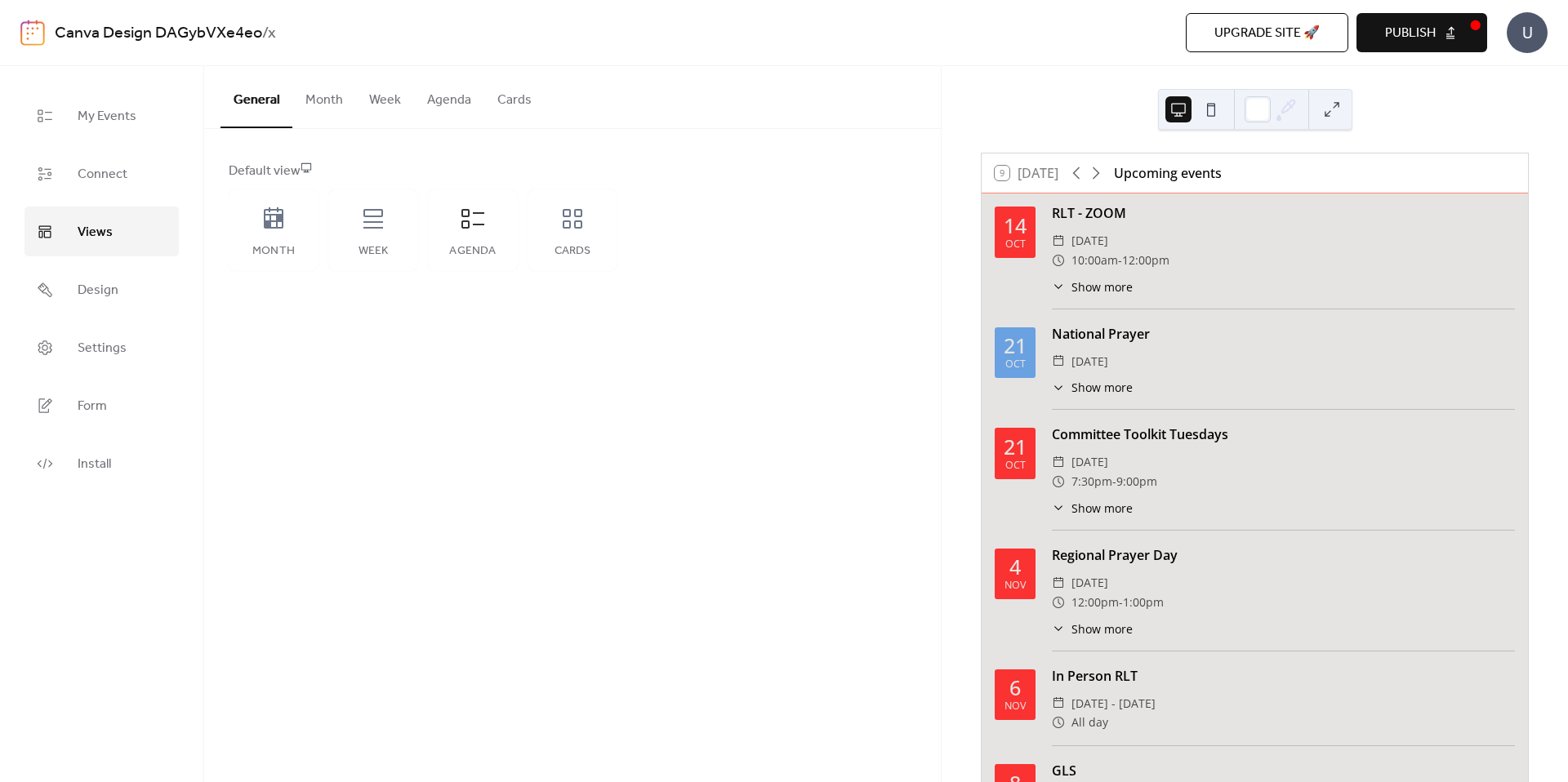
click at [332, 97] on button "Month" at bounding box center [324, 96] width 64 height 60
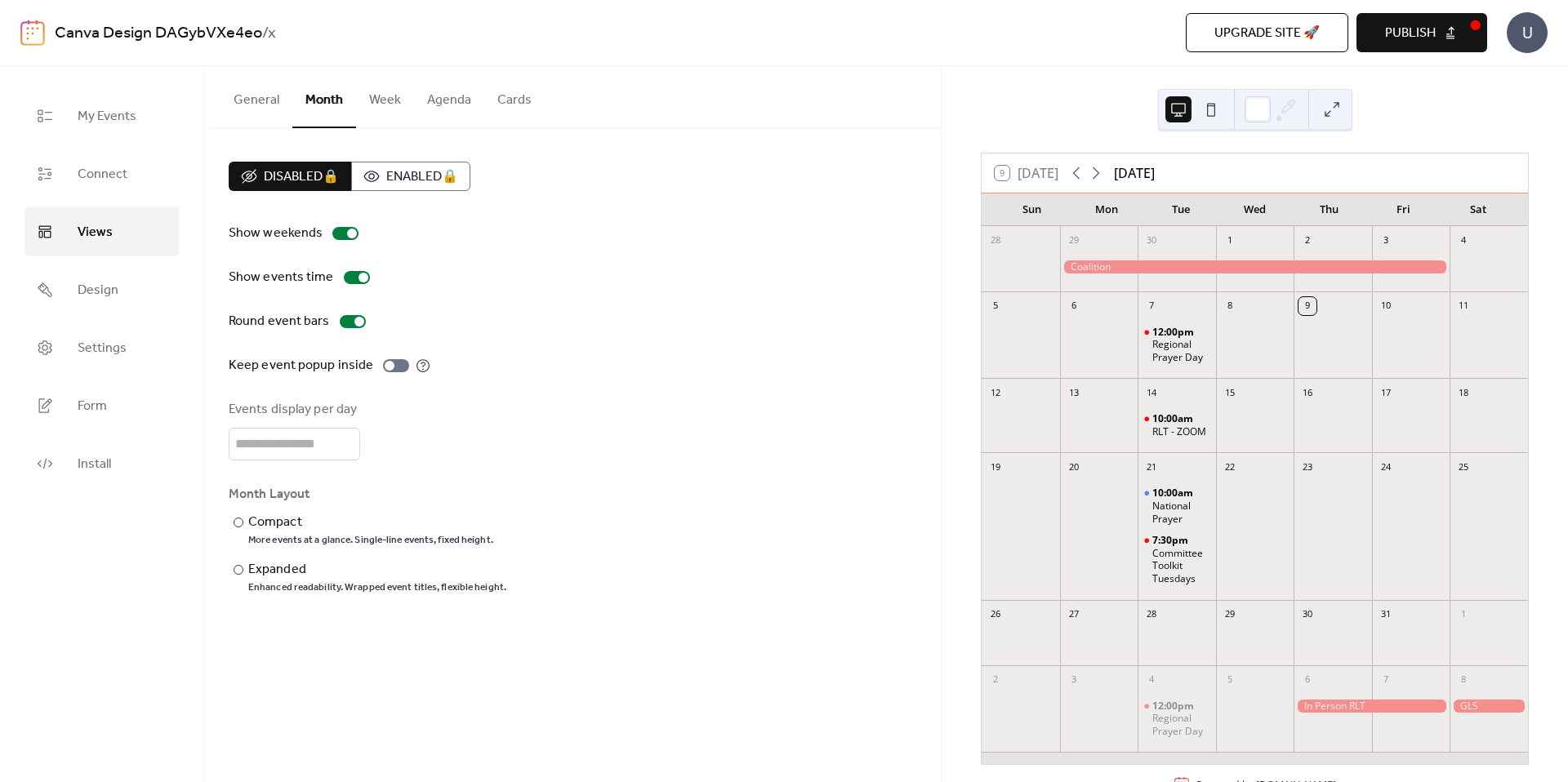
click at [381, 102] on button "Week" at bounding box center [385, 96] width 58 height 60
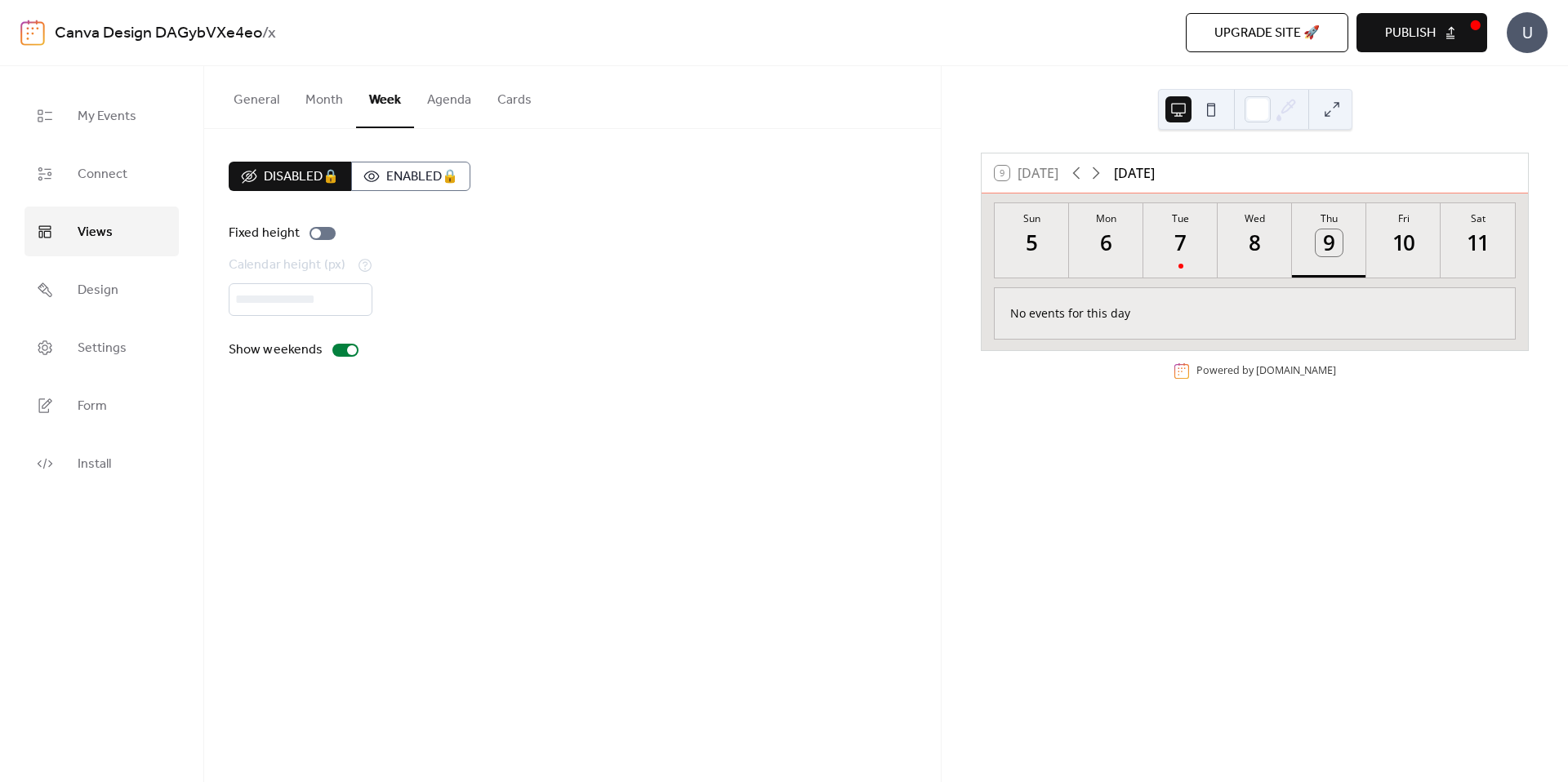
click at [427, 96] on button "Agenda" at bounding box center [449, 96] width 70 height 60
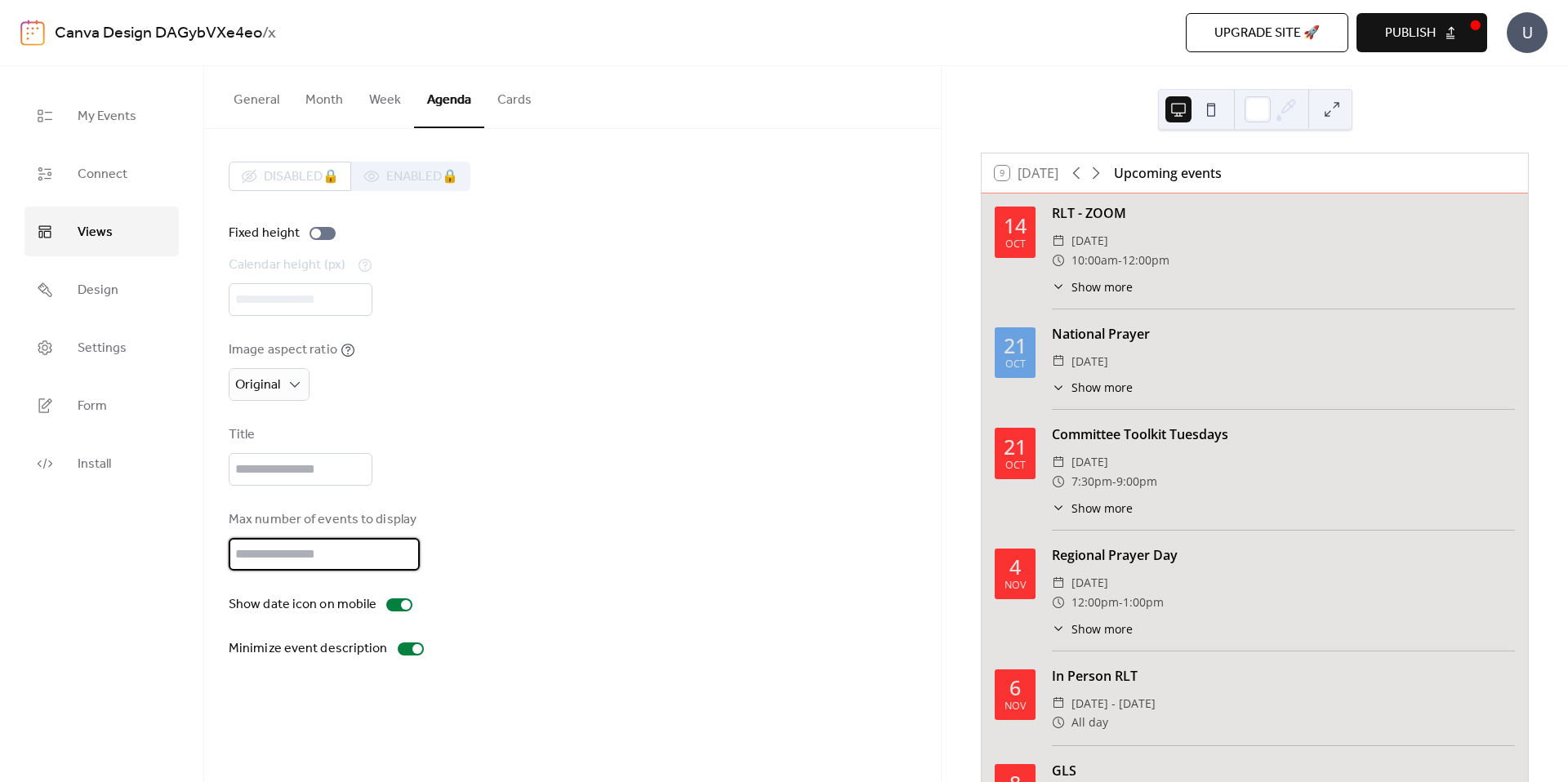
click at [403, 545] on input "*" at bounding box center [324, 554] width 191 height 32
click at [402, 565] on input "*" at bounding box center [324, 554] width 191 height 32
click at [403, 562] on input "*" at bounding box center [324, 554] width 191 height 32
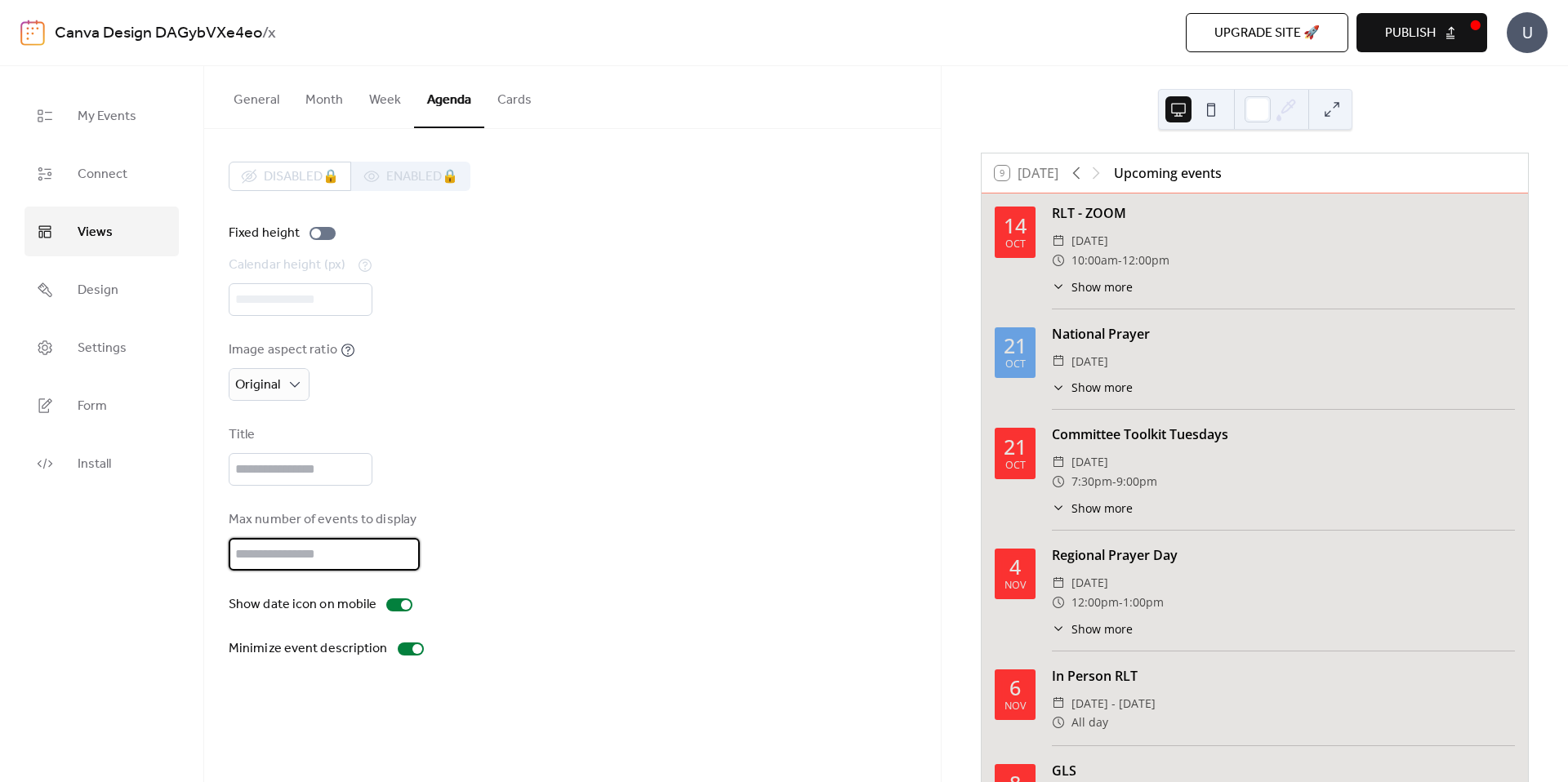
click at [403, 562] on input "*" at bounding box center [324, 554] width 191 height 32
click at [459, 542] on div "Max number of events to display *" at bounding box center [572, 540] width 688 height 60
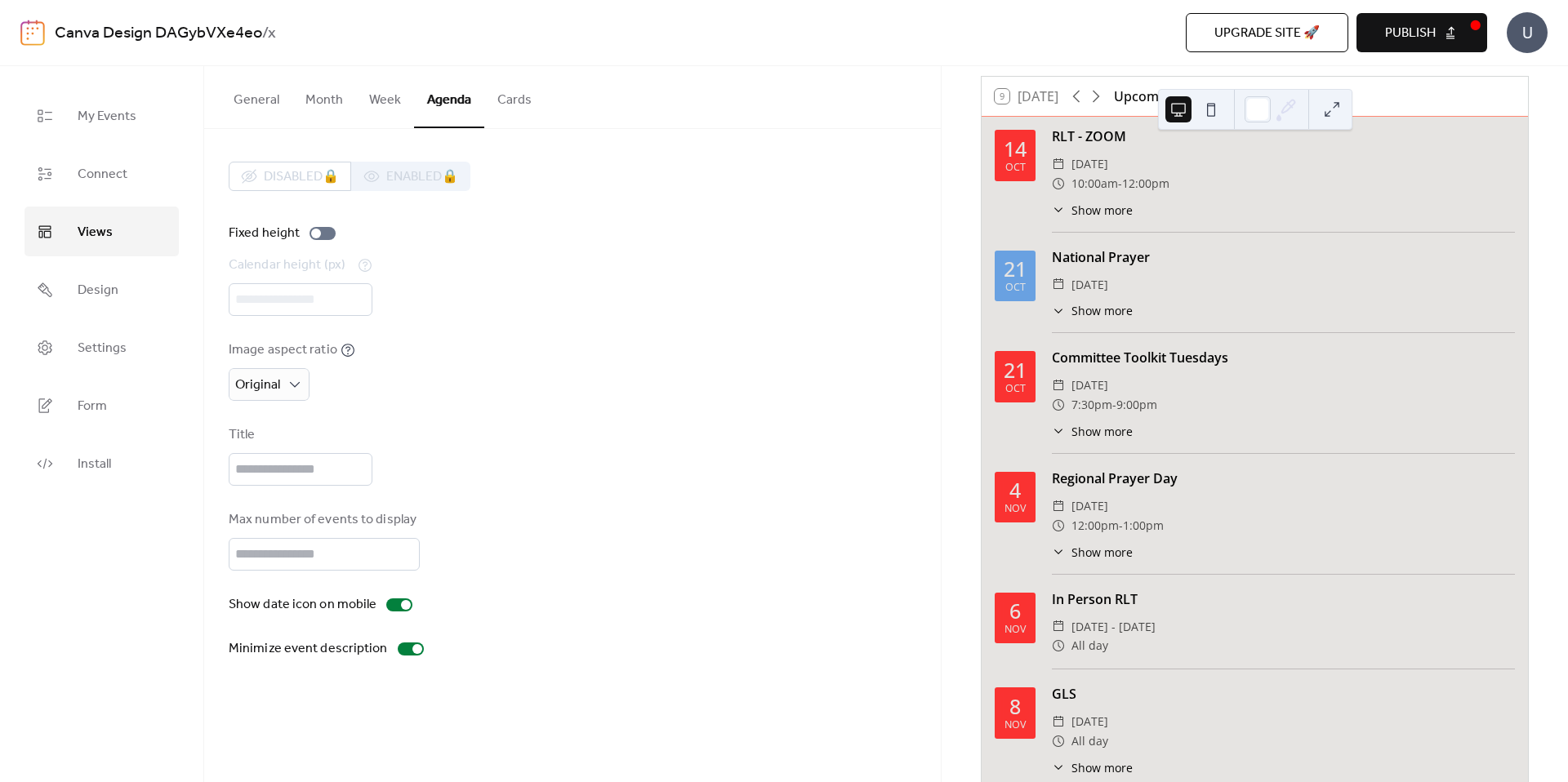
scroll to position [159, 0]
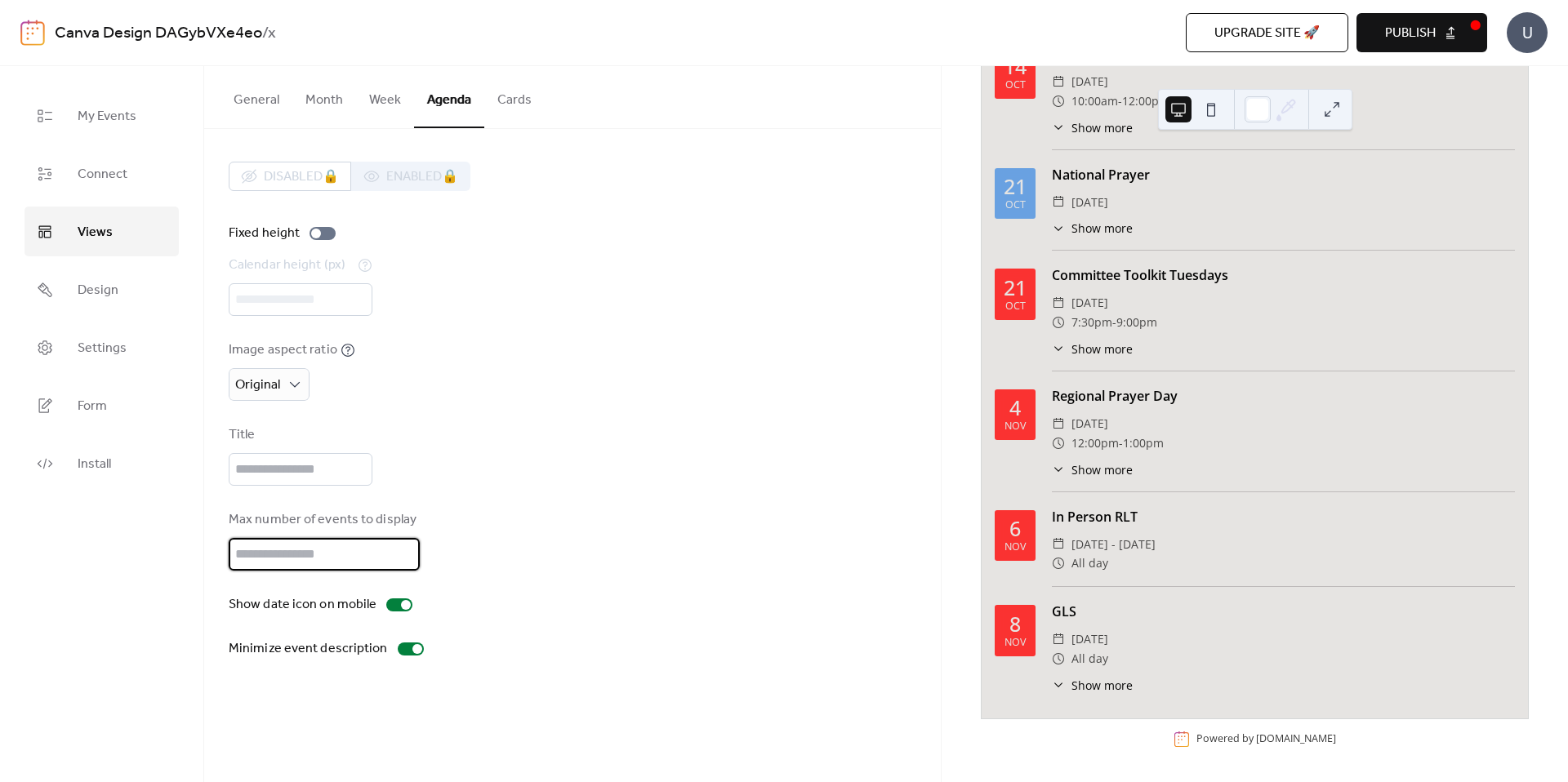
type input "*"
click at [403, 562] on input "*" at bounding box center [324, 554] width 191 height 32
click at [758, 545] on div "Max number of events to display *" at bounding box center [572, 540] width 688 height 60
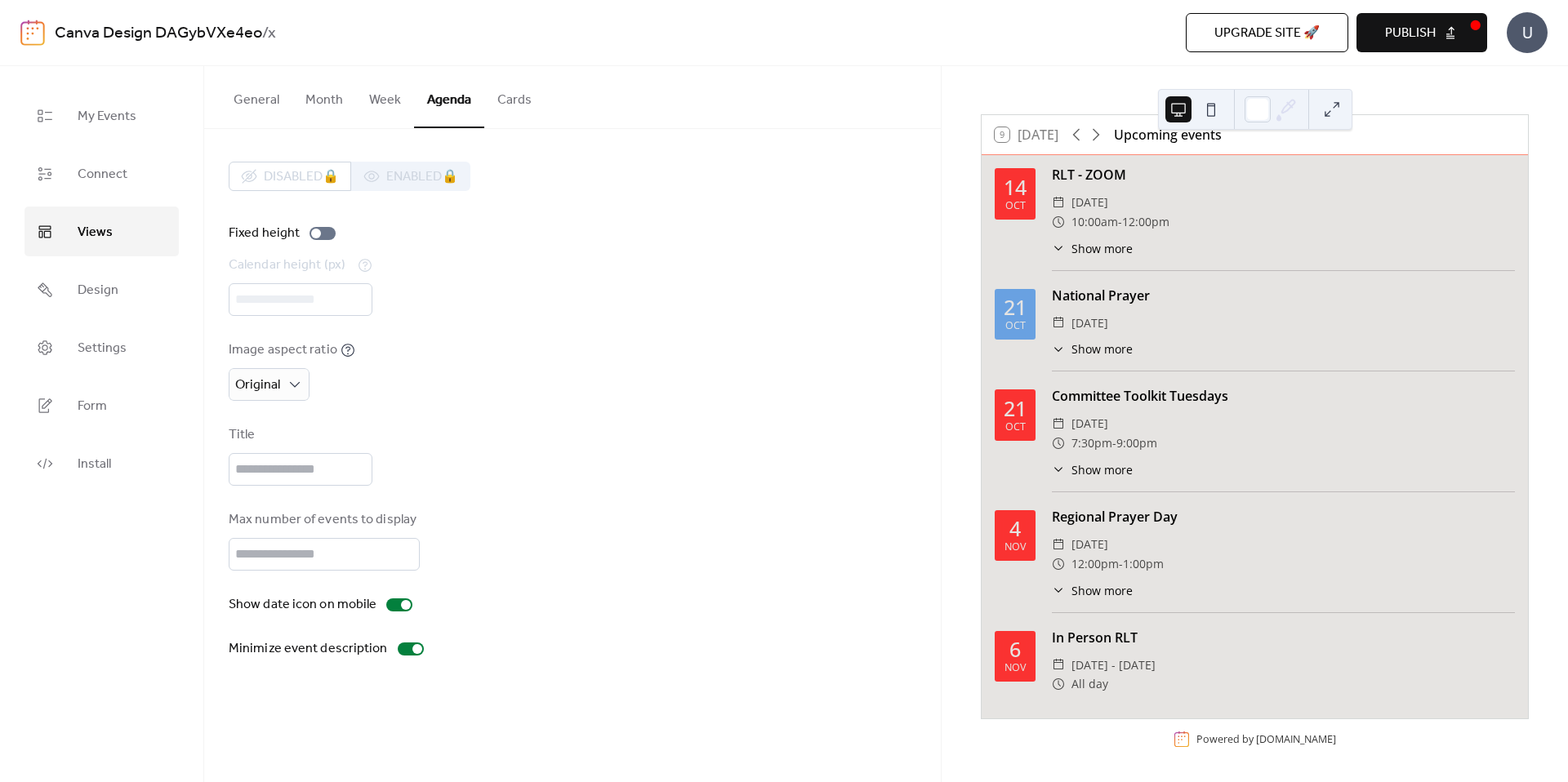
click at [315, 89] on button "Month" at bounding box center [324, 96] width 64 height 60
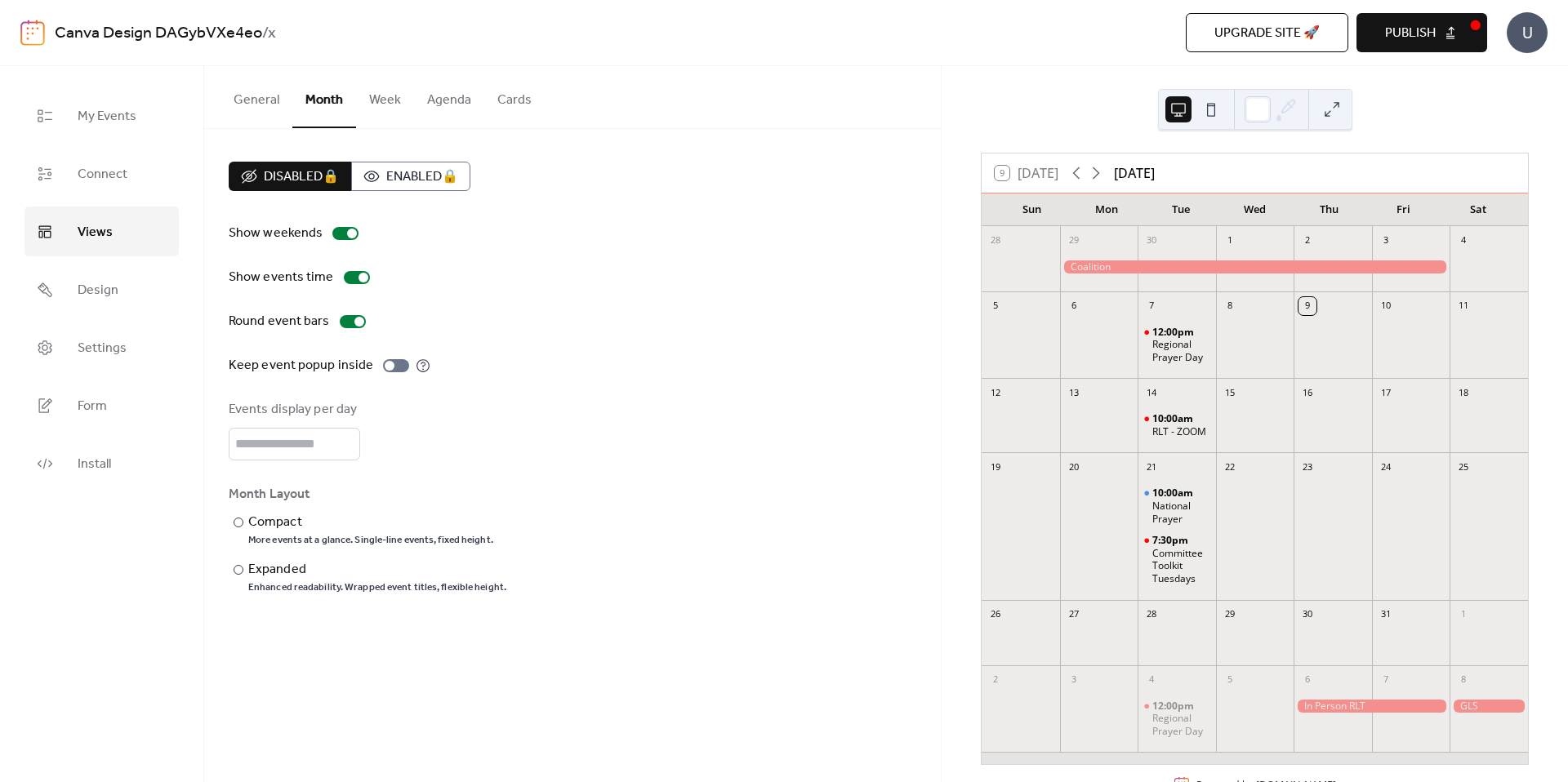
click at [509, 102] on button "Cards" at bounding box center [514, 96] width 60 height 60
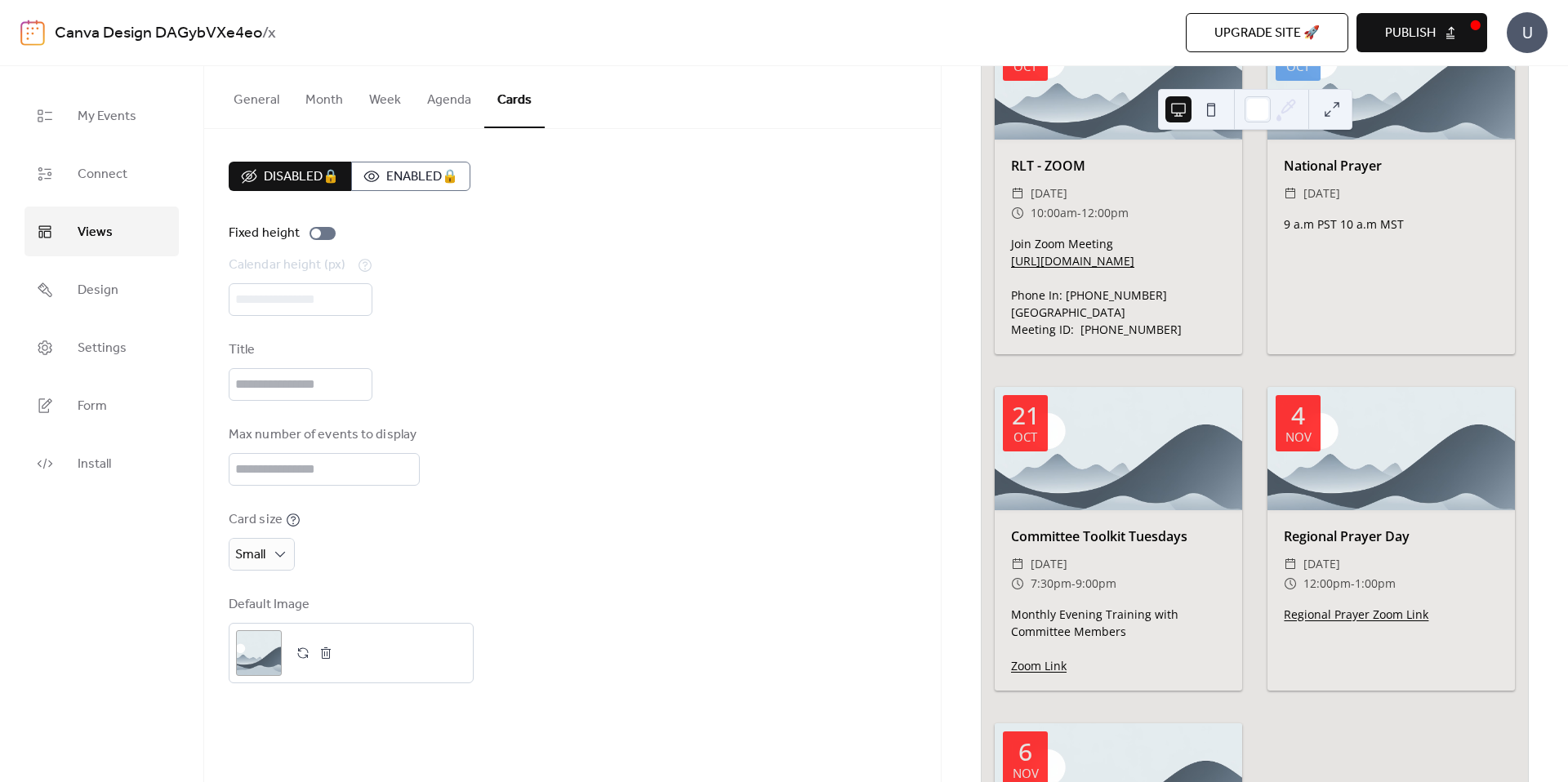
scroll to position [403, 0]
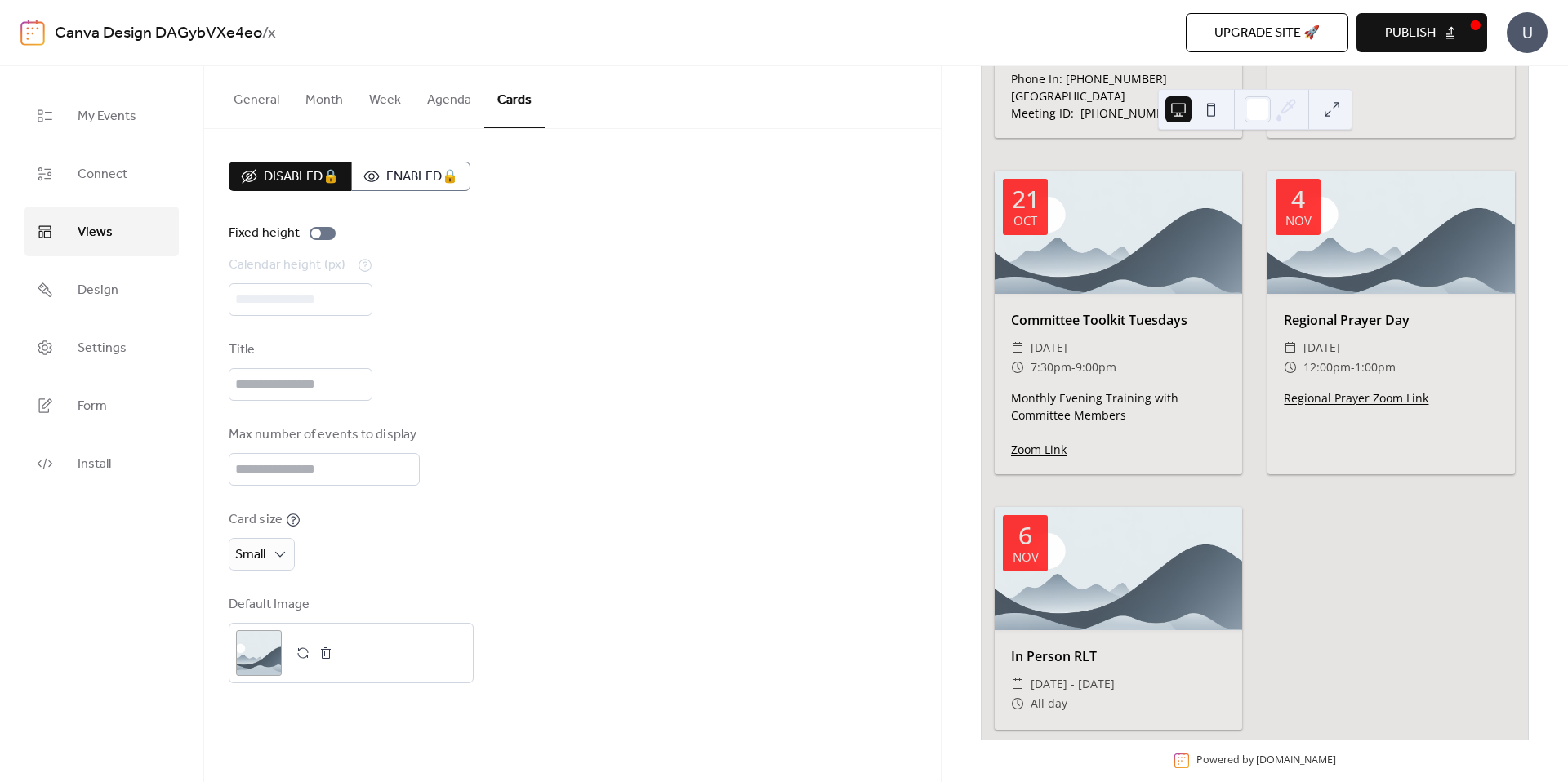
click at [339, 95] on button "Month" at bounding box center [324, 96] width 64 height 60
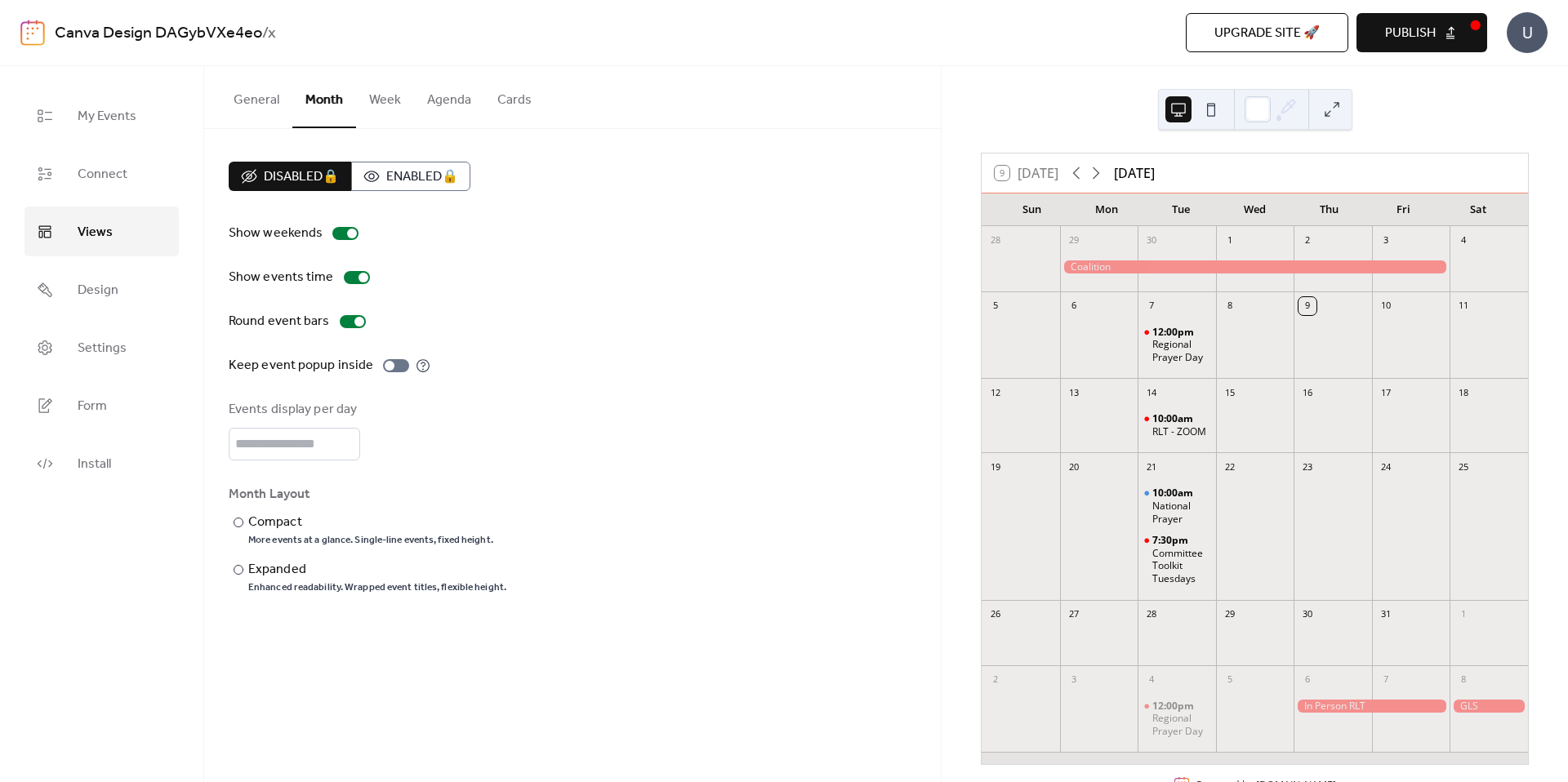
click at [1416, 33] on span "Publish" at bounding box center [1410, 33] width 51 height 19
click at [256, 91] on button "General" at bounding box center [256, 96] width 72 height 60
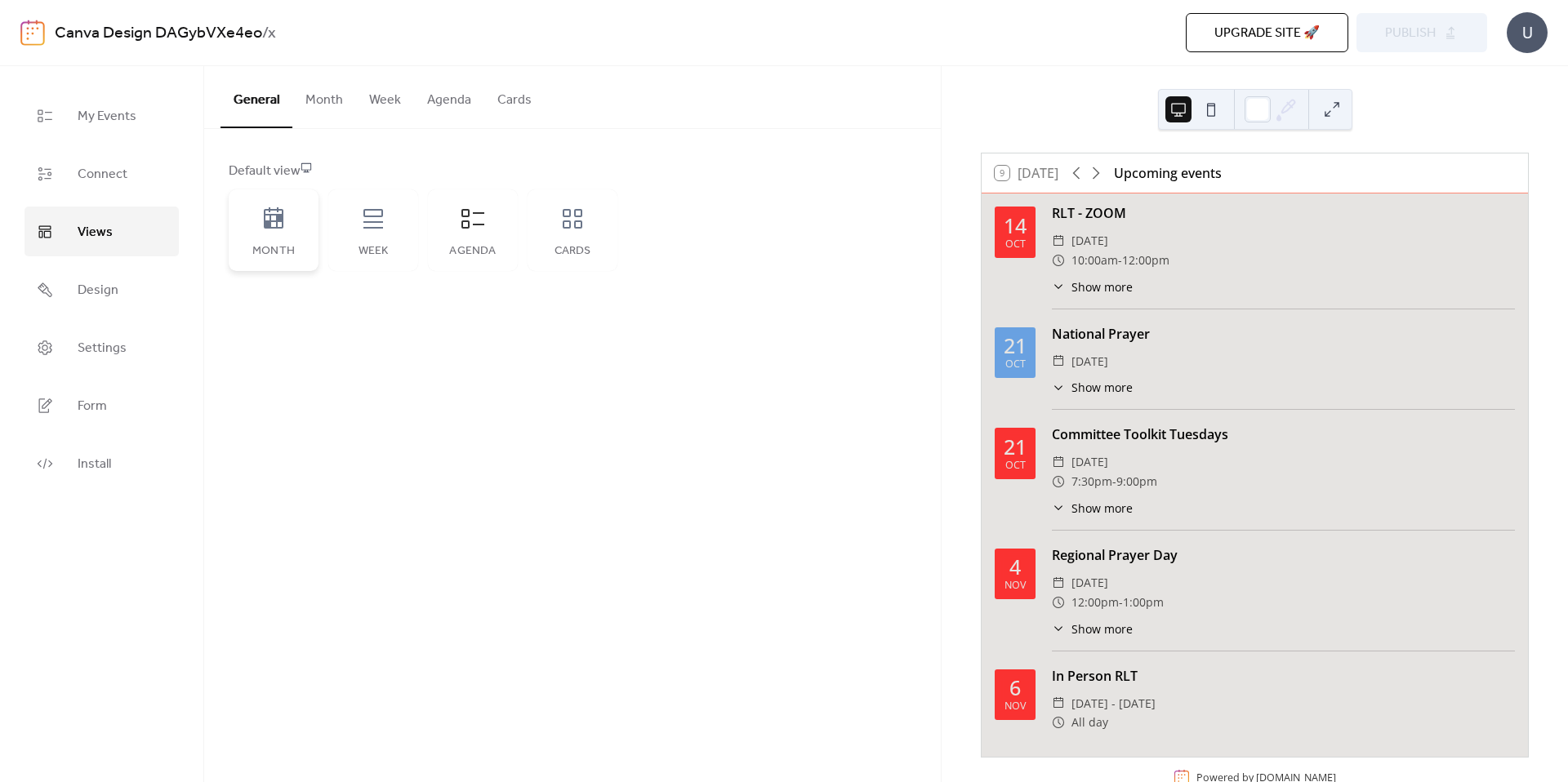
click at [253, 231] on div "Month" at bounding box center [273, 230] width 90 height 81
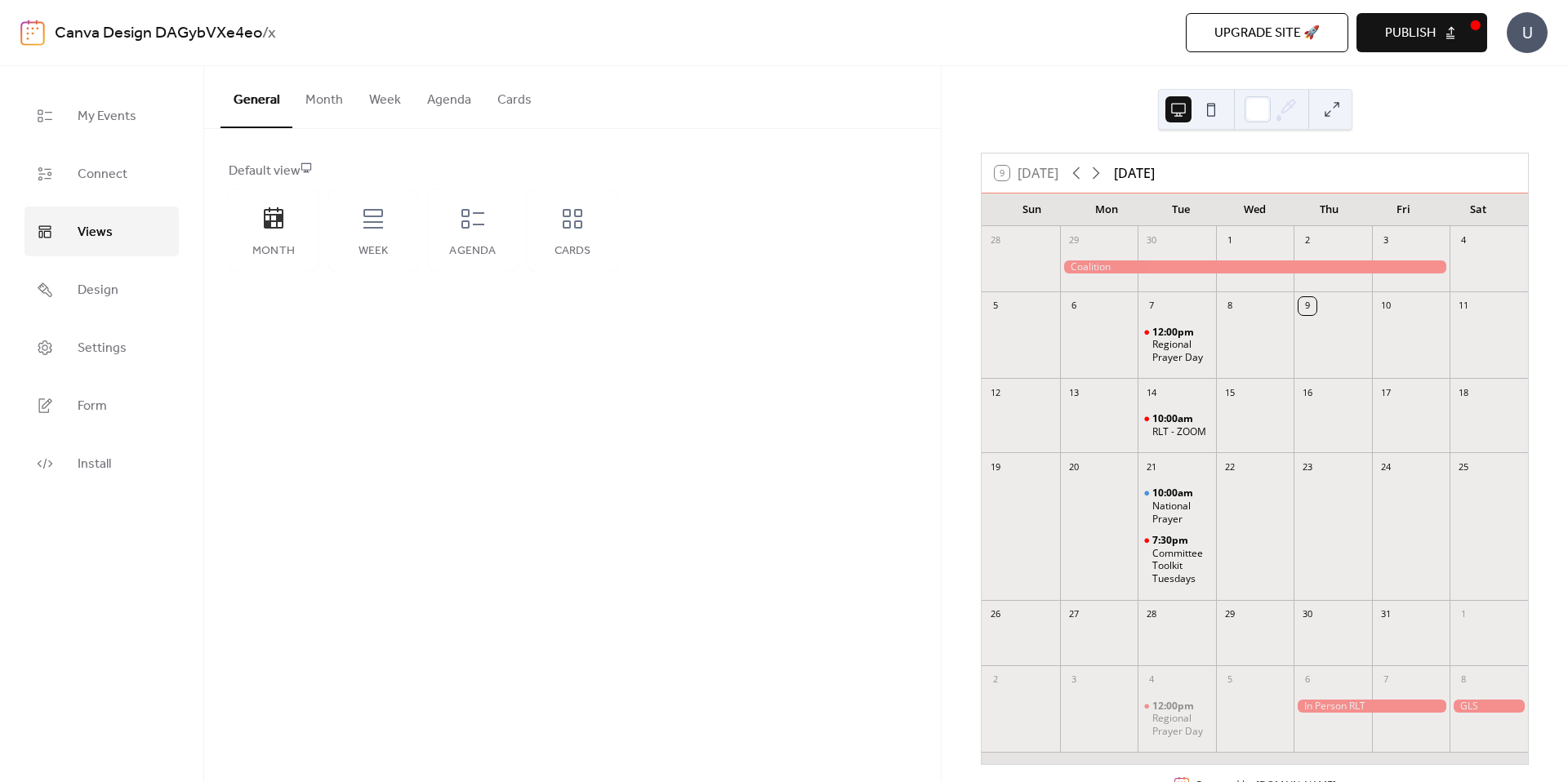
click at [1421, 34] on span "Publish" at bounding box center [1410, 33] width 51 height 19
